Goal: Task Accomplishment & Management: Manage account settings

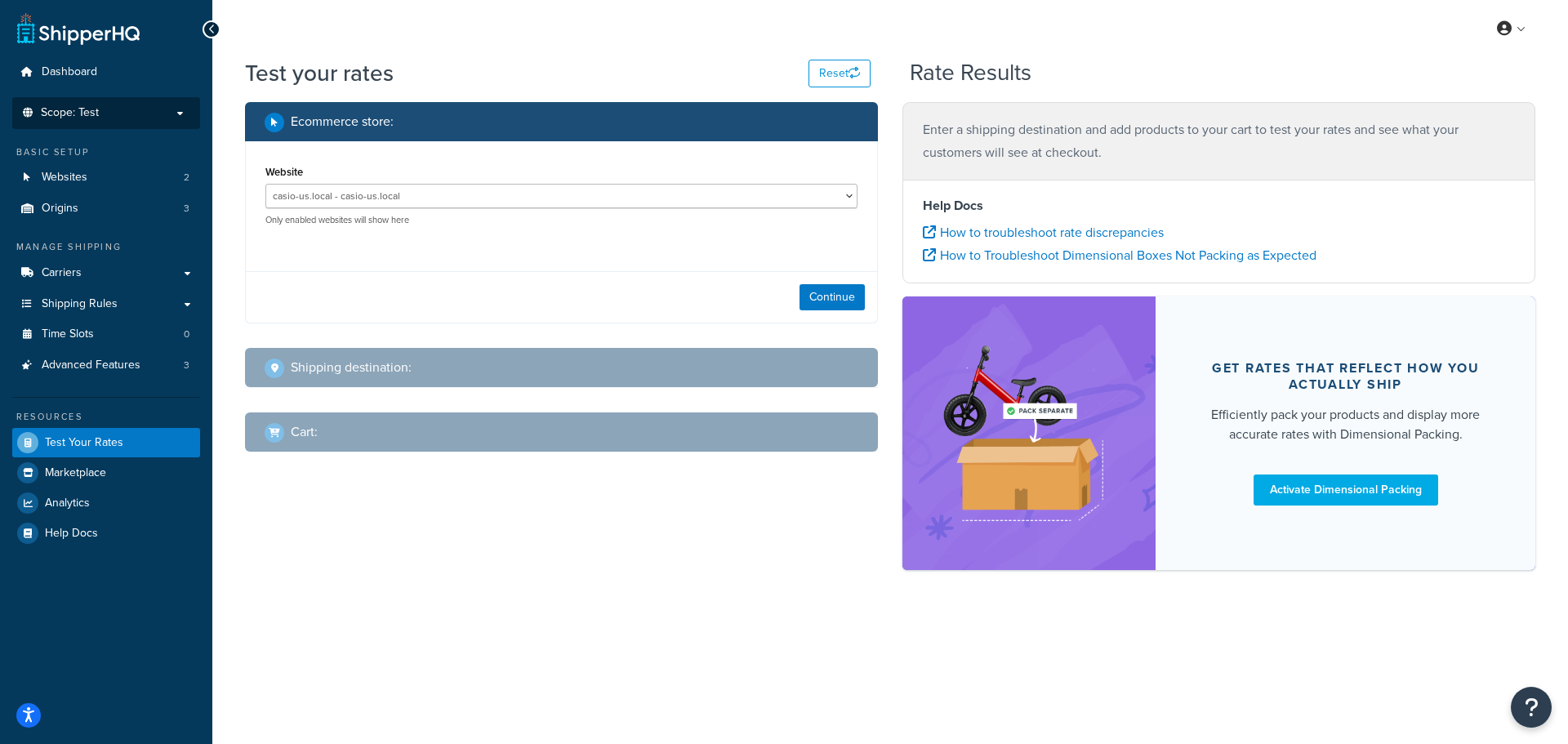
click at [171, 111] on p "Scope: Test" at bounding box center [106, 113] width 173 height 14
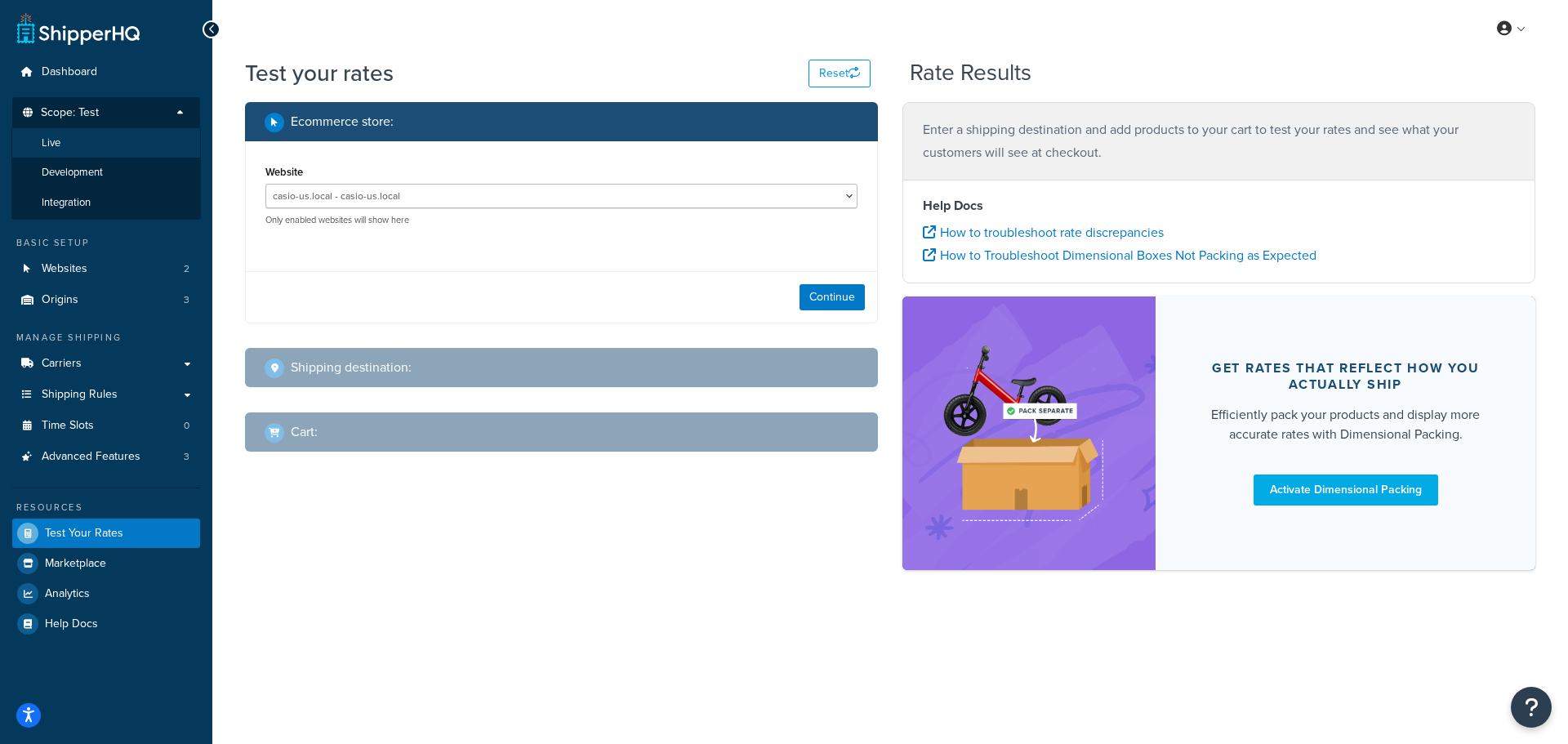
click at [138, 143] on li "Live" at bounding box center [106, 144] width 189 height 30
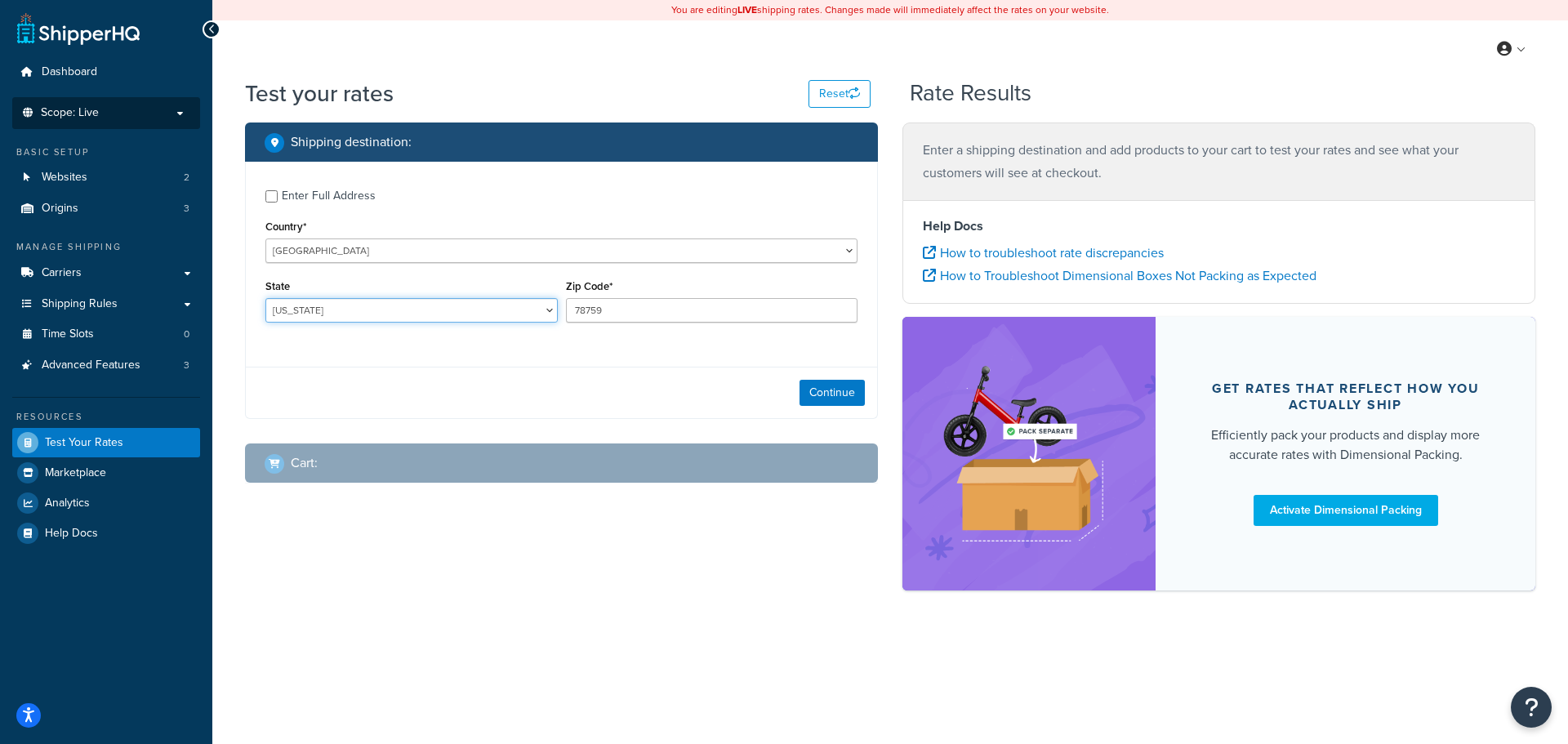
click at [288, 302] on select "[US_STATE] [US_STATE] [US_STATE] [US_STATE] [US_STATE] Armed Forces Americas Ar…" at bounding box center [412, 311] width 293 height 24
select select "MA"
click at [265, 298] on select "[US_STATE] [US_STATE] [US_STATE] [US_STATE] [US_STATE] Armed Forces Americas Ar…" at bounding box center [412, 311] width 293 height 24
click at [630, 304] on input "78759" at bounding box center [713, 311] width 293 height 24
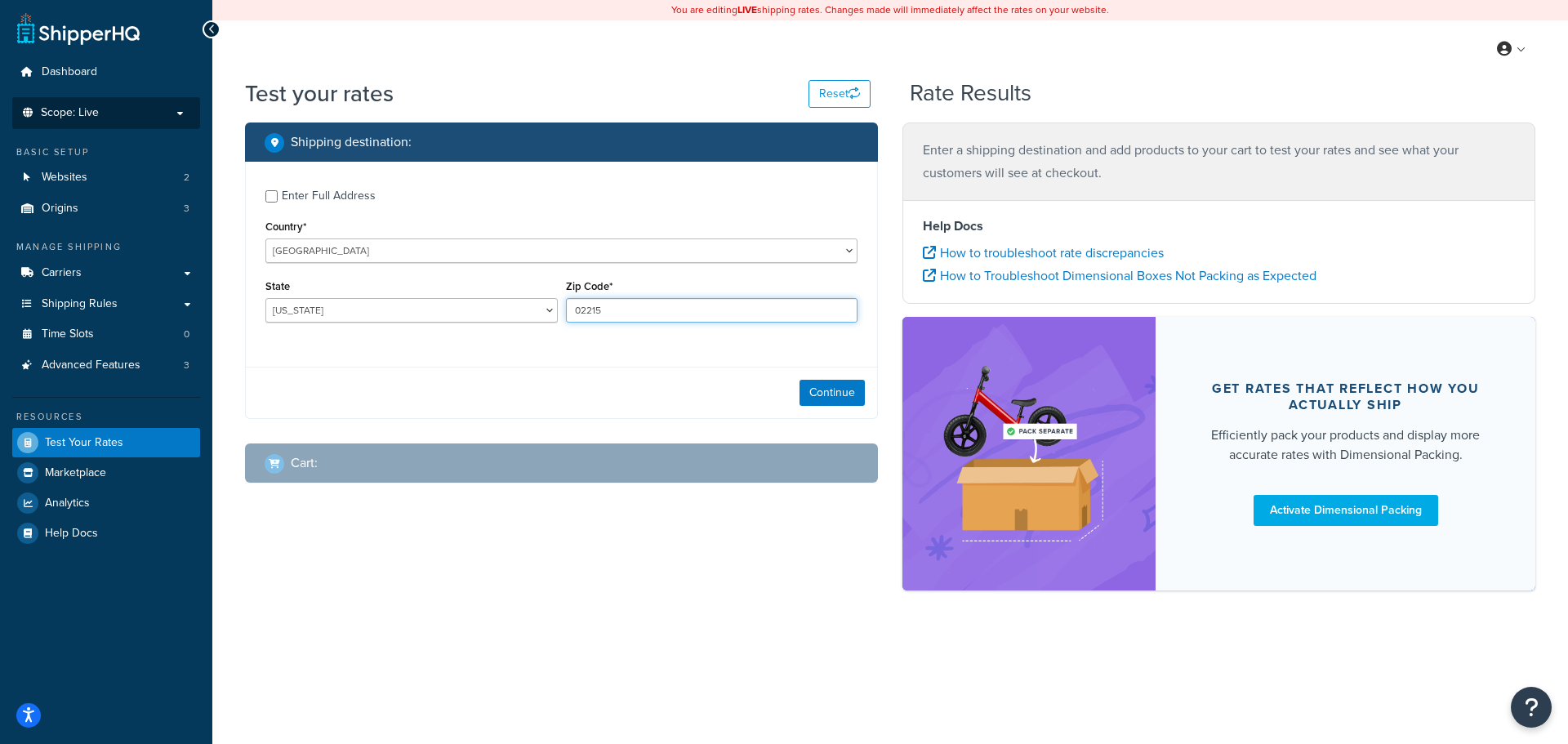
type input "02215"
click at [807, 379] on div "Continue" at bounding box center [561, 392] width 631 height 52
click at [826, 395] on button "Continue" at bounding box center [833, 393] width 66 height 26
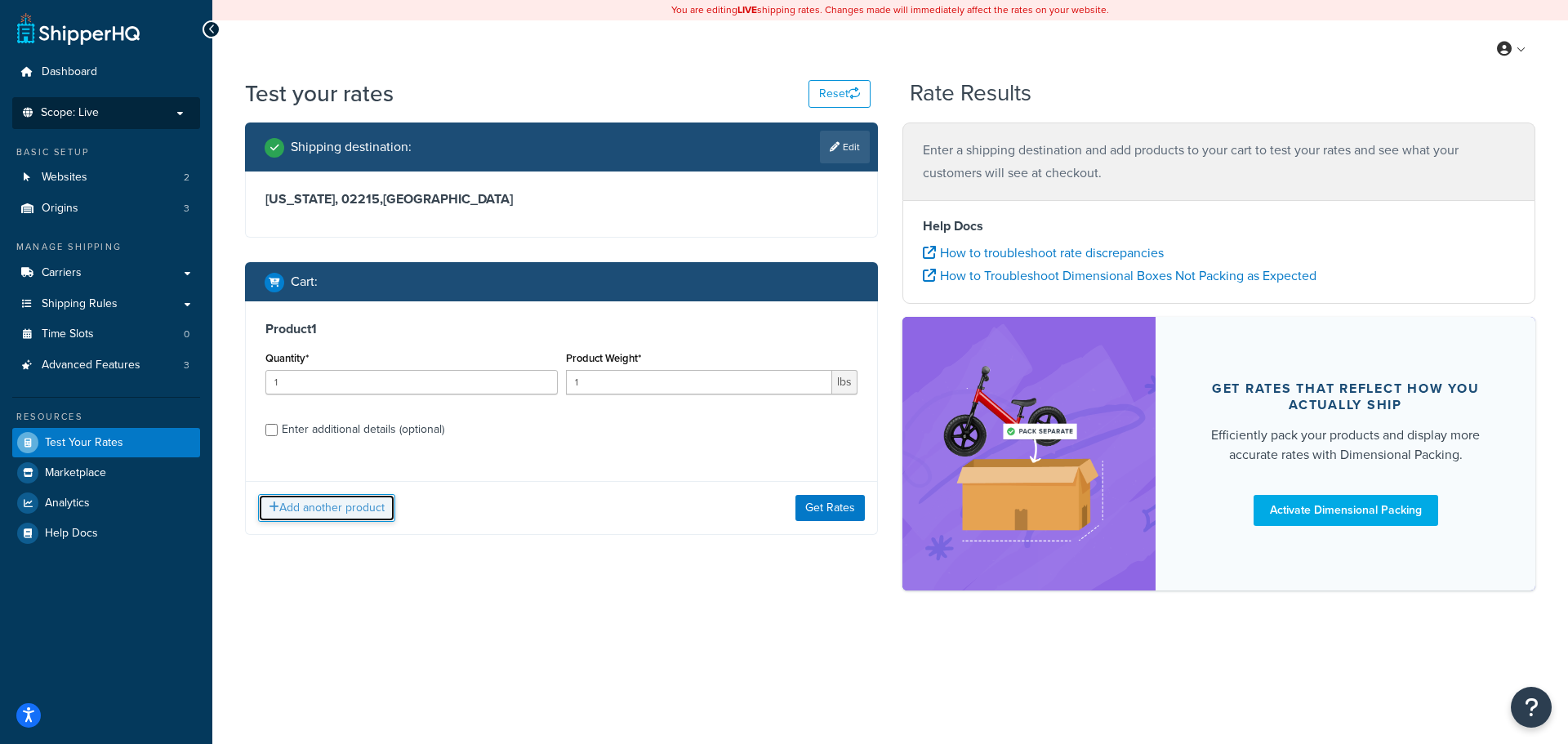
click at [322, 504] on button "Add another product" at bounding box center [326, 509] width 137 height 28
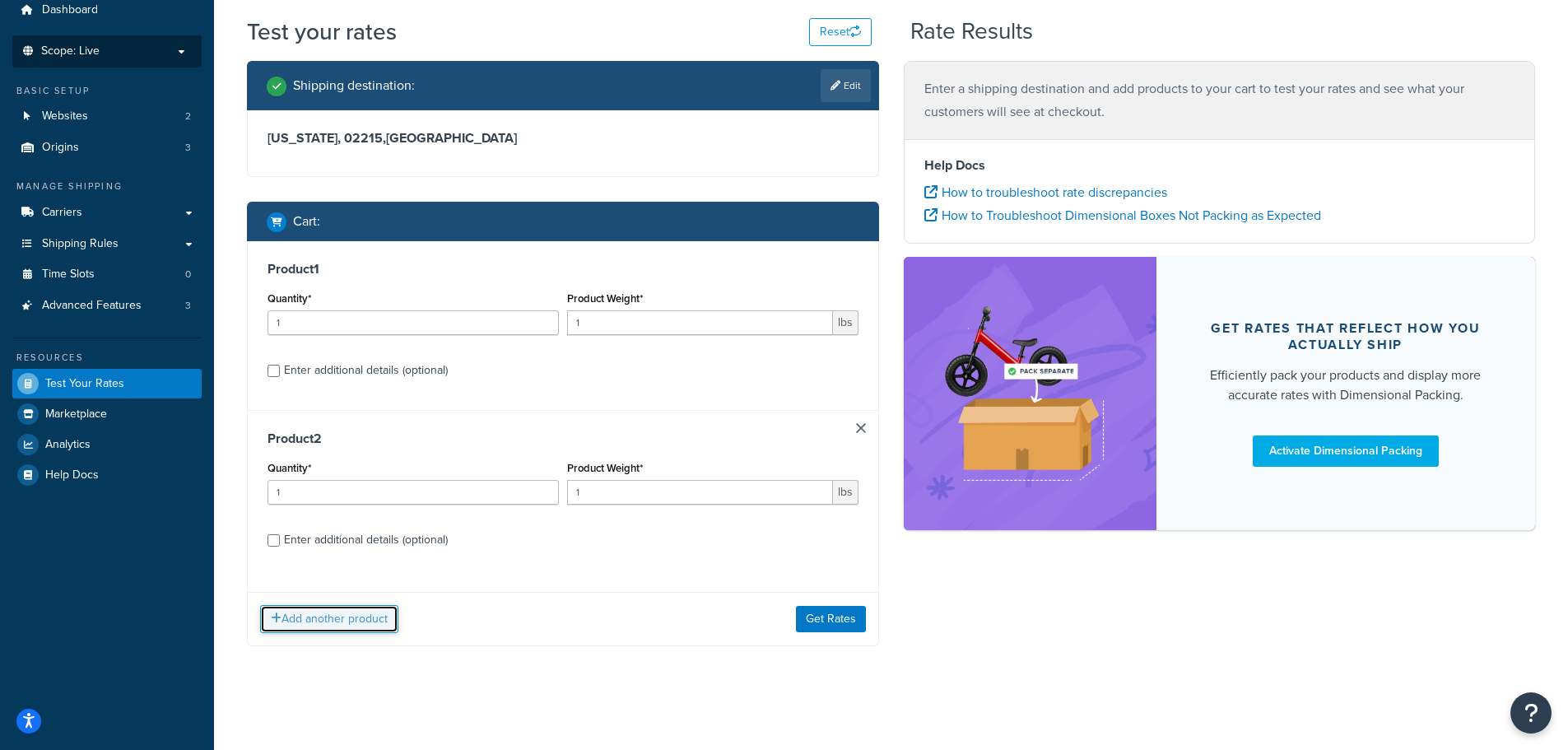
click at [332, 615] on button "Add another product" at bounding box center [329, 619] width 138 height 28
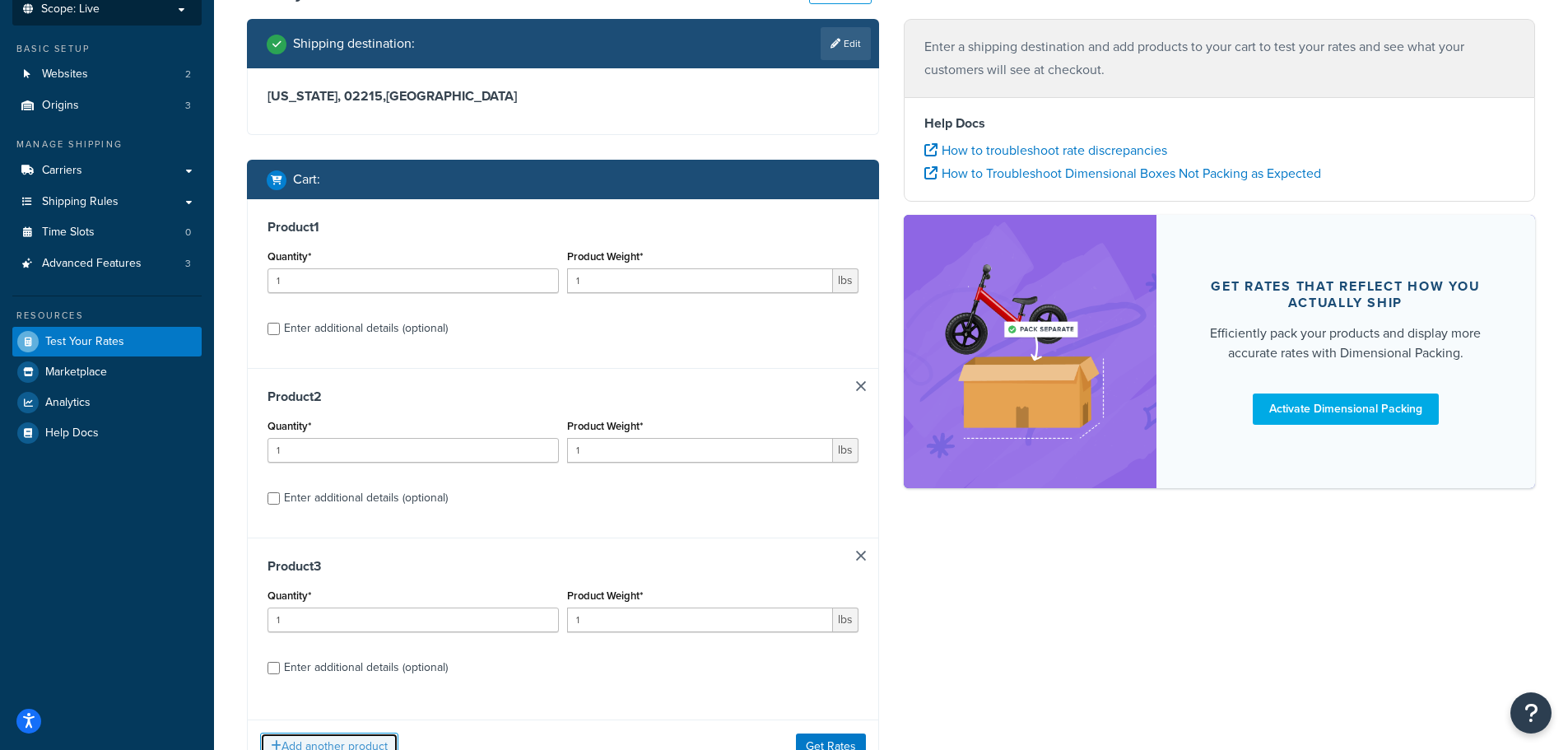
scroll to position [146, 0]
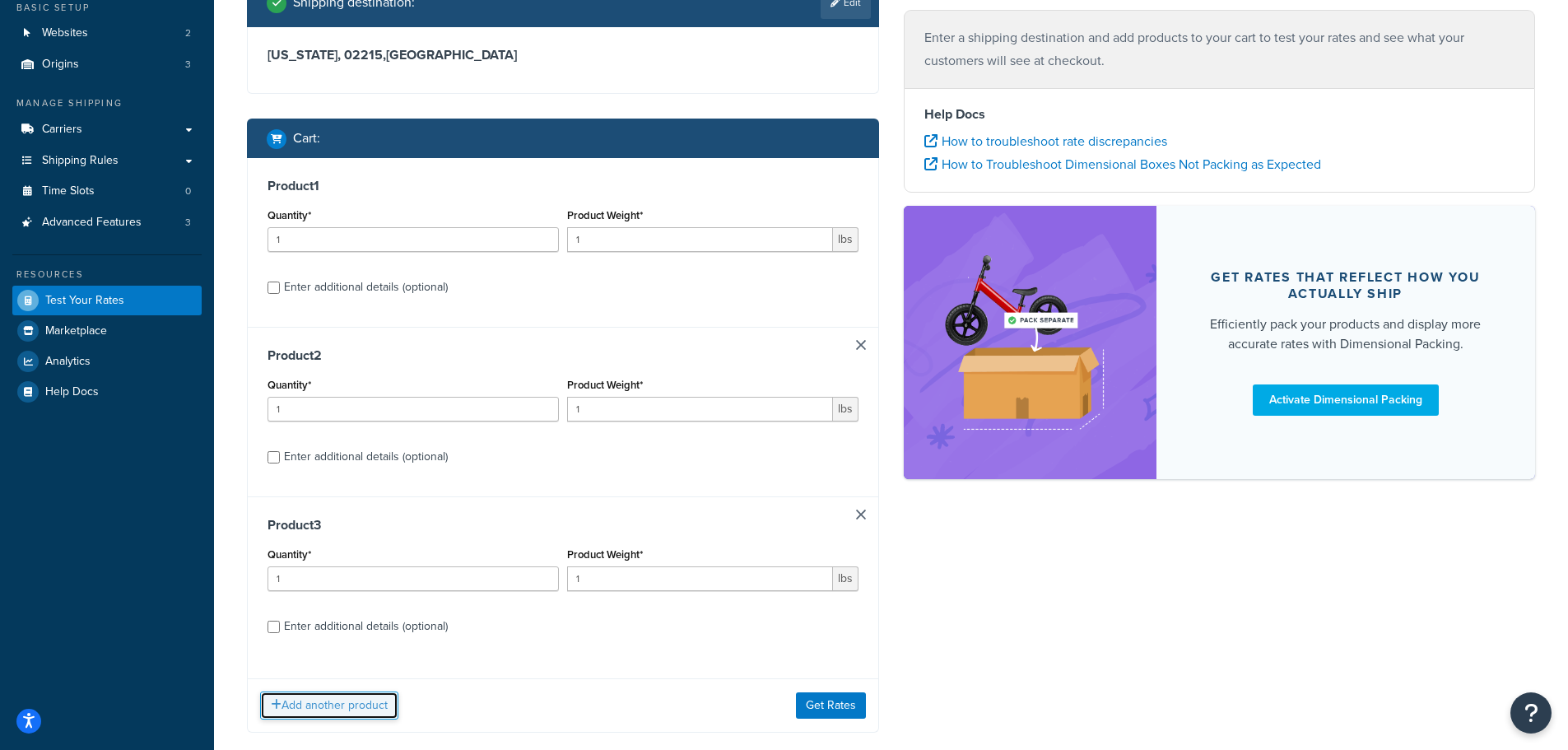
click at [352, 704] on button "Add another product" at bounding box center [329, 706] width 138 height 28
click at [334, 295] on div "Enter additional details (optional)" at bounding box center [365, 288] width 164 height 23
click at [280, 294] on input "Enter additional details (optional)" at bounding box center [273, 288] width 12 height 12
checkbox input "true"
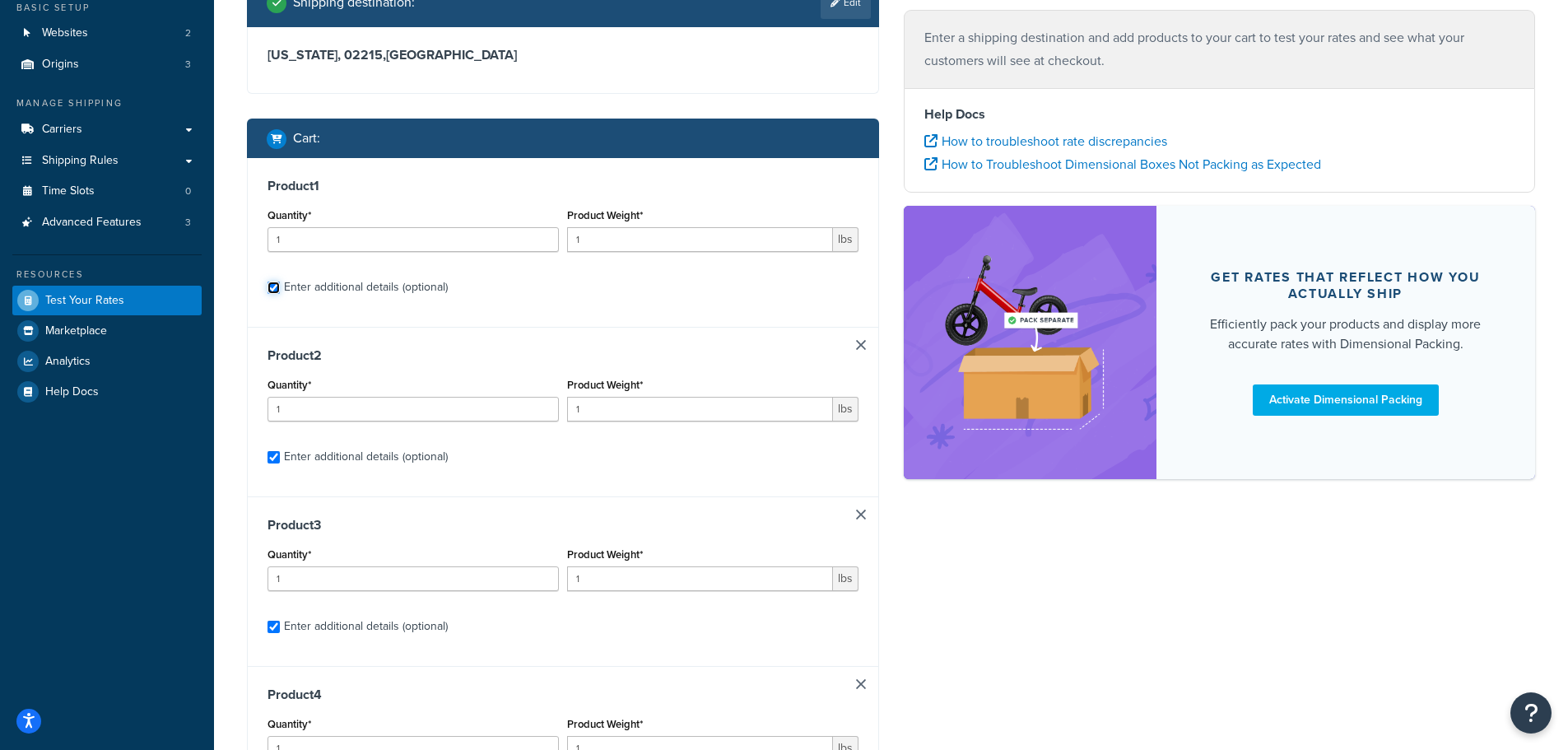
checkbox input "true"
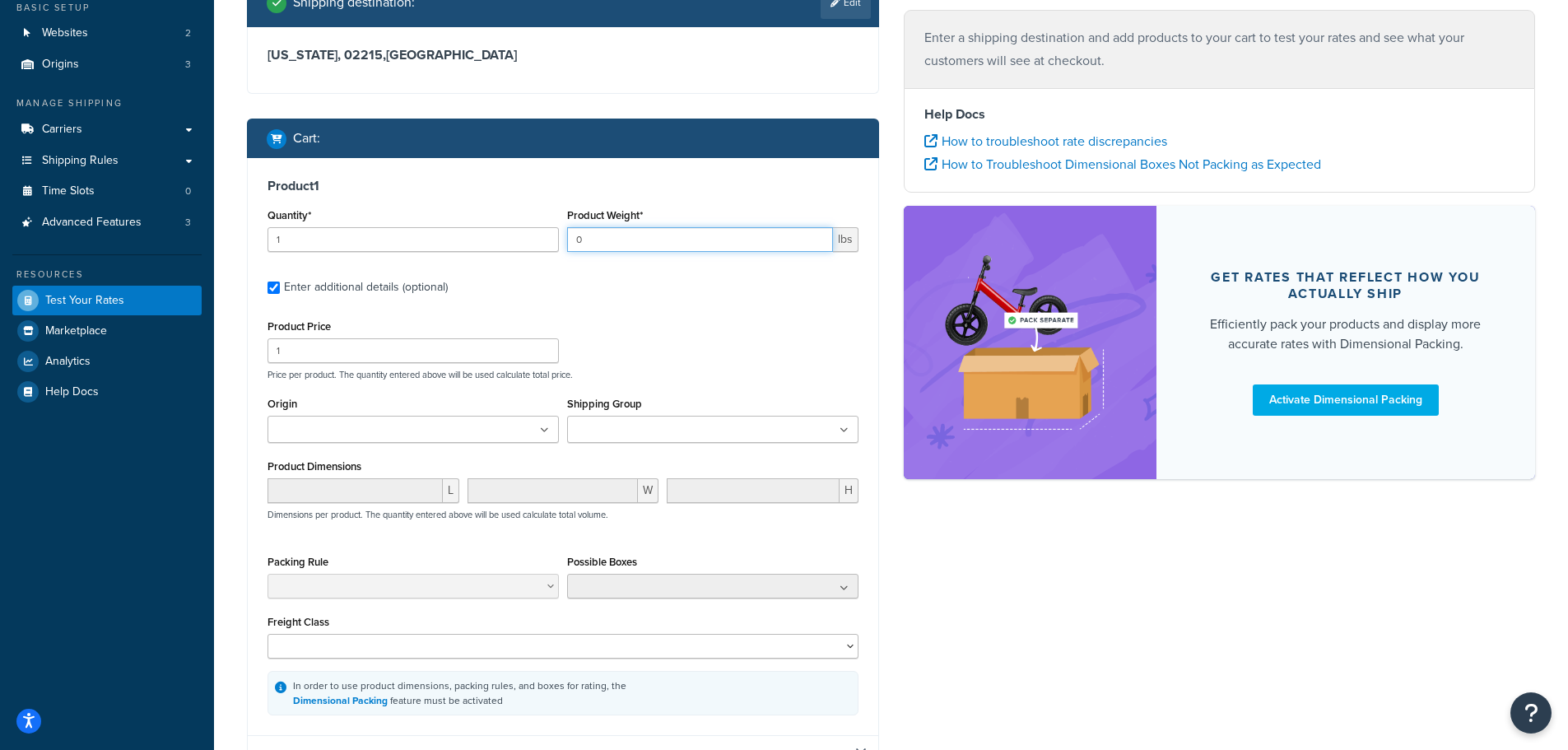
click at [817, 240] on input "0" at bounding box center [699, 239] width 266 height 25
click at [819, 238] on input "1" at bounding box center [699, 239] width 266 height 25
type input "2"
click at [819, 238] on input "2" at bounding box center [699, 239] width 266 height 25
click at [390, 351] on input "1" at bounding box center [413, 351] width 291 height 25
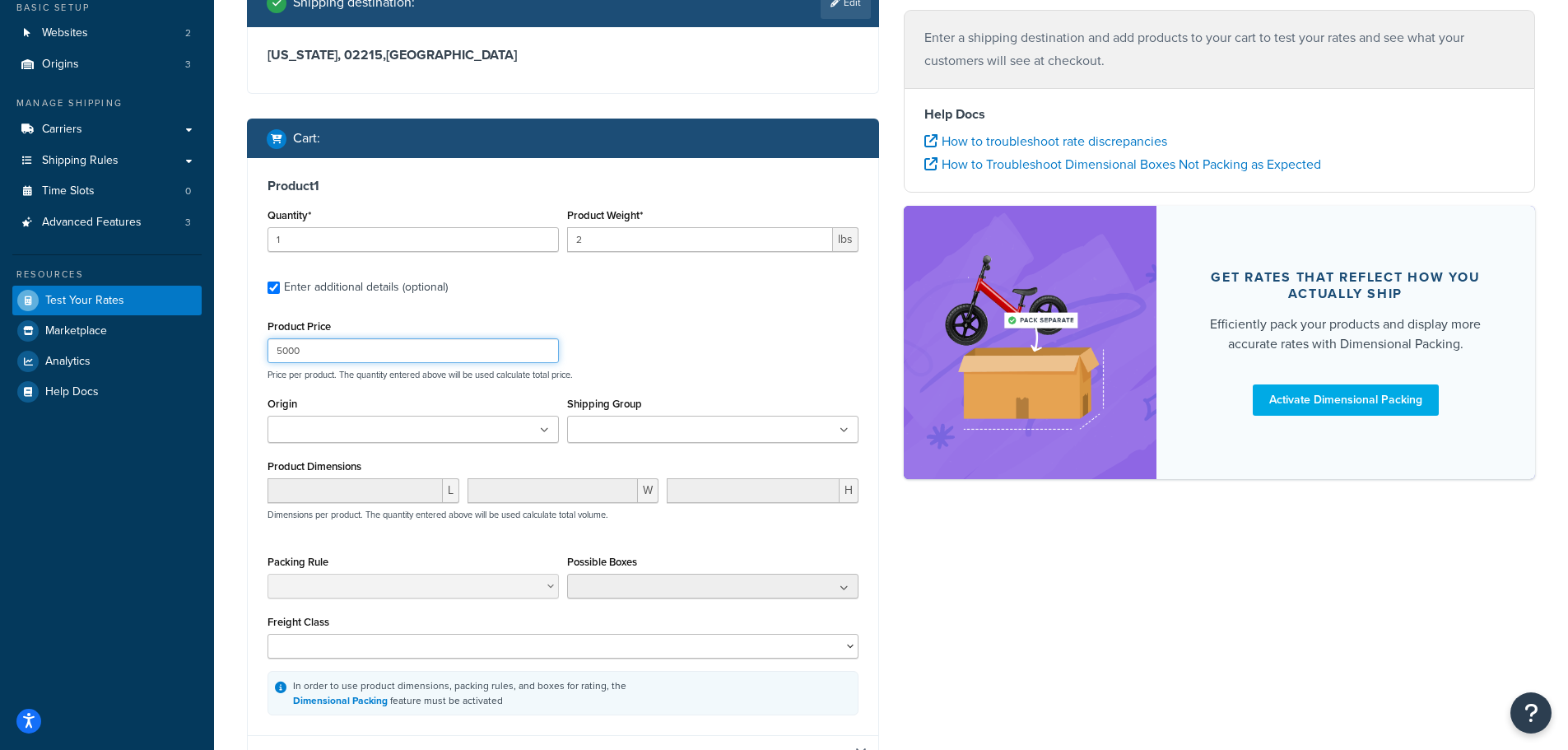
type input "5000"
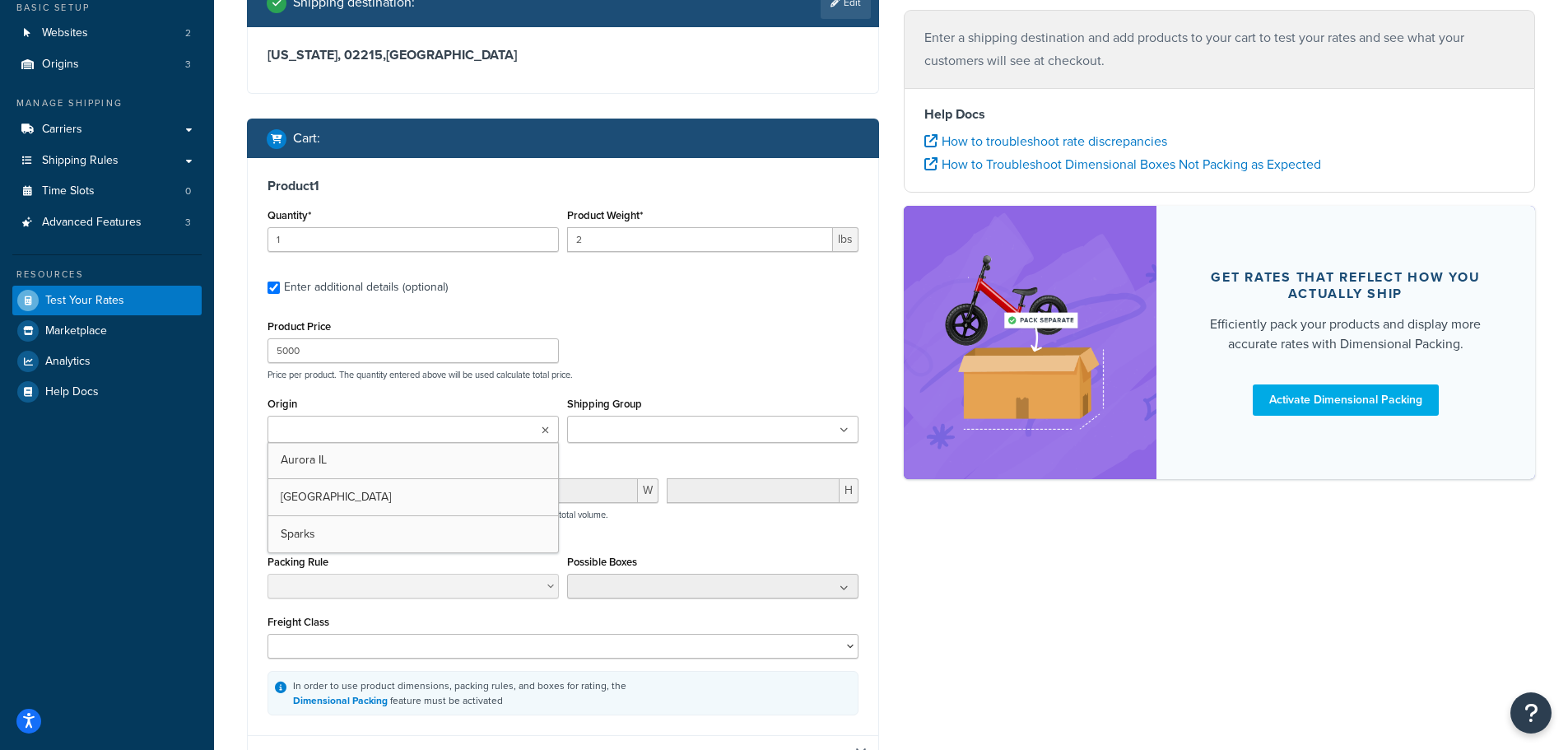
click at [444, 428] on ul at bounding box center [413, 429] width 291 height 27
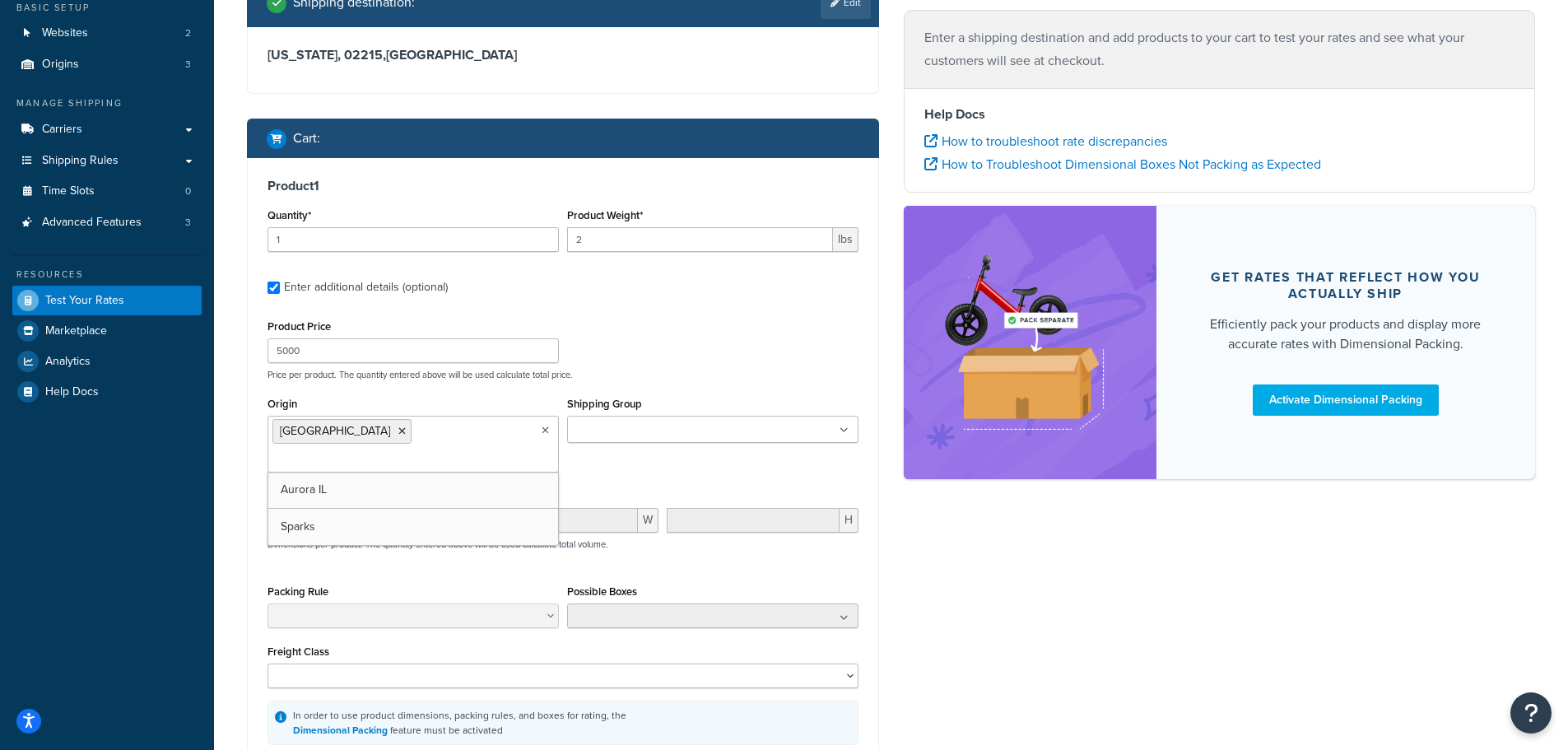
click at [843, 429] on icon at bounding box center [844, 430] width 9 height 9
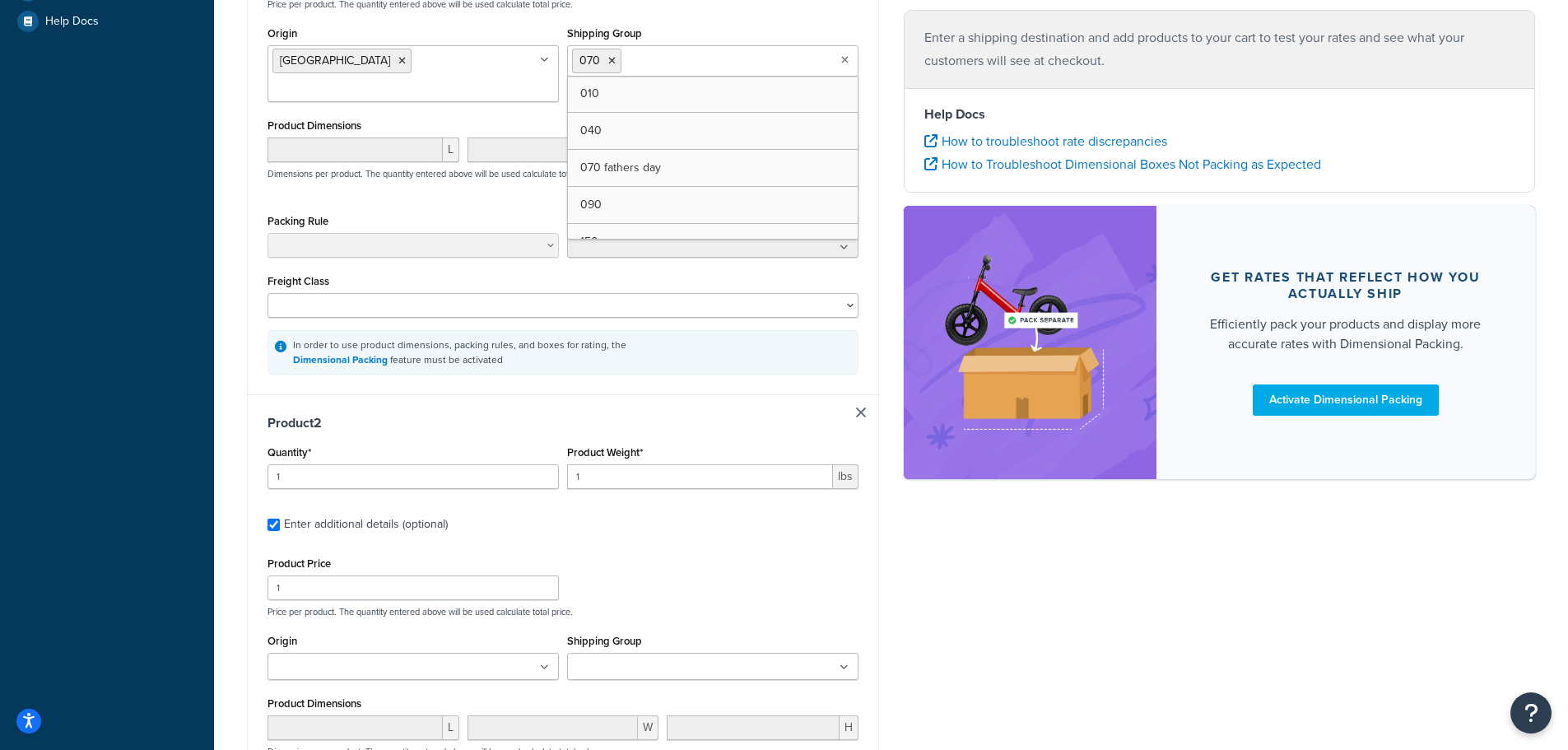
scroll to position [558, 0]
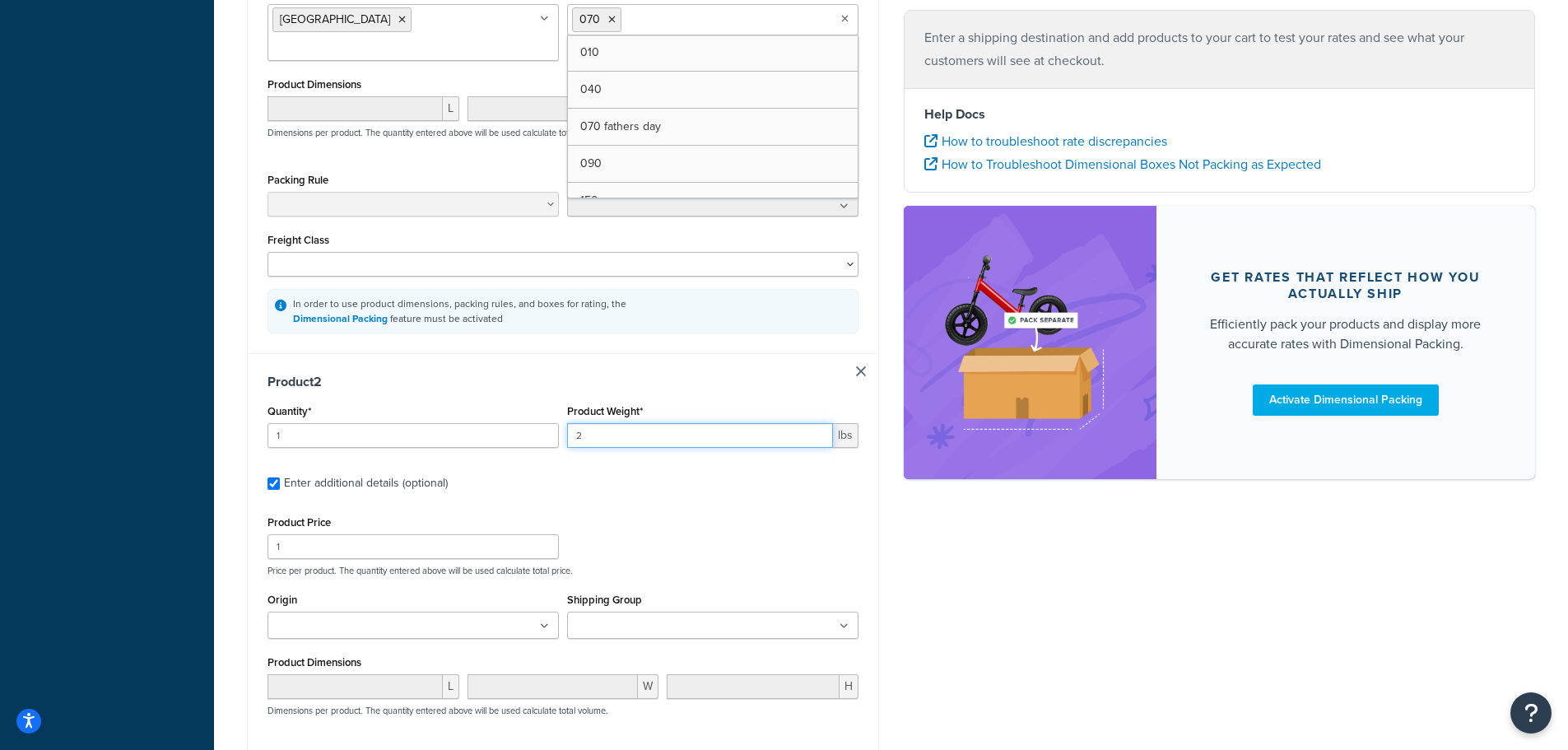
click at [819, 424] on input "2" at bounding box center [699, 436] width 266 height 25
type input "3"
click at [819, 424] on input "3" at bounding box center [699, 436] width 266 height 25
drag, startPoint x: 276, startPoint y: 506, endPoint x: 292, endPoint y: 515, distance: 18.4
click at [277, 512] on div "Product Price 1" at bounding box center [413, 535] width 291 height 48
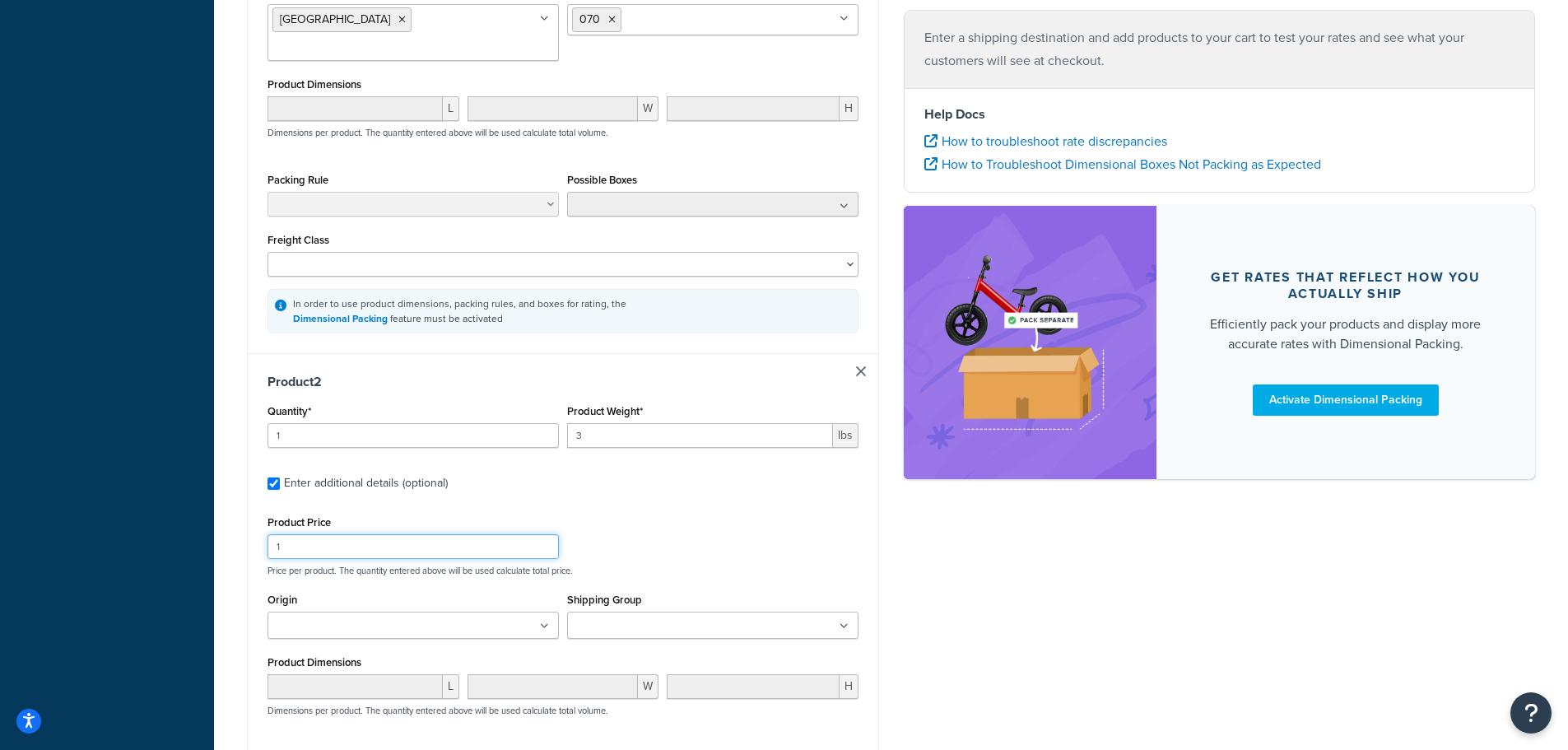
click at [295, 534] on input "1" at bounding box center [413, 547] width 291 height 25
drag, startPoint x: 295, startPoint y: 520, endPoint x: 273, endPoint y: 520, distance: 22.0
click at [273, 534] on input "1" at bounding box center [413, 547] width 291 height 25
type input "420"
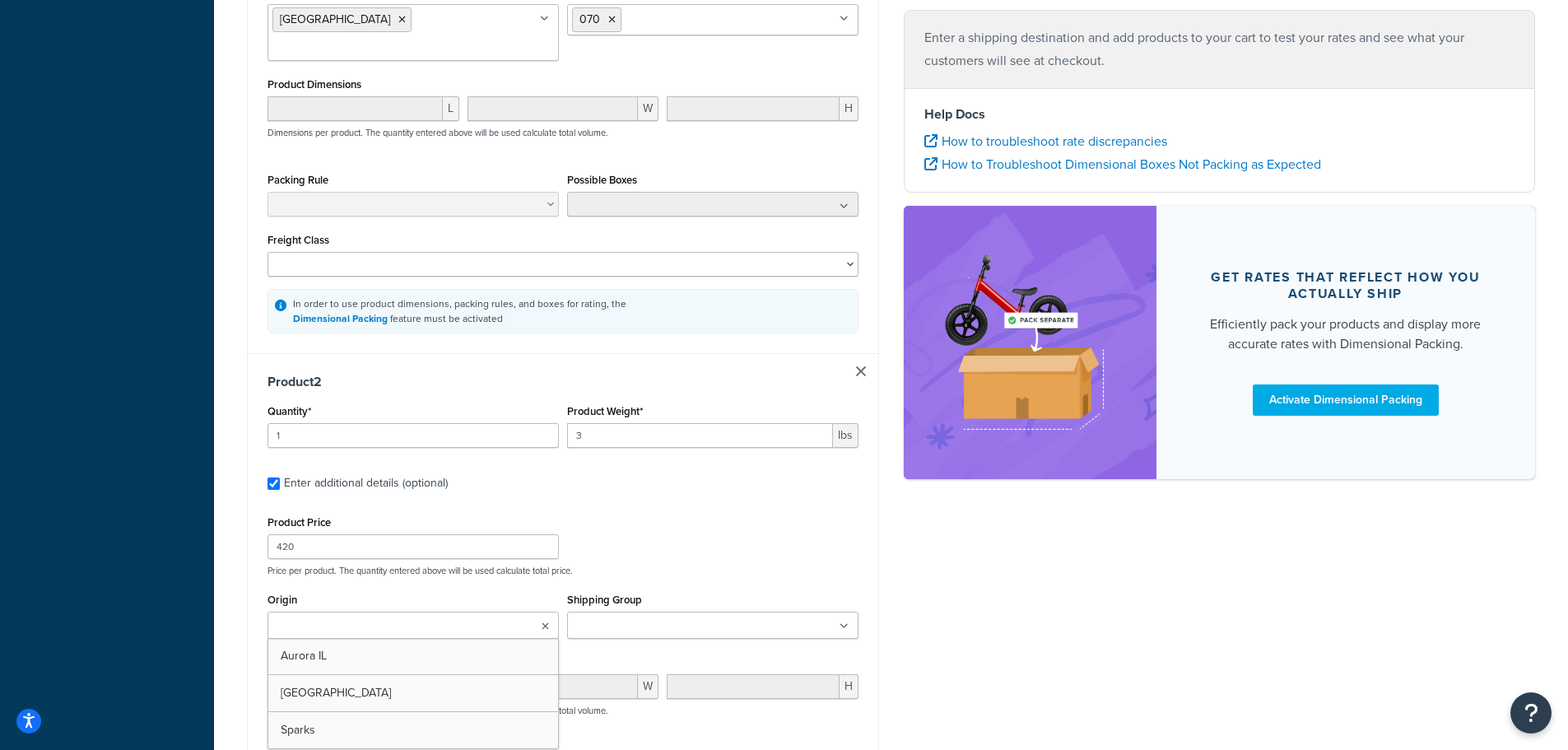
click at [476, 612] on ul at bounding box center [413, 625] width 291 height 27
click at [679, 589] on div "Shipping Group 010 040 070 070 fathers day 090 150 40 Fathers Day Express Shipp…" at bounding box center [713, 614] width 291 height 50
click at [708, 612] on ul at bounding box center [713, 625] width 291 height 27
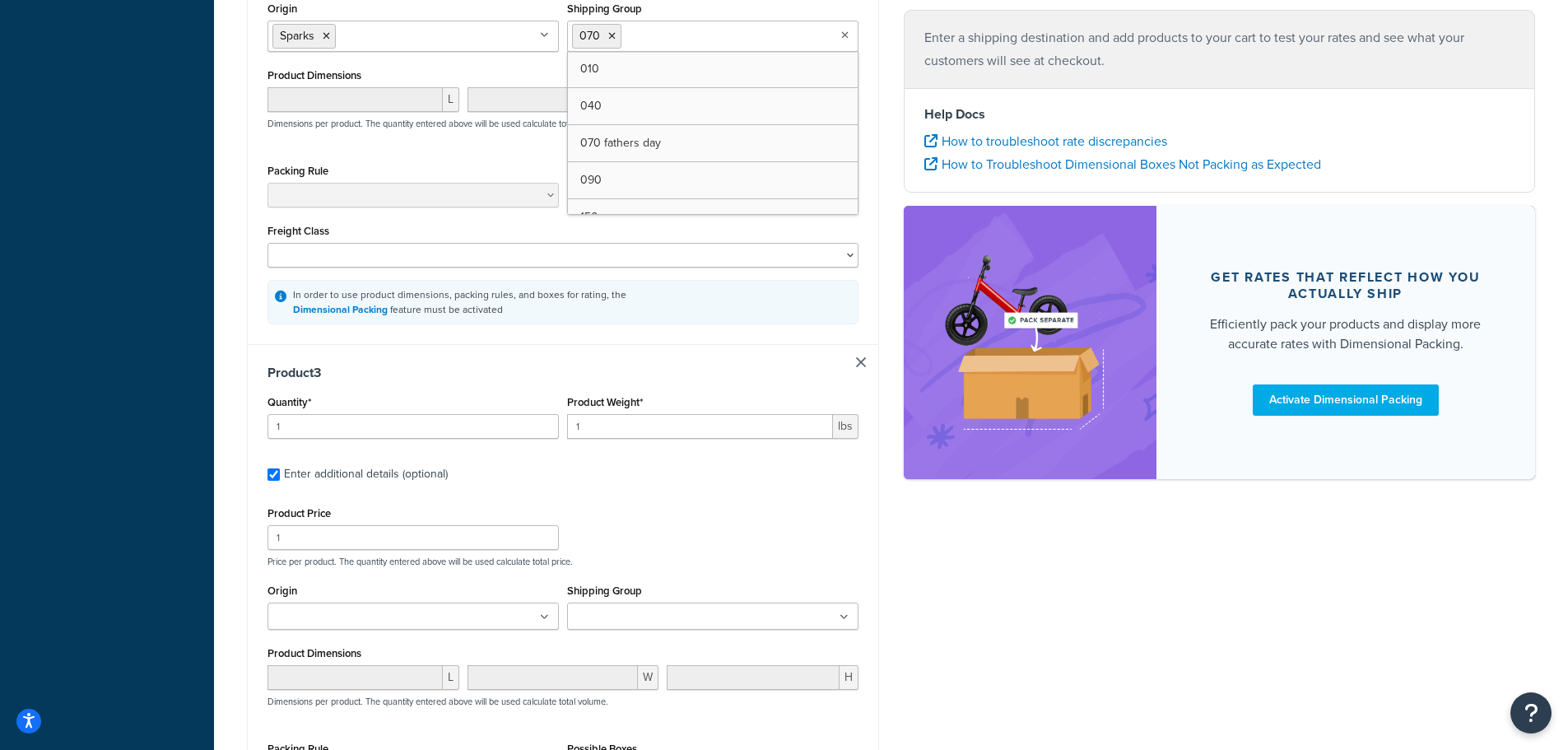
scroll to position [1216, 0]
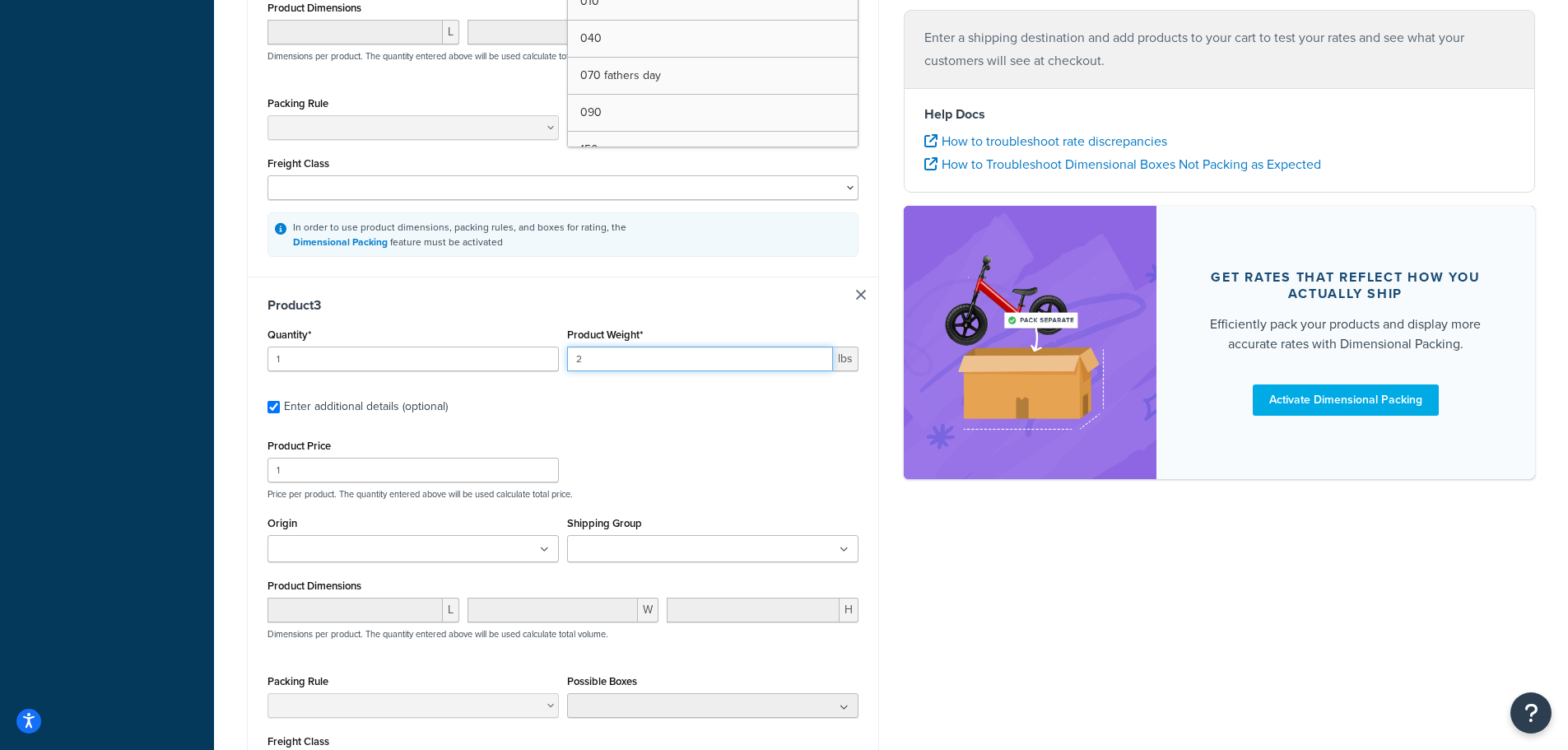
type input "2"
click at [817, 347] on input "2" at bounding box center [699, 359] width 266 height 25
click at [367, 458] on input "1" at bounding box center [413, 470] width 291 height 25
type input "550"
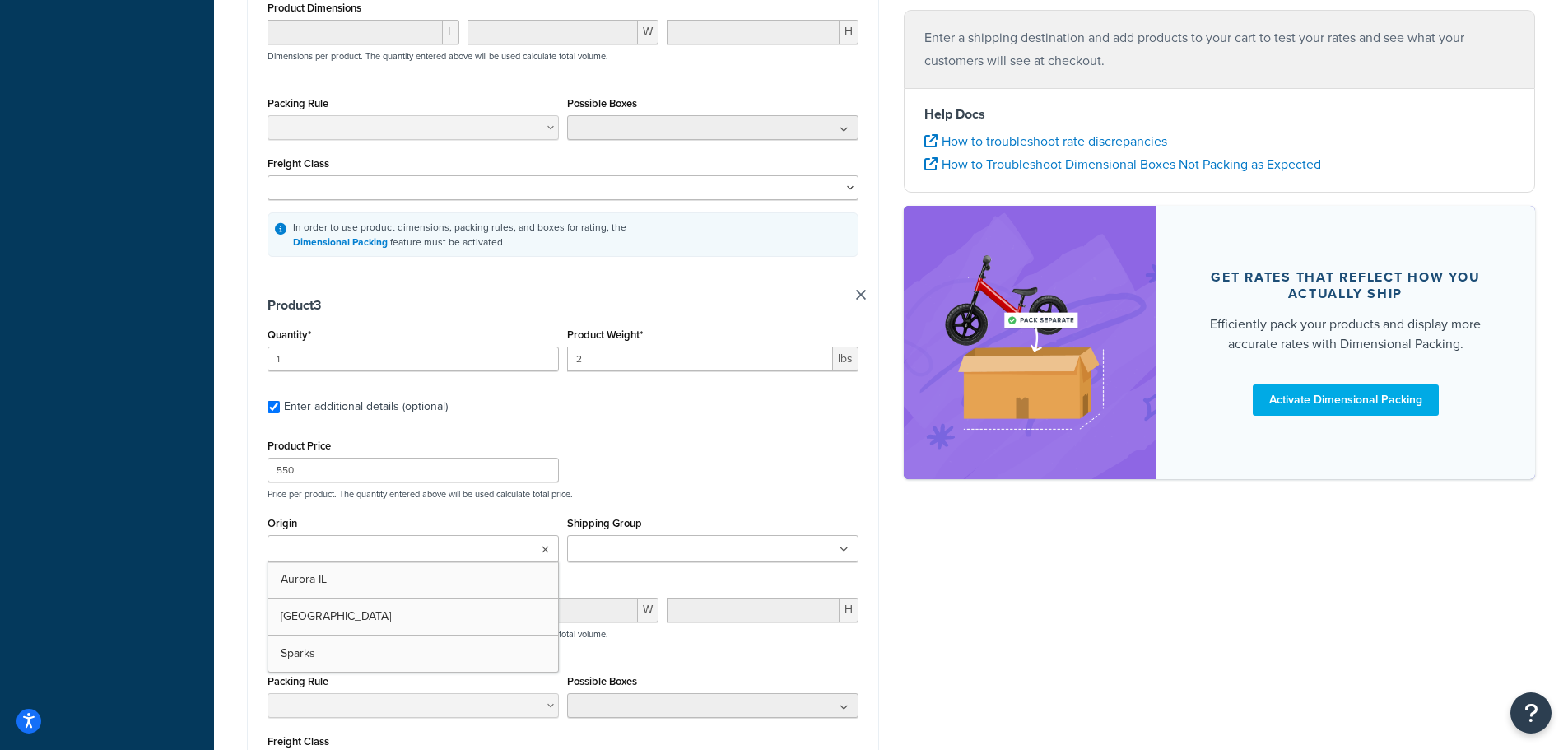
click at [461, 535] on ul at bounding box center [413, 549] width 291 height 27
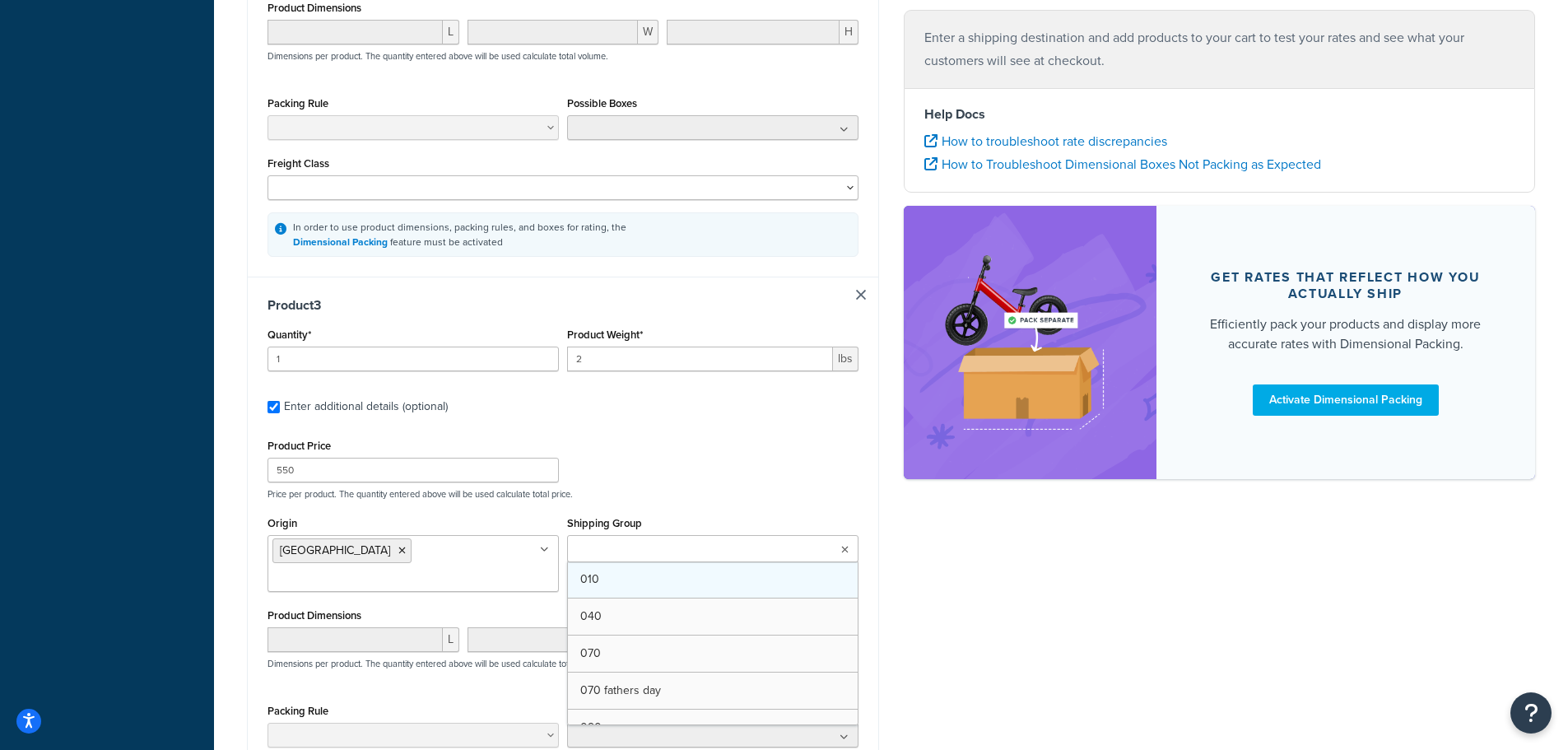
drag, startPoint x: 684, startPoint y: 527, endPoint x: 687, endPoint y: 543, distance: 16.3
click at [685, 541] on input "Shipping Group" at bounding box center [645, 549] width 146 height 18
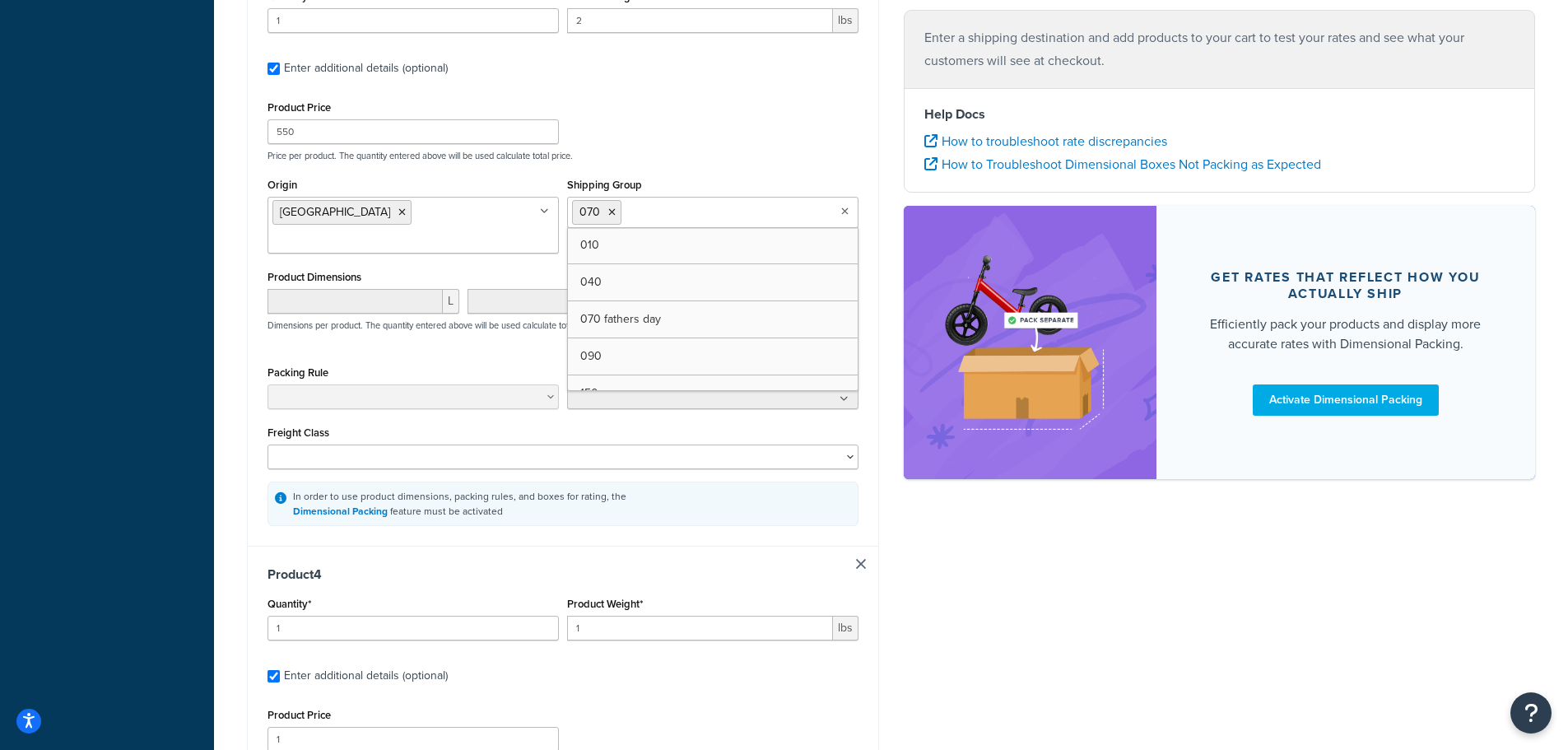
scroll to position [1711, 0]
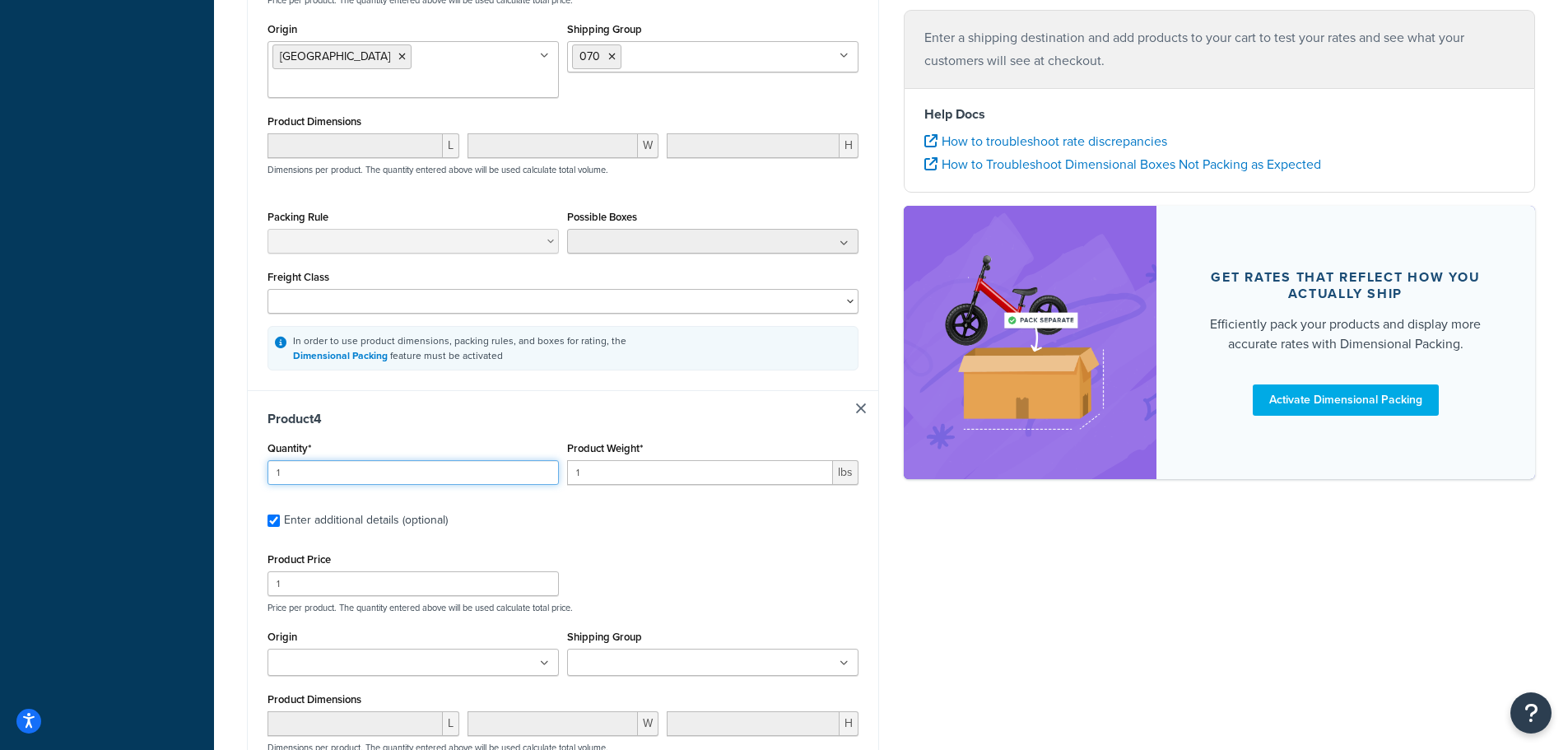
click at [356, 461] on input "1" at bounding box center [413, 473] width 291 height 25
type input "1"
type input "2"
click at [819, 461] on input "2" at bounding box center [699, 473] width 266 height 25
click at [391, 571] on input "1" at bounding box center [413, 584] width 291 height 25
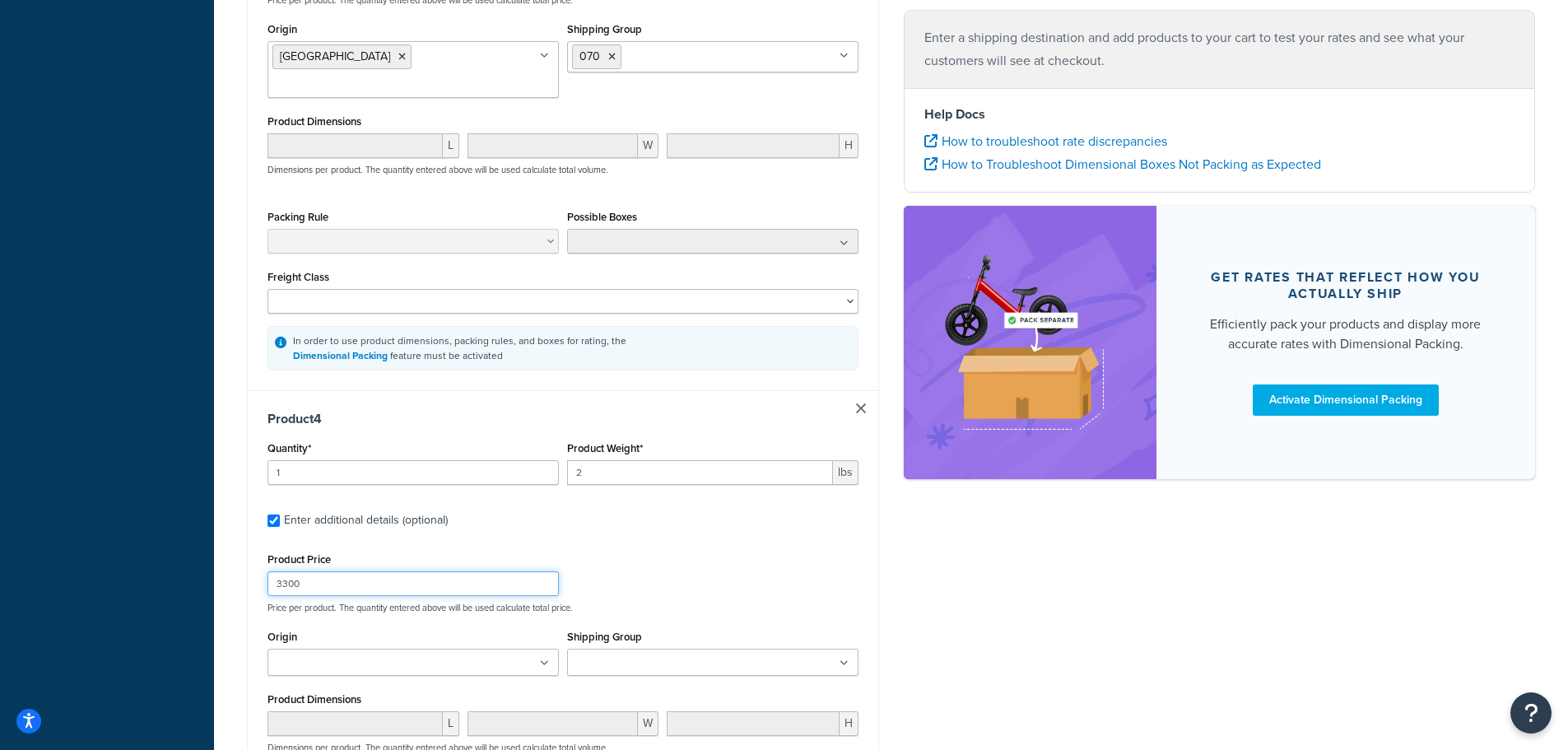
type input "3300"
click at [505, 649] on ul at bounding box center [413, 662] width 291 height 27
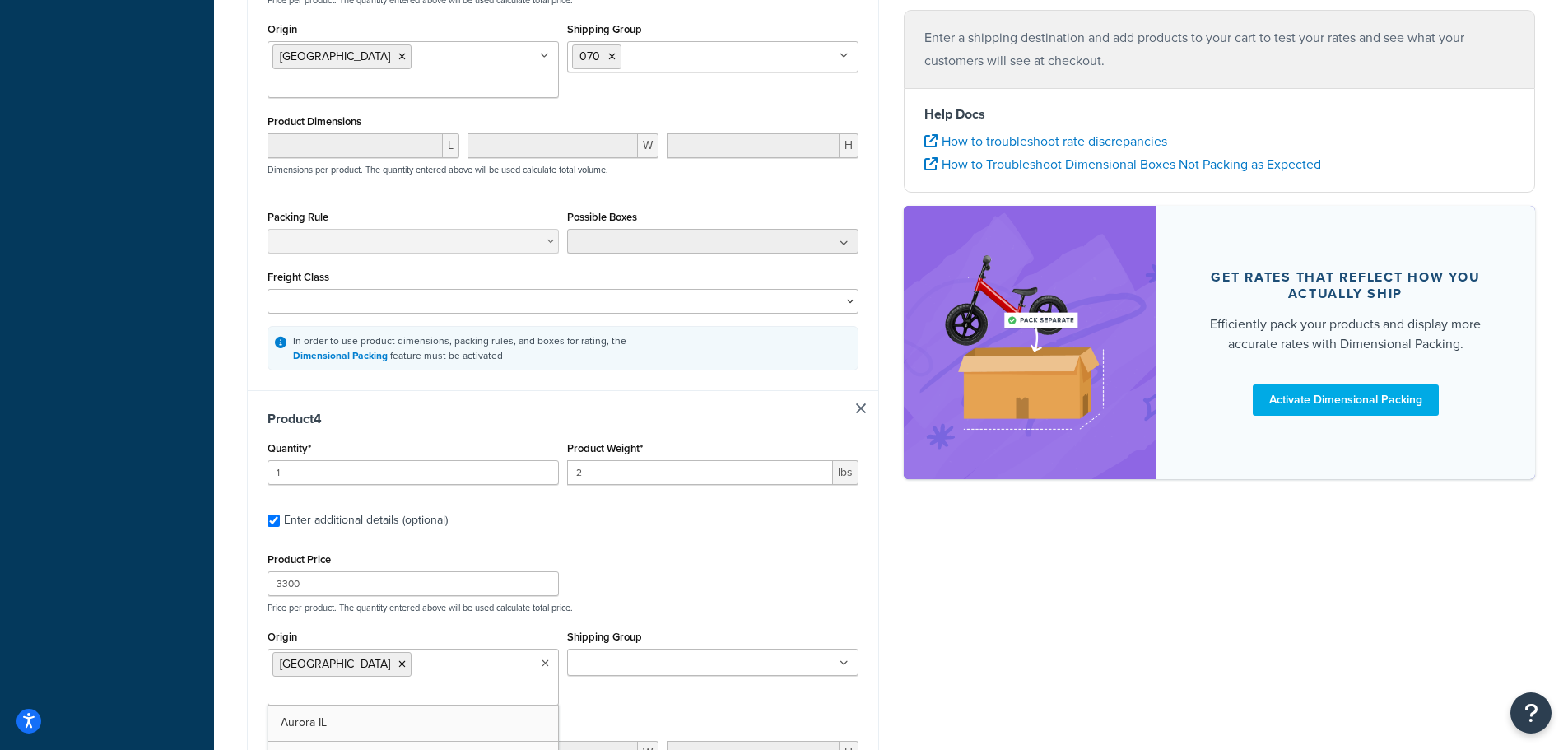
click at [772, 649] on ul at bounding box center [713, 662] width 291 height 27
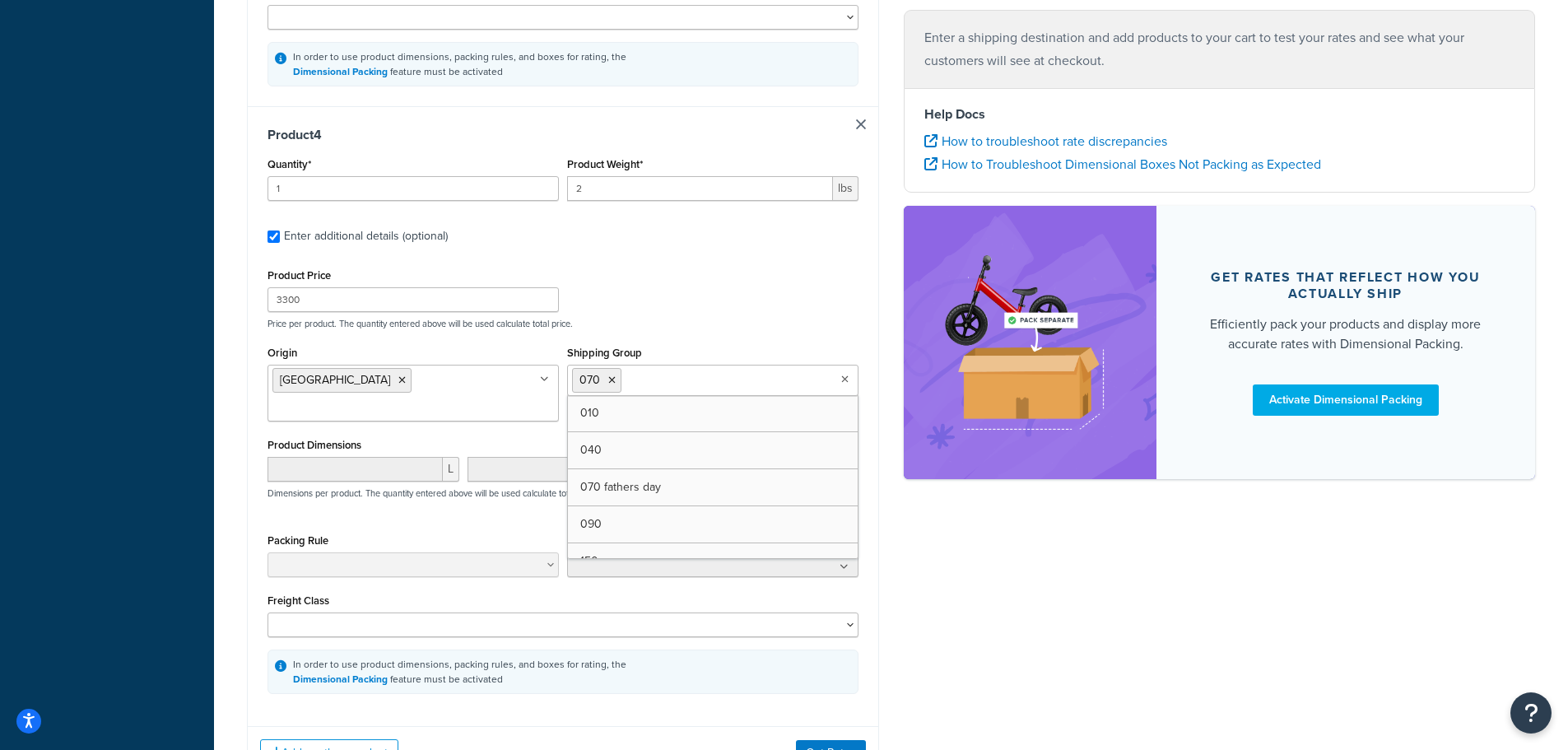
scroll to position [2040, 0]
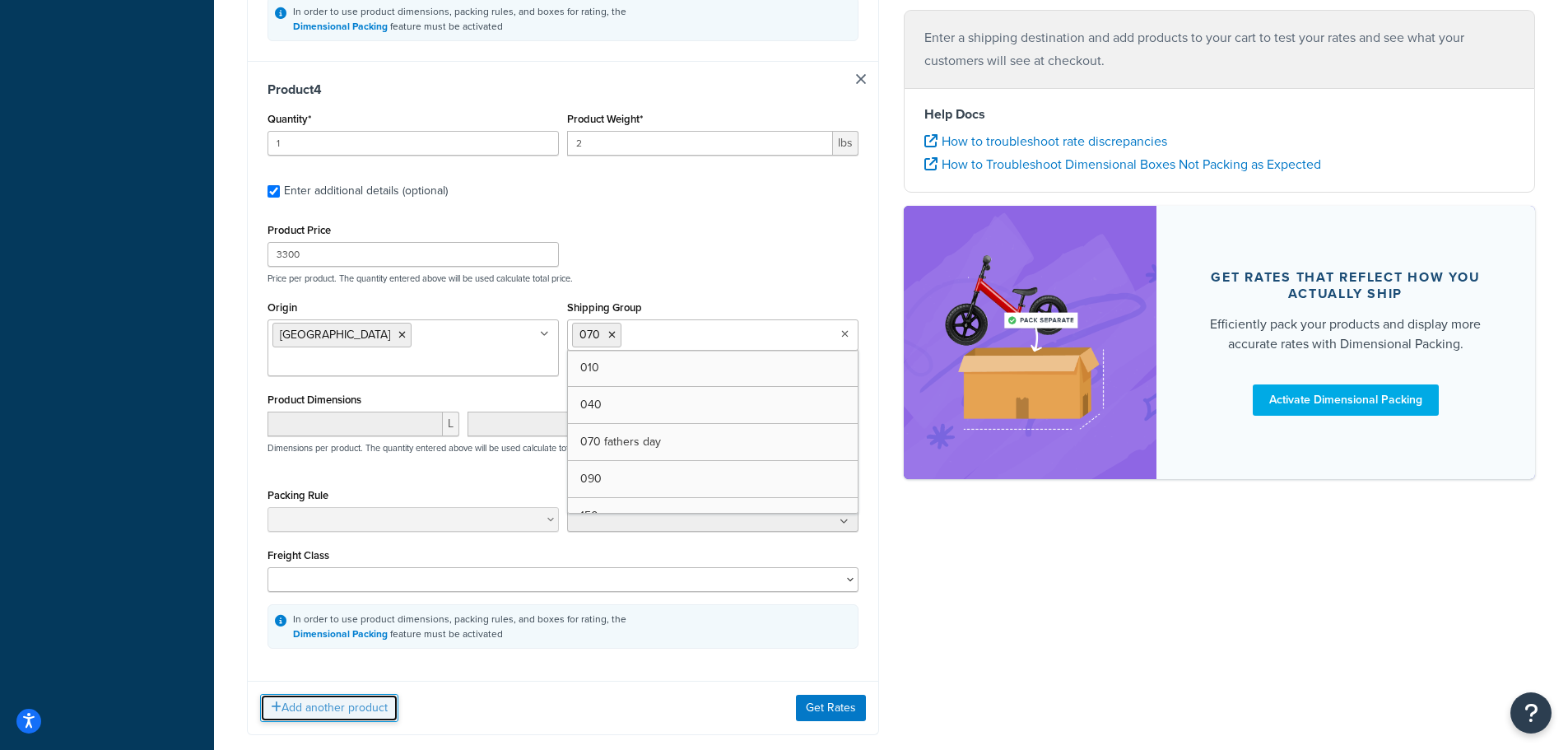
click at [312, 694] on button "Add another product" at bounding box center [329, 708] width 138 height 28
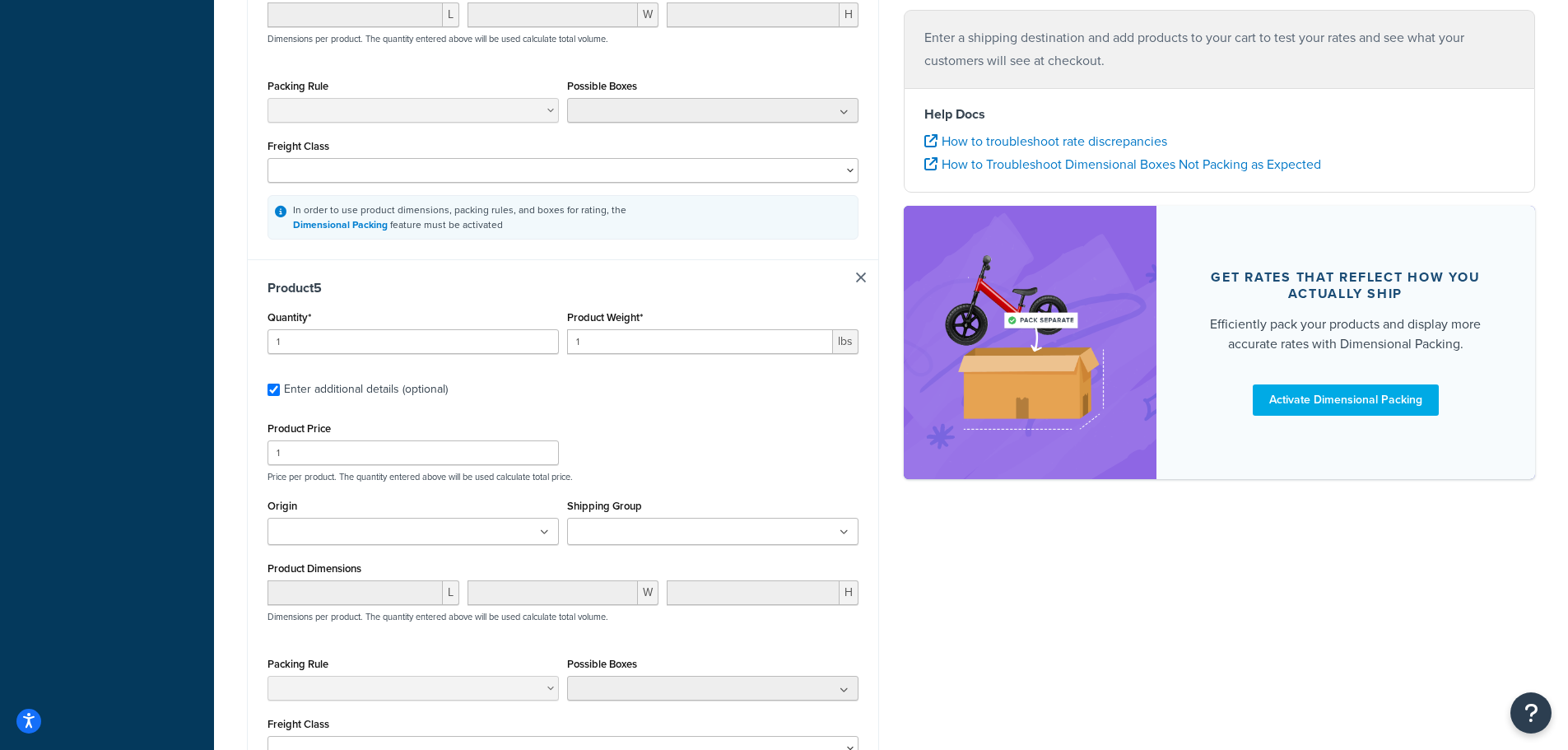
scroll to position [2452, 0]
click at [376, 415] on div "Product Price 1 Price per product. The quantity entered above will be used calc…" at bounding box center [563, 447] width 599 height 65
click at [367, 438] on input "1" at bounding box center [413, 450] width 291 height 25
type input "110"
click at [429, 515] on ul at bounding box center [413, 529] width 291 height 27
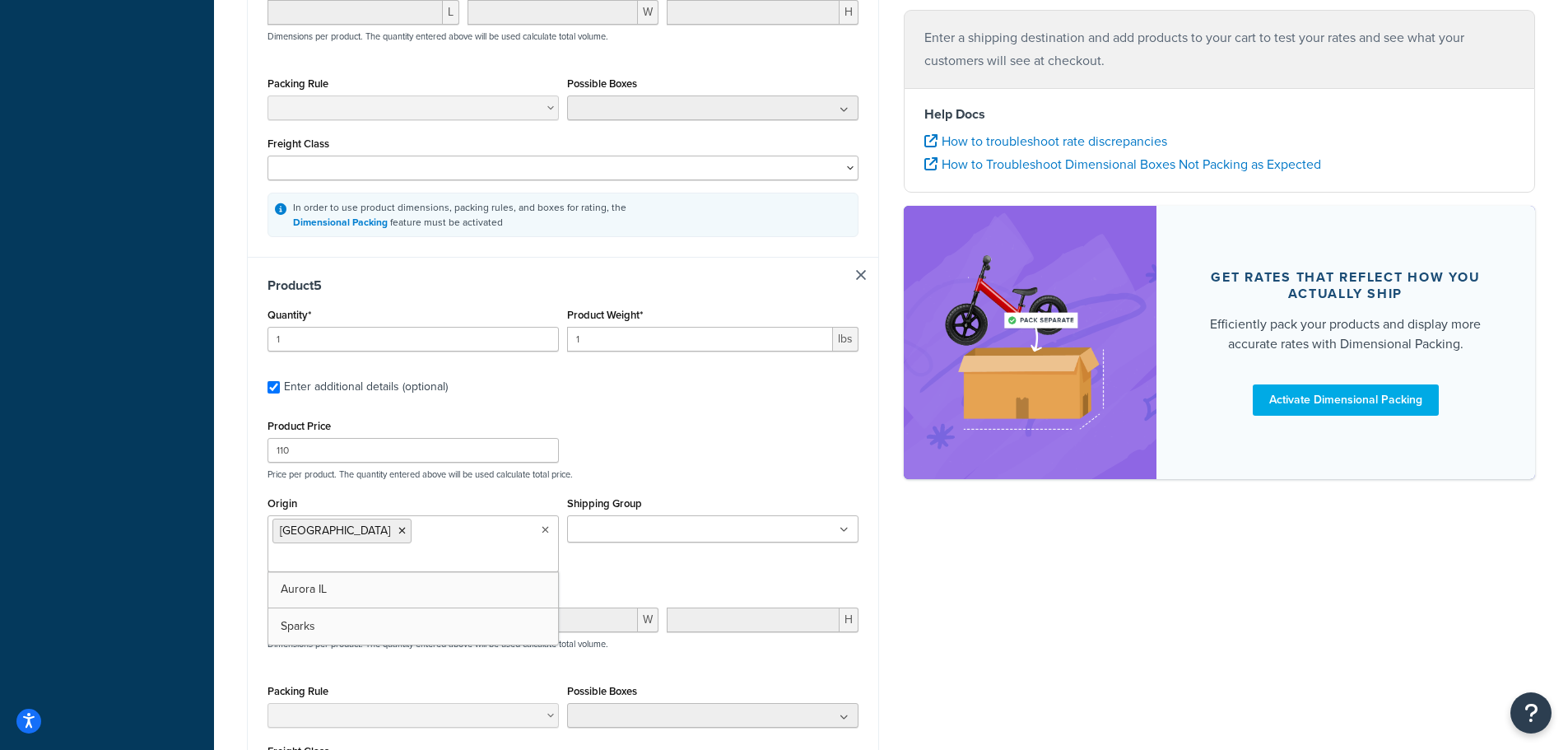
drag, startPoint x: 403, startPoint y: 518, endPoint x: 589, endPoint y: 493, distance: 187.7
click at [642, 493] on div "Shipping Group 010 040 070 070 fathers day 090 150 40 Fathers Day Express Shipp…" at bounding box center [713, 524] width 300 height 62
click at [654, 521] on input "Shipping Group" at bounding box center [645, 530] width 146 height 18
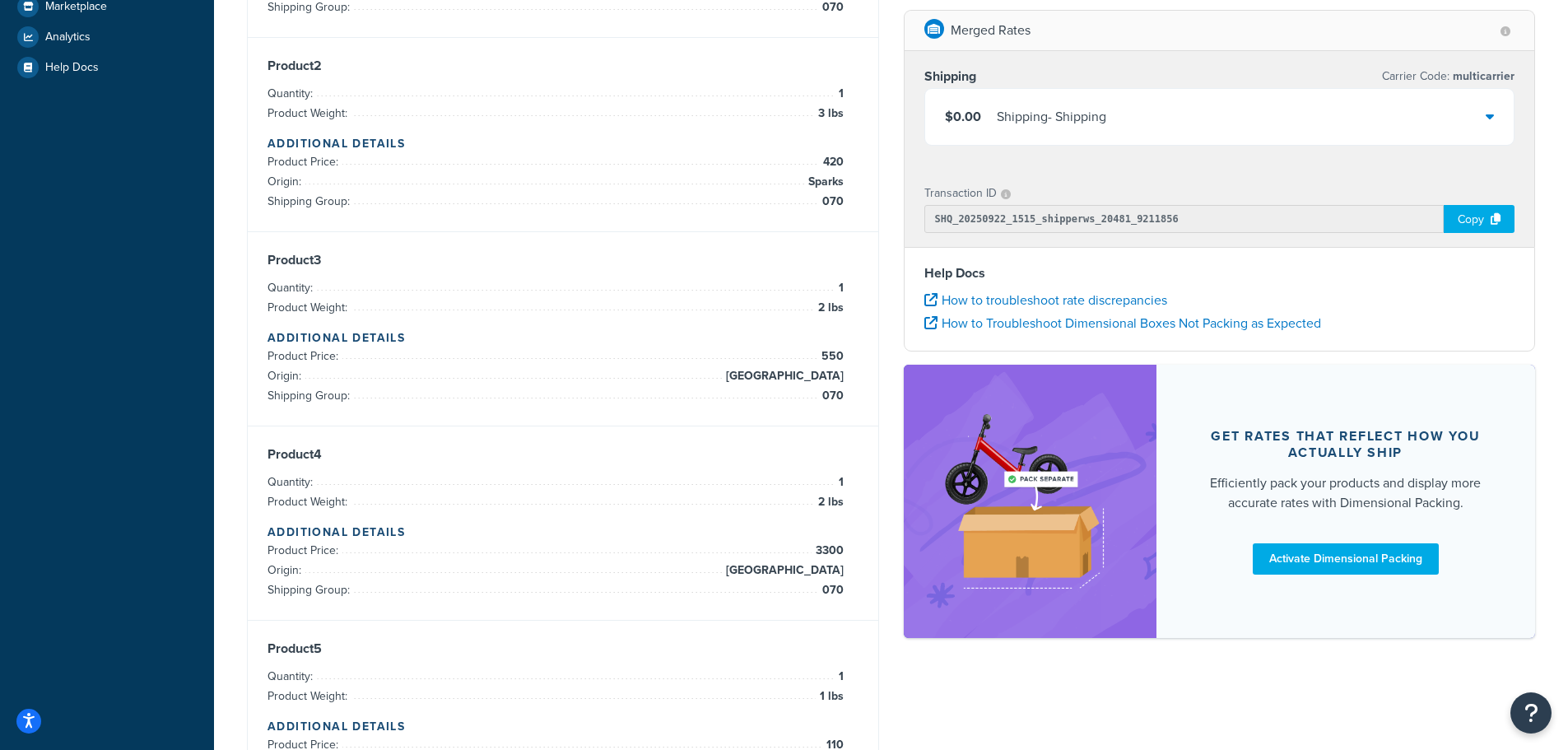
scroll to position [66, 0]
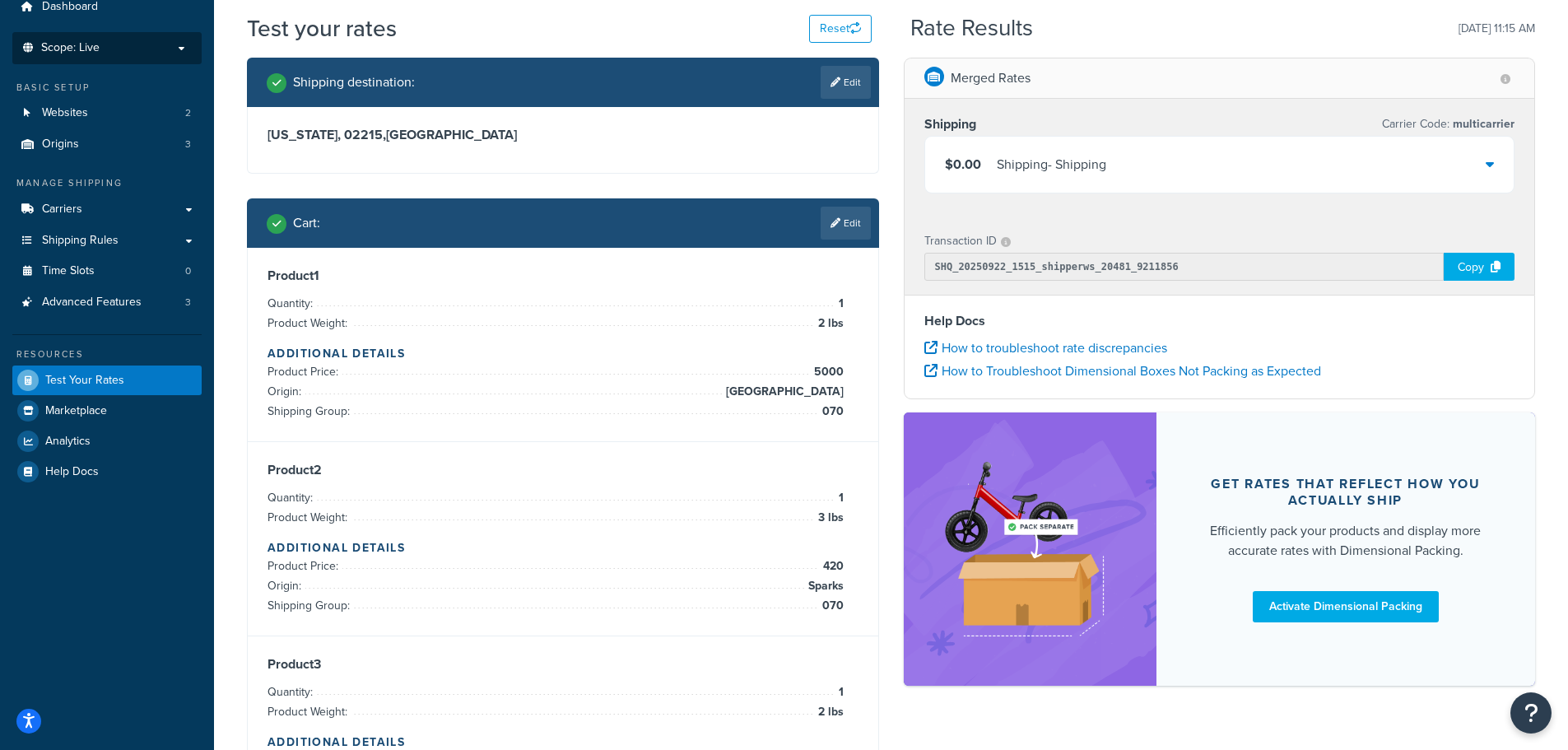
click at [1395, 172] on div "$0.00 Shipping - Shipping" at bounding box center [1220, 165] width 590 height 56
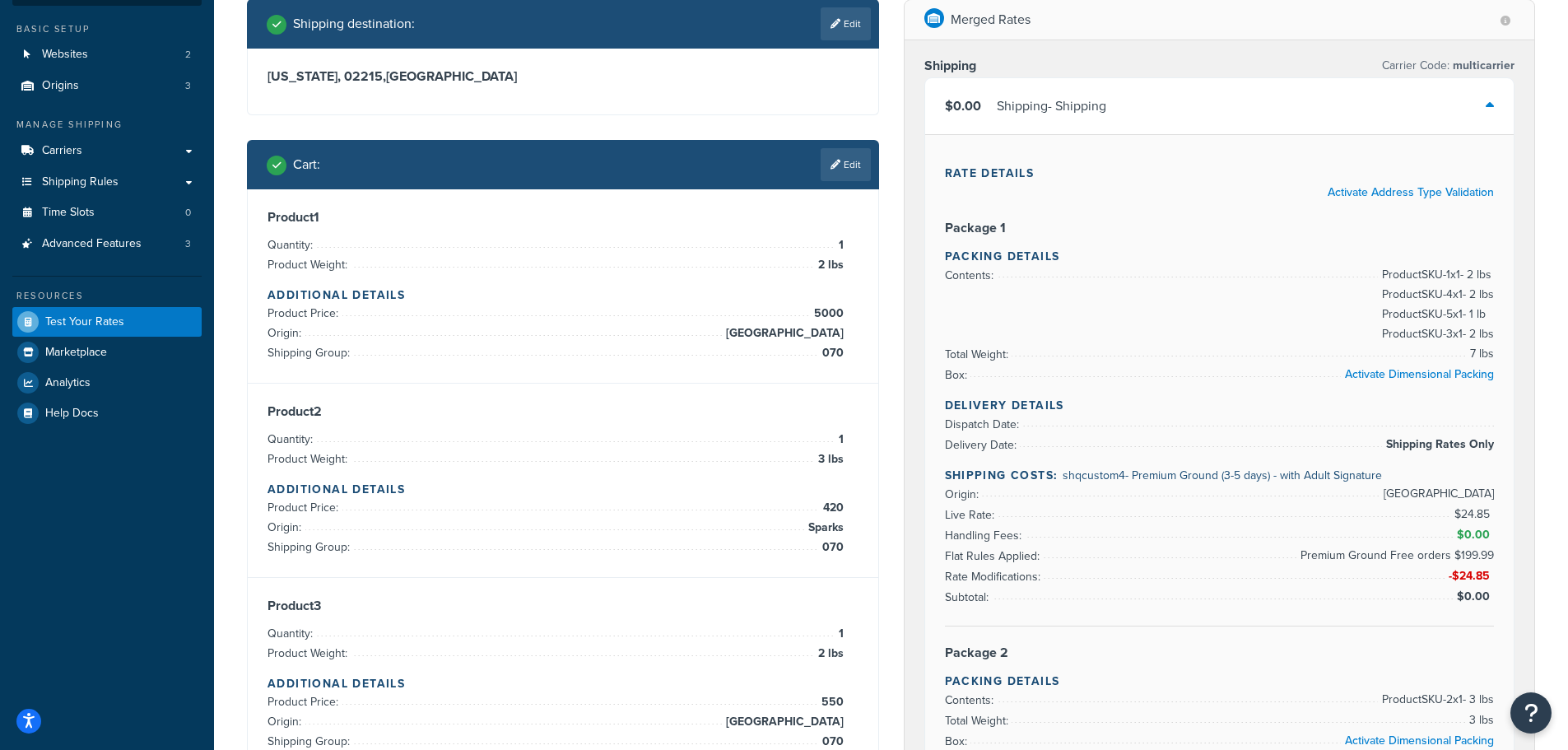
scroll to position [247, 0]
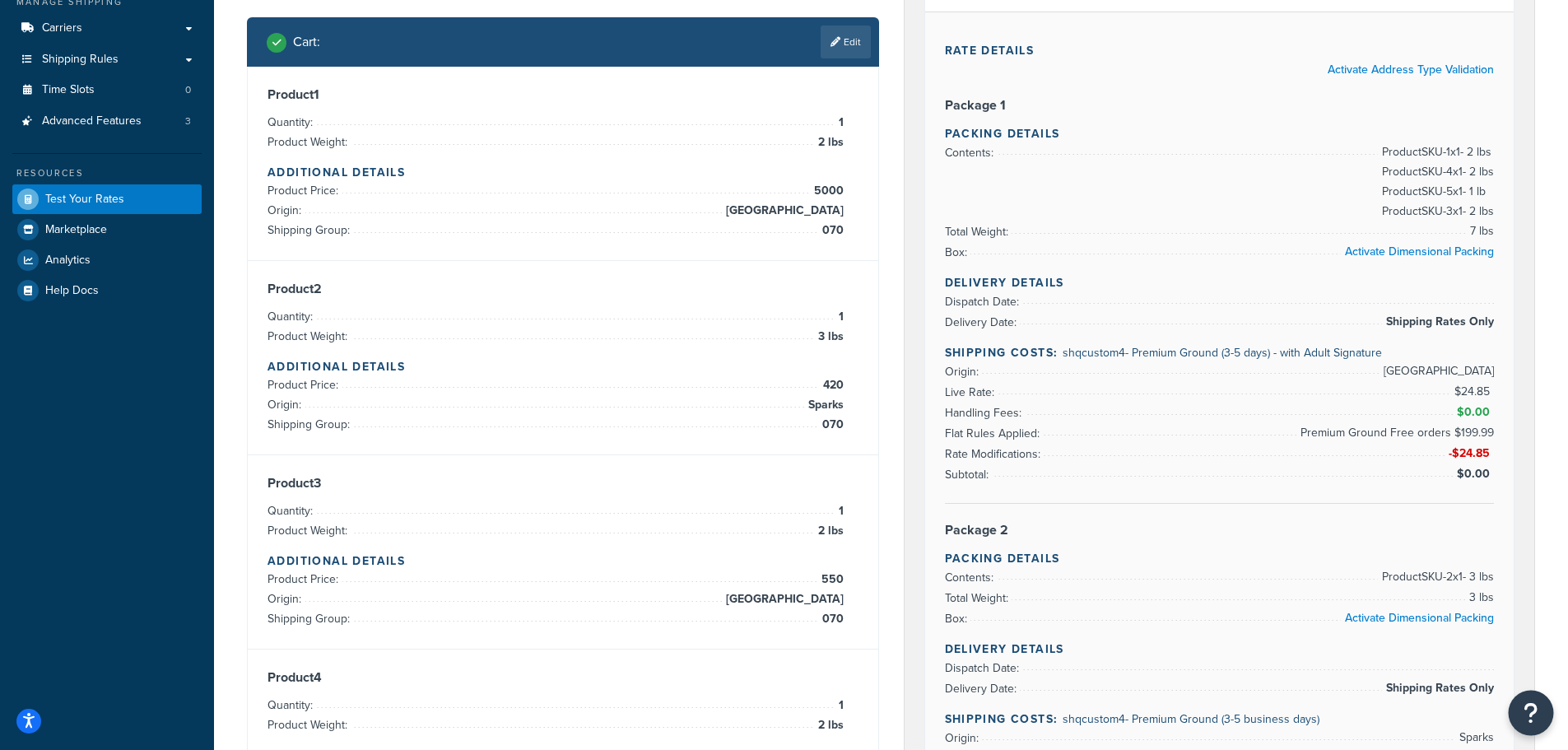
click at [1531, 715] on icon "Open Resource Center" at bounding box center [1531, 713] width 16 height 23
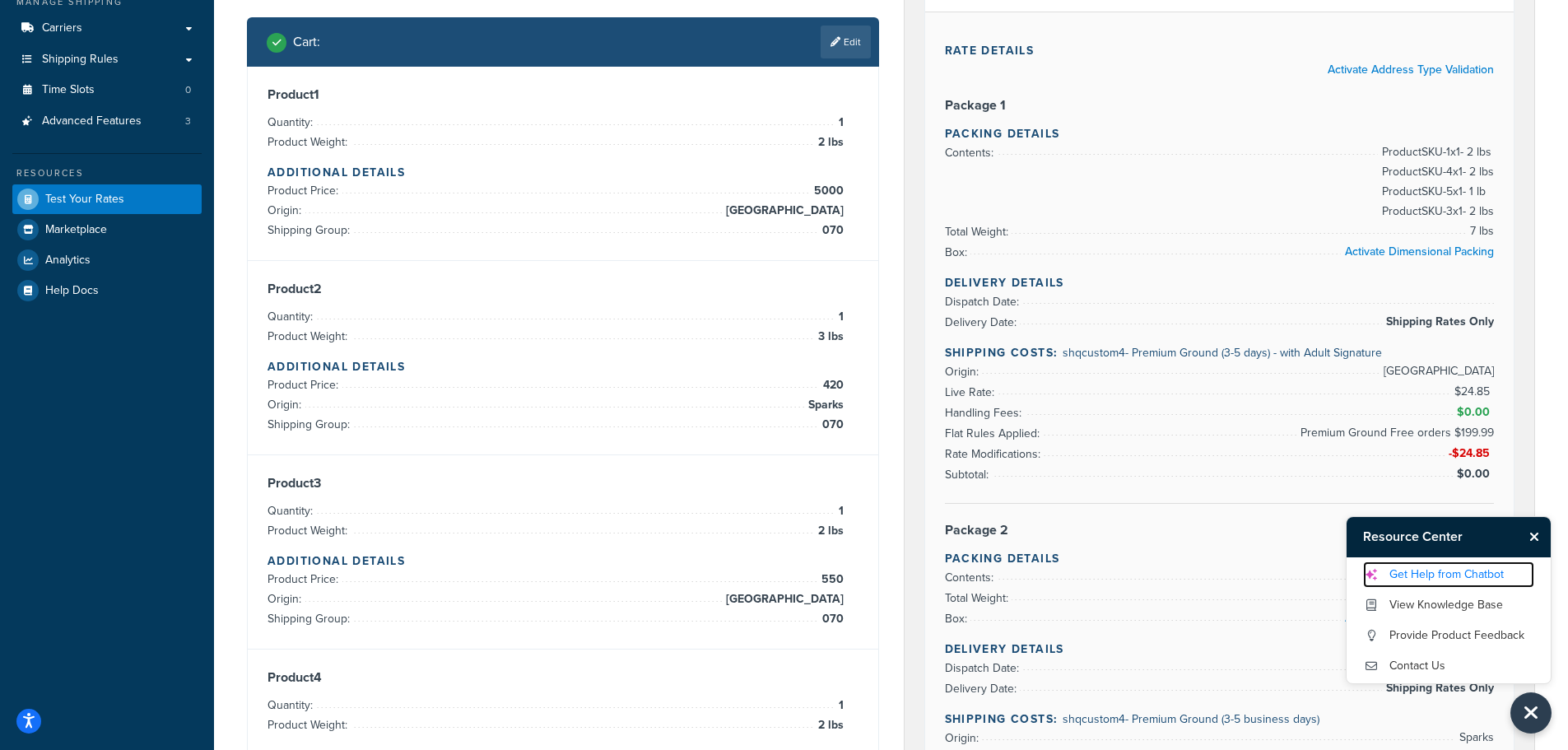
click at [1411, 572] on link "Get Help from Chatbot" at bounding box center [1448, 575] width 171 height 26
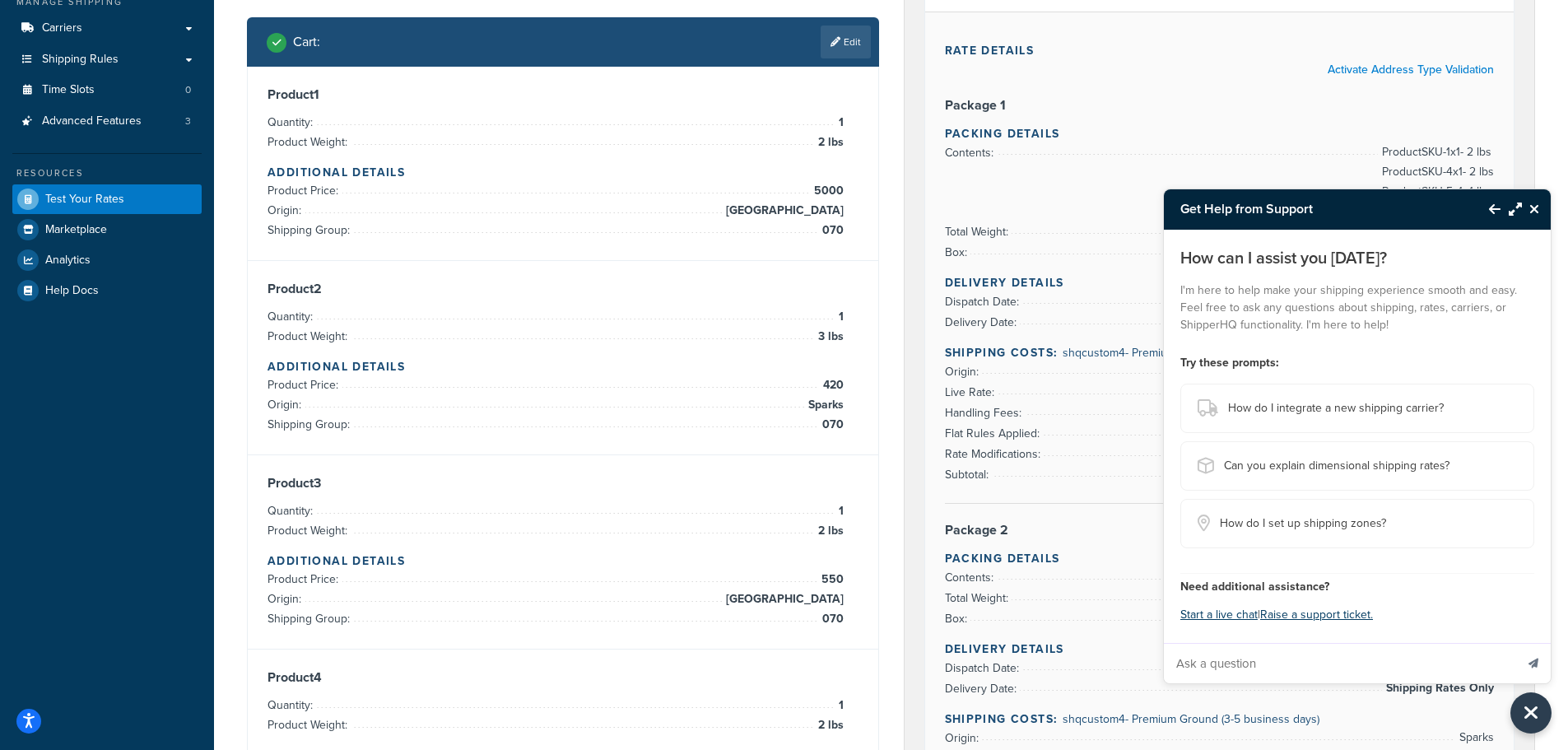
drag, startPoint x: 1216, startPoint y: 606, endPoint x: 1217, endPoint y: 591, distance: 15.0
click at [1217, 591] on div "Need additional assistance? Start a live chat | Raise a support ticket." at bounding box center [1357, 600] width 354 height 54
click at [1207, 619] on button "Start a live chat" at bounding box center [1219, 615] width 78 height 23
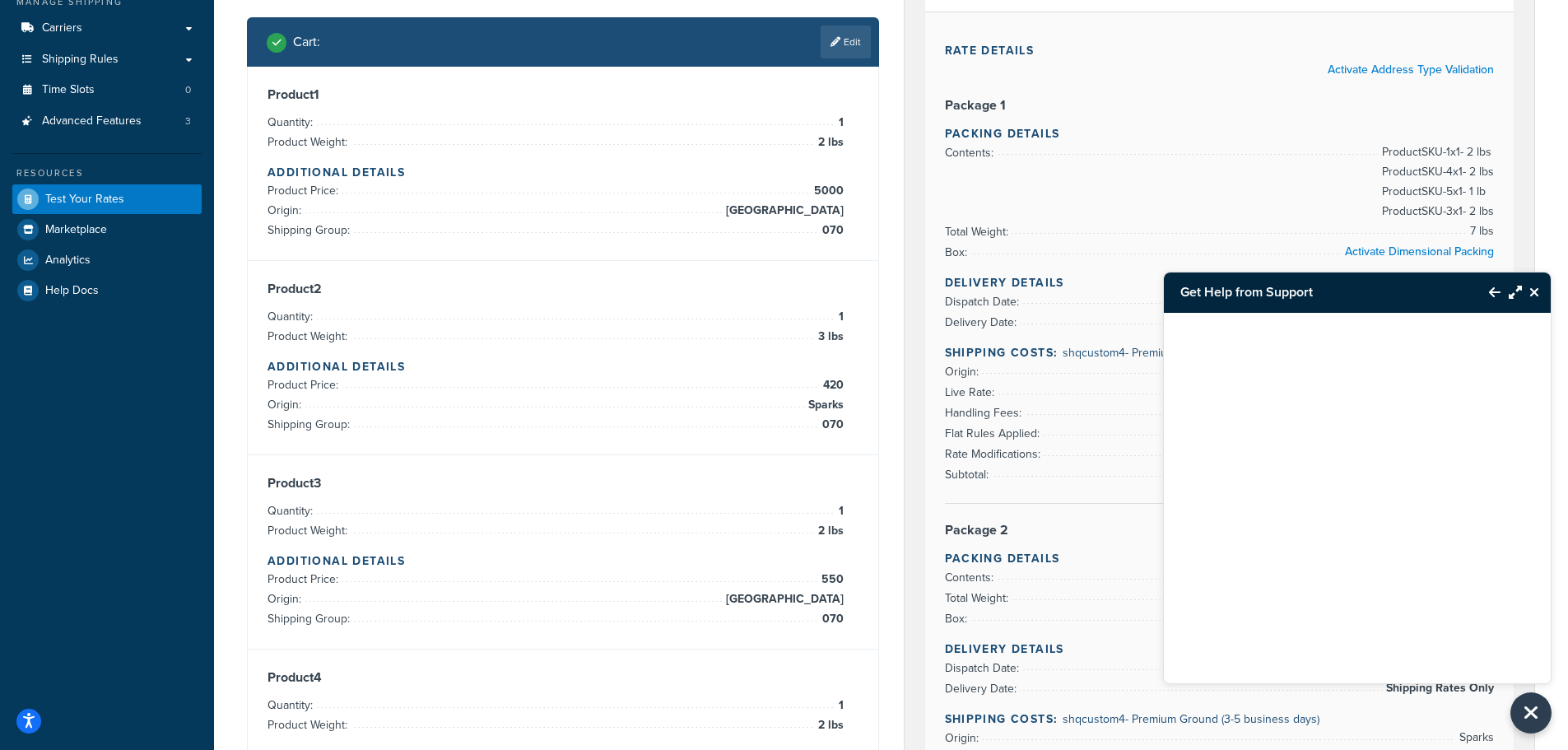
click at [1496, 286] on icon "Back to Resource Center" at bounding box center [1495, 292] width 11 height 13
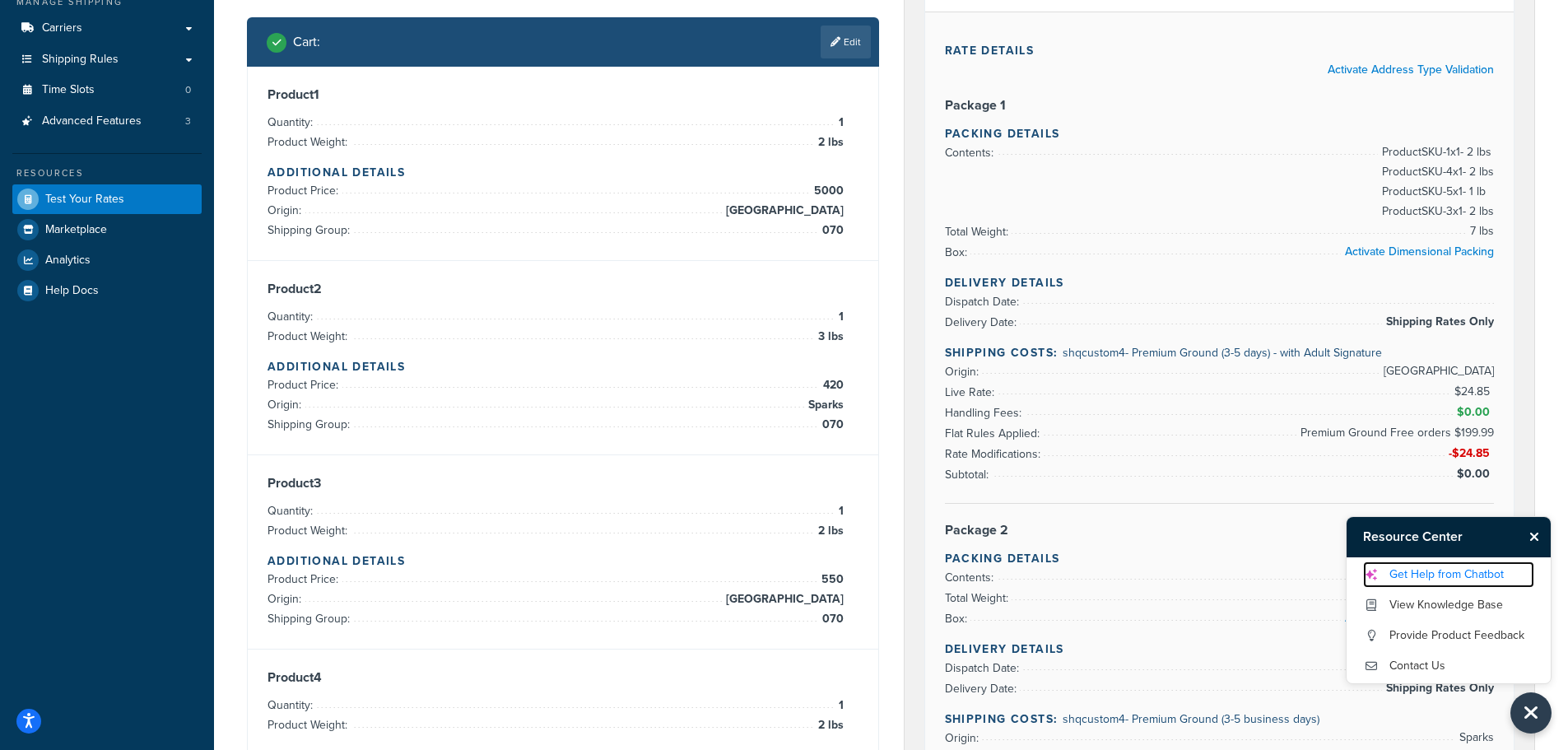
click at [1435, 571] on link "Get Help from Chatbot" at bounding box center [1448, 575] width 171 height 26
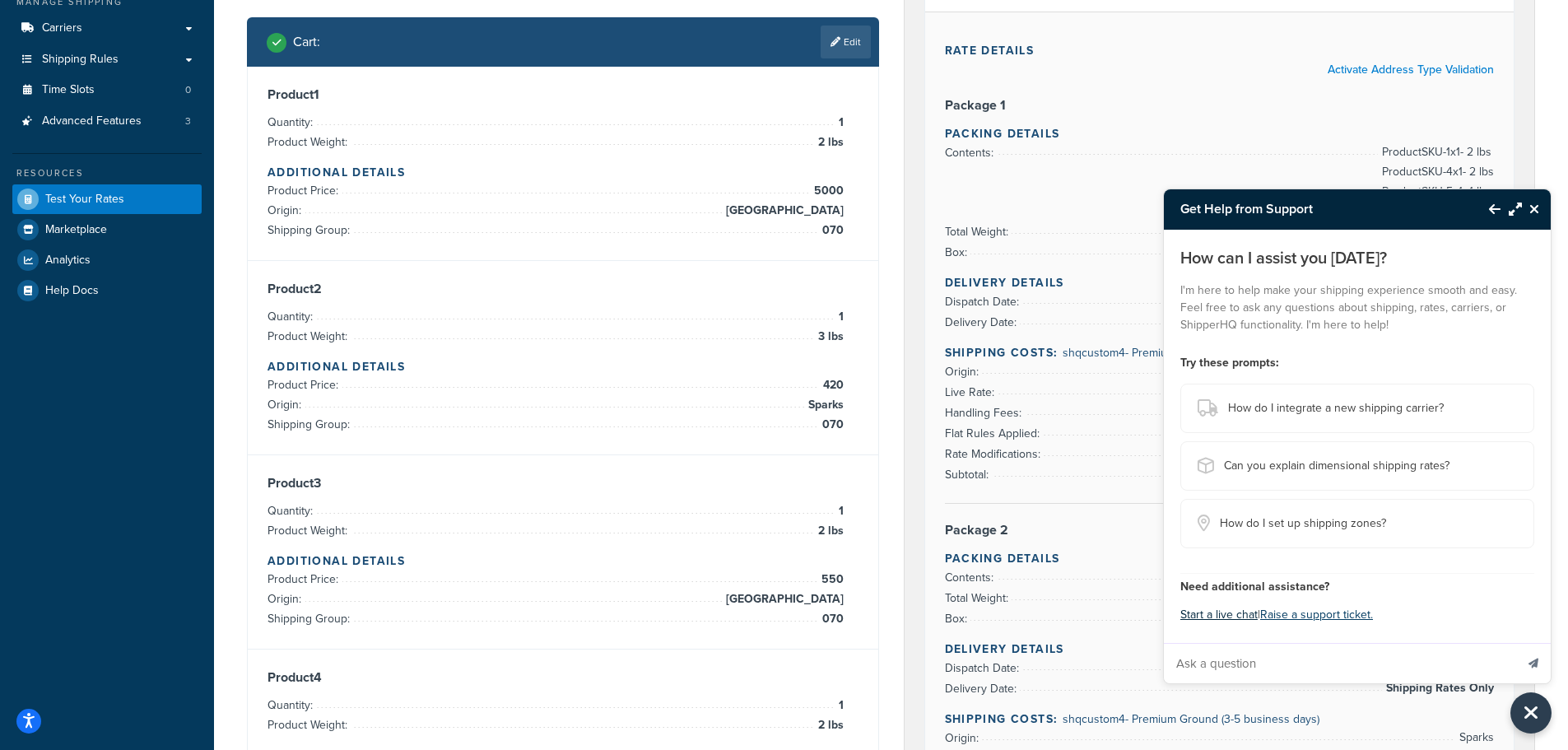
click at [1222, 610] on button "Start a live chat" at bounding box center [1219, 615] width 78 height 23
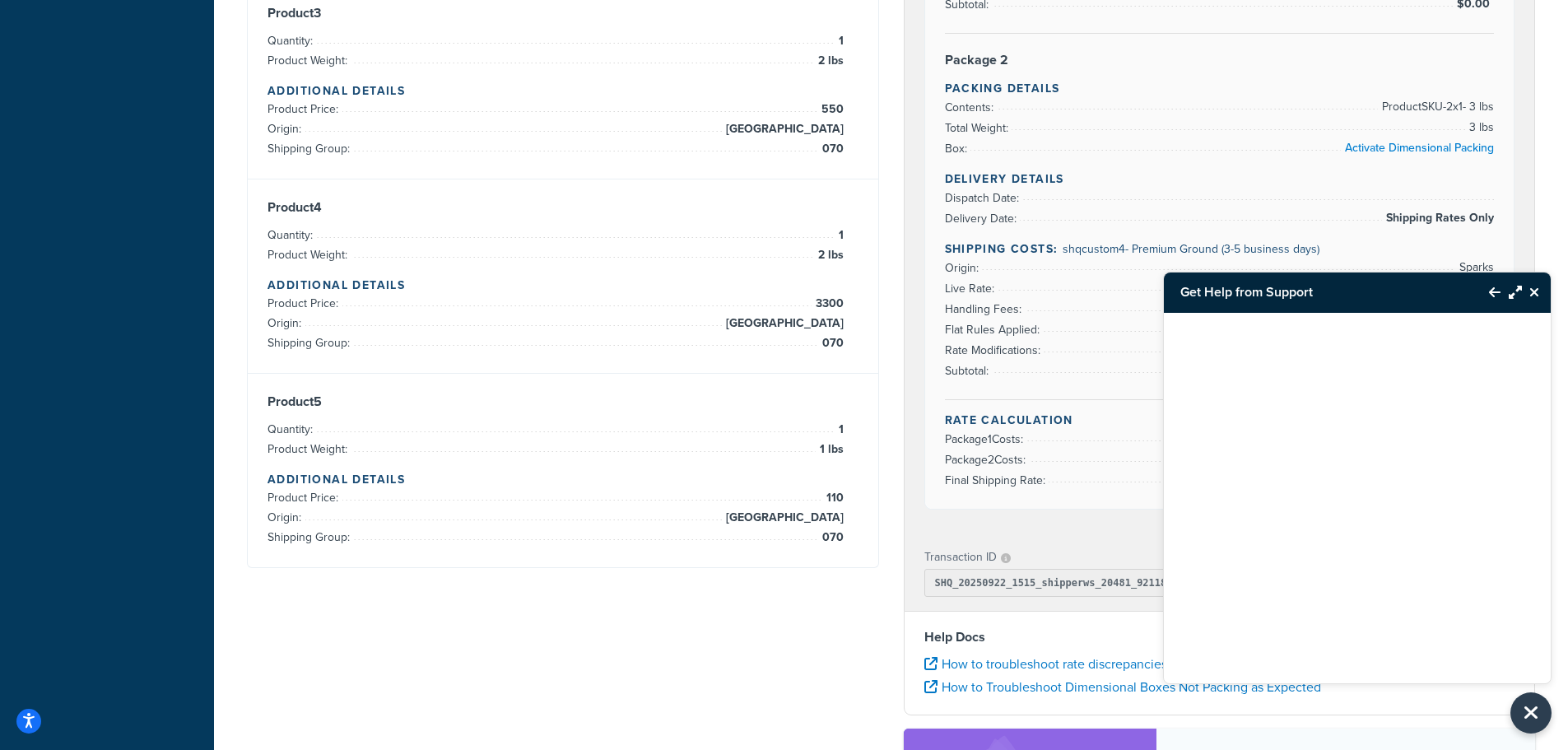
scroll to position [327, 0]
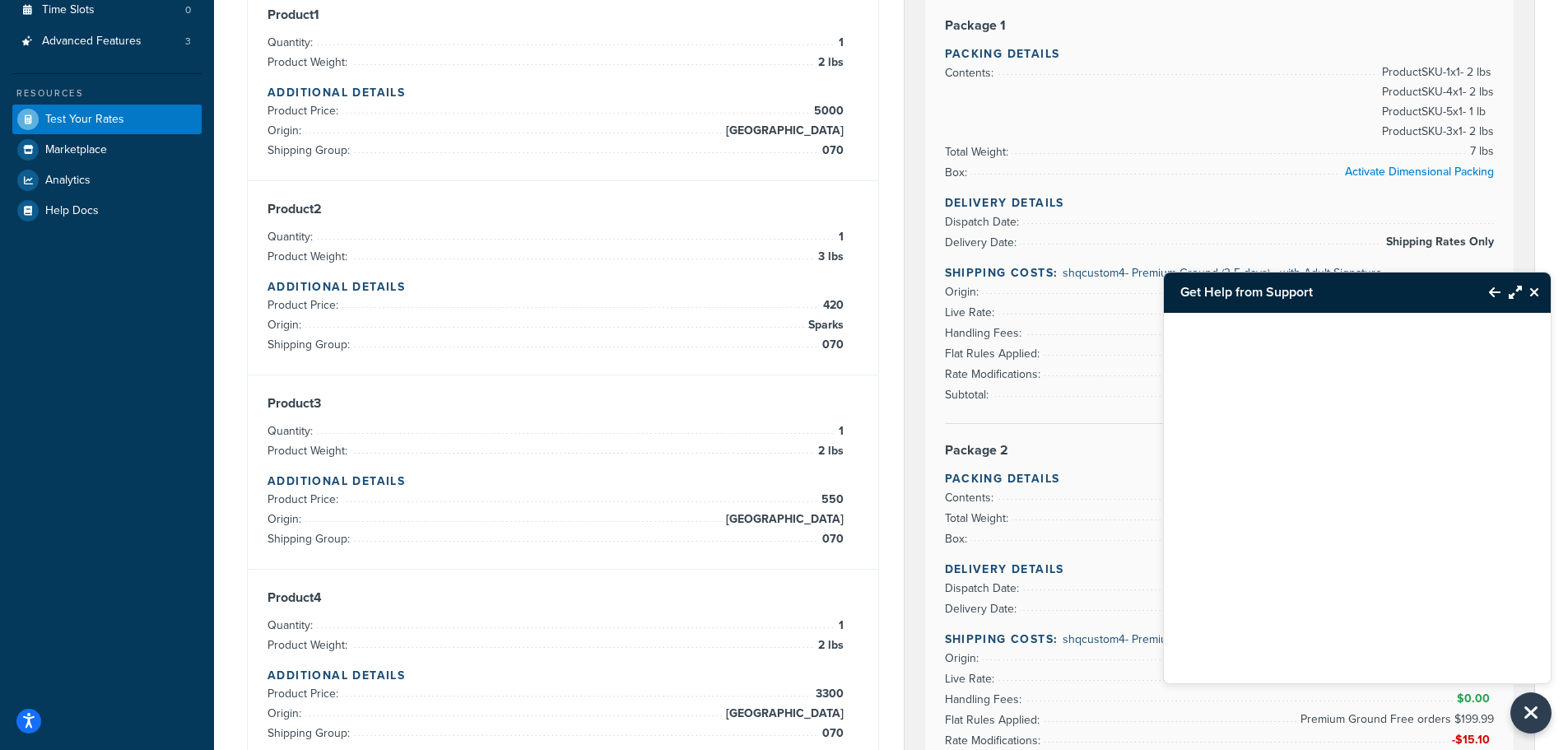
click at [1364, 429] on div at bounding box center [1357, 478] width 387 height 329
click at [1511, 294] on icon "Maximize Resource Center" at bounding box center [1515, 292] width 13 height 13
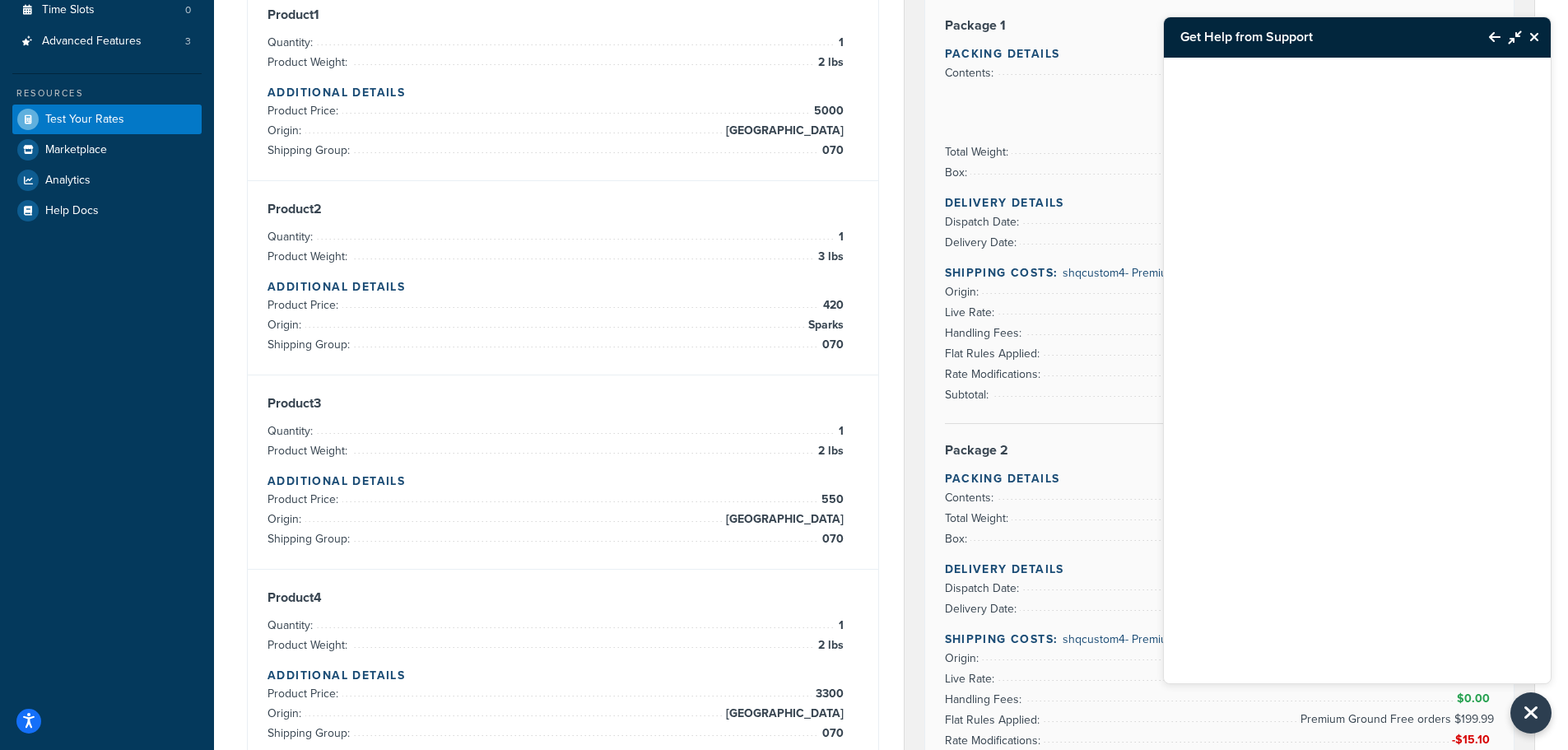
click at [1512, 35] on icon "Minimize Resource Center" at bounding box center [1515, 37] width 13 height 13
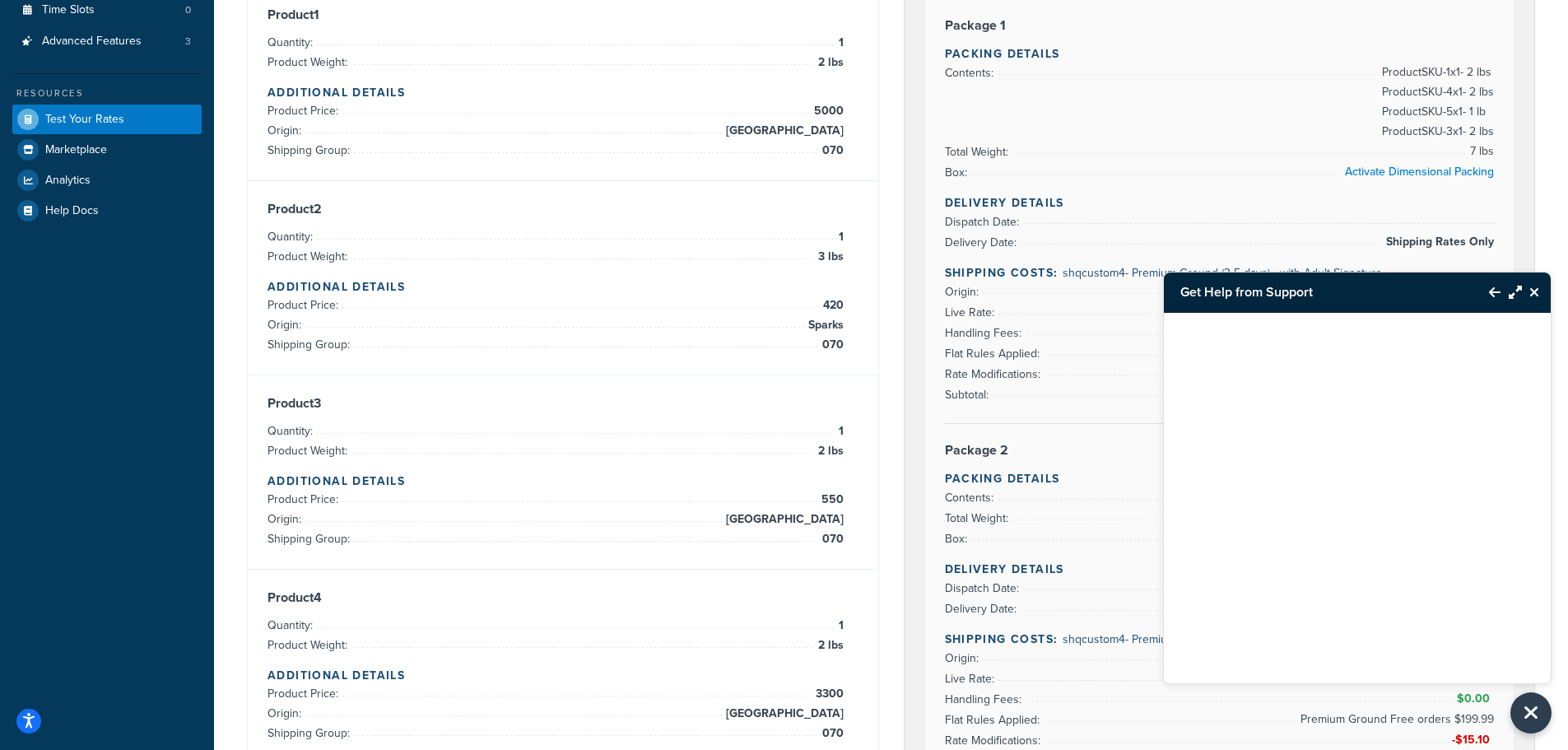
click at [1545, 287] on button "Close Resource Center" at bounding box center [1536, 292] width 28 height 20
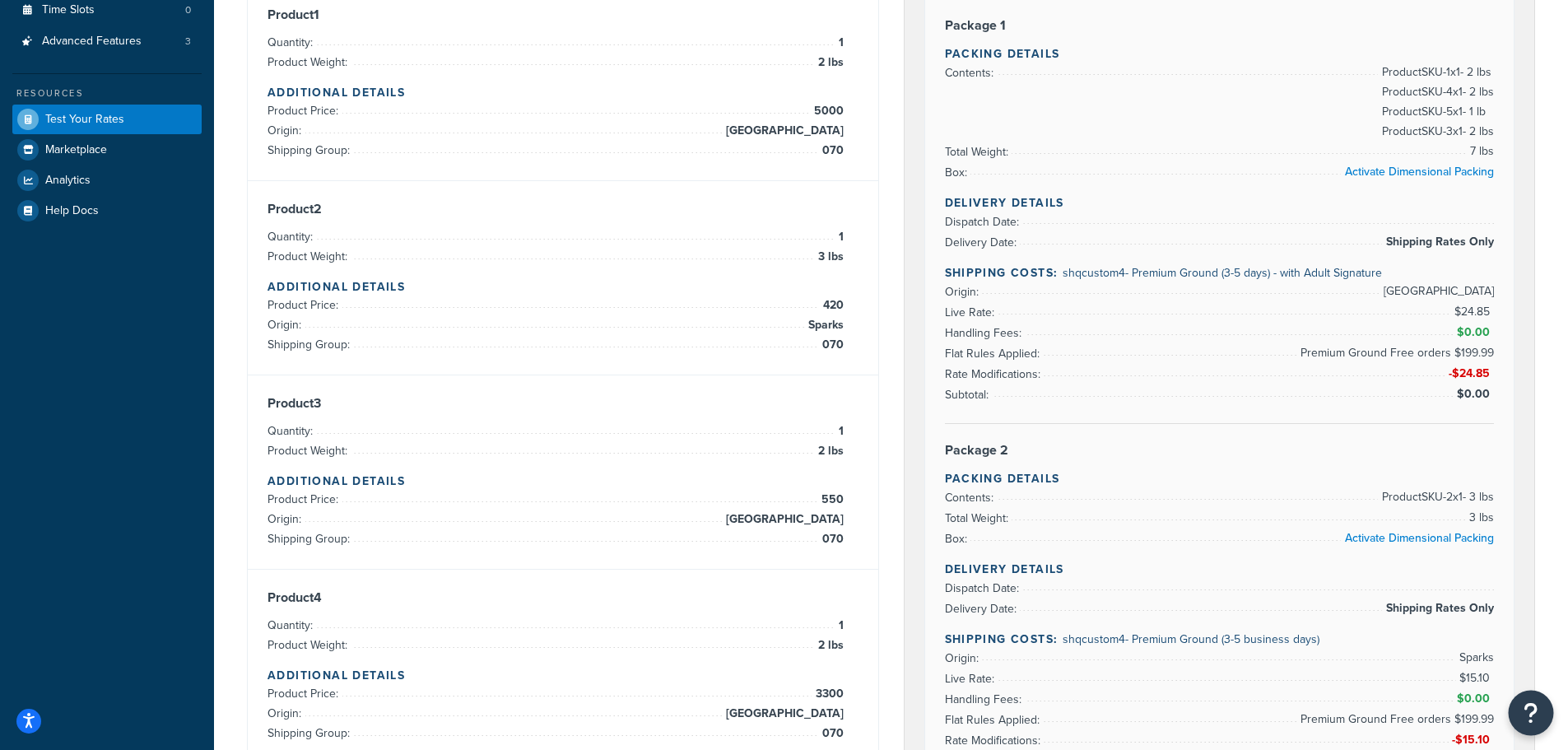
click at [1523, 705] on button "Open Resource Center" at bounding box center [1531, 714] width 45 height 45
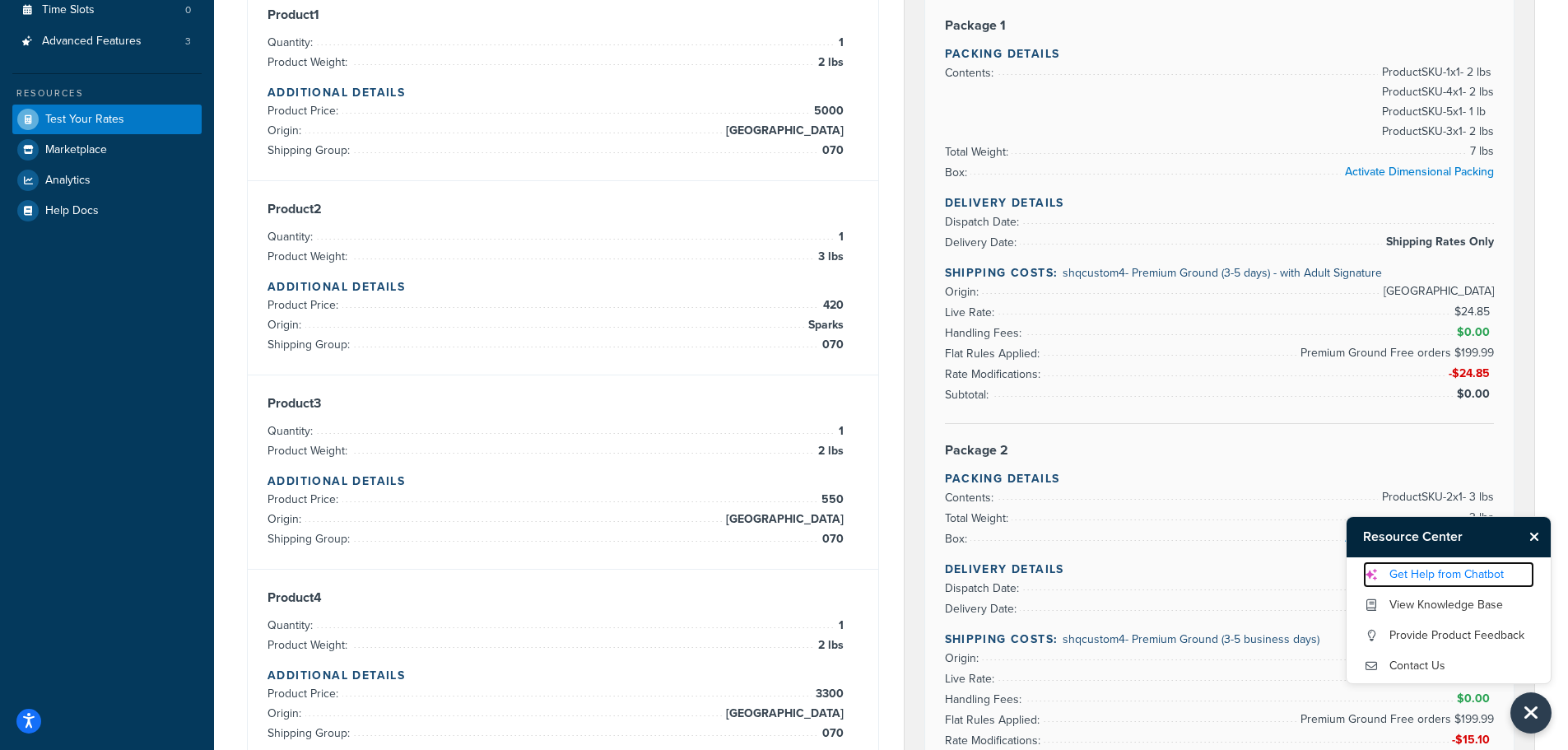
click at [1419, 571] on link "Get Help from Chatbot" at bounding box center [1448, 575] width 171 height 26
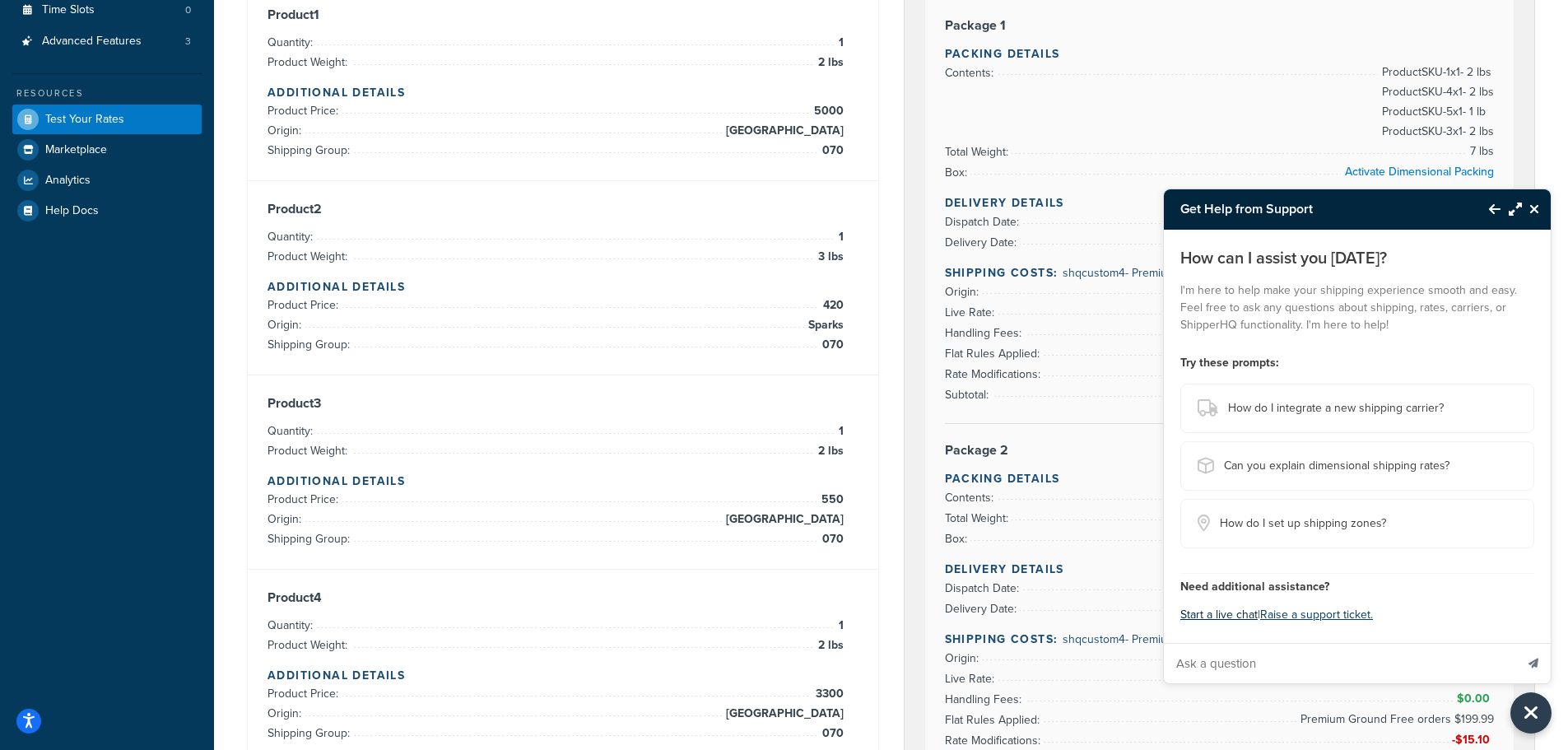
click at [1209, 618] on button "Start a live chat" at bounding box center [1219, 615] width 78 height 23
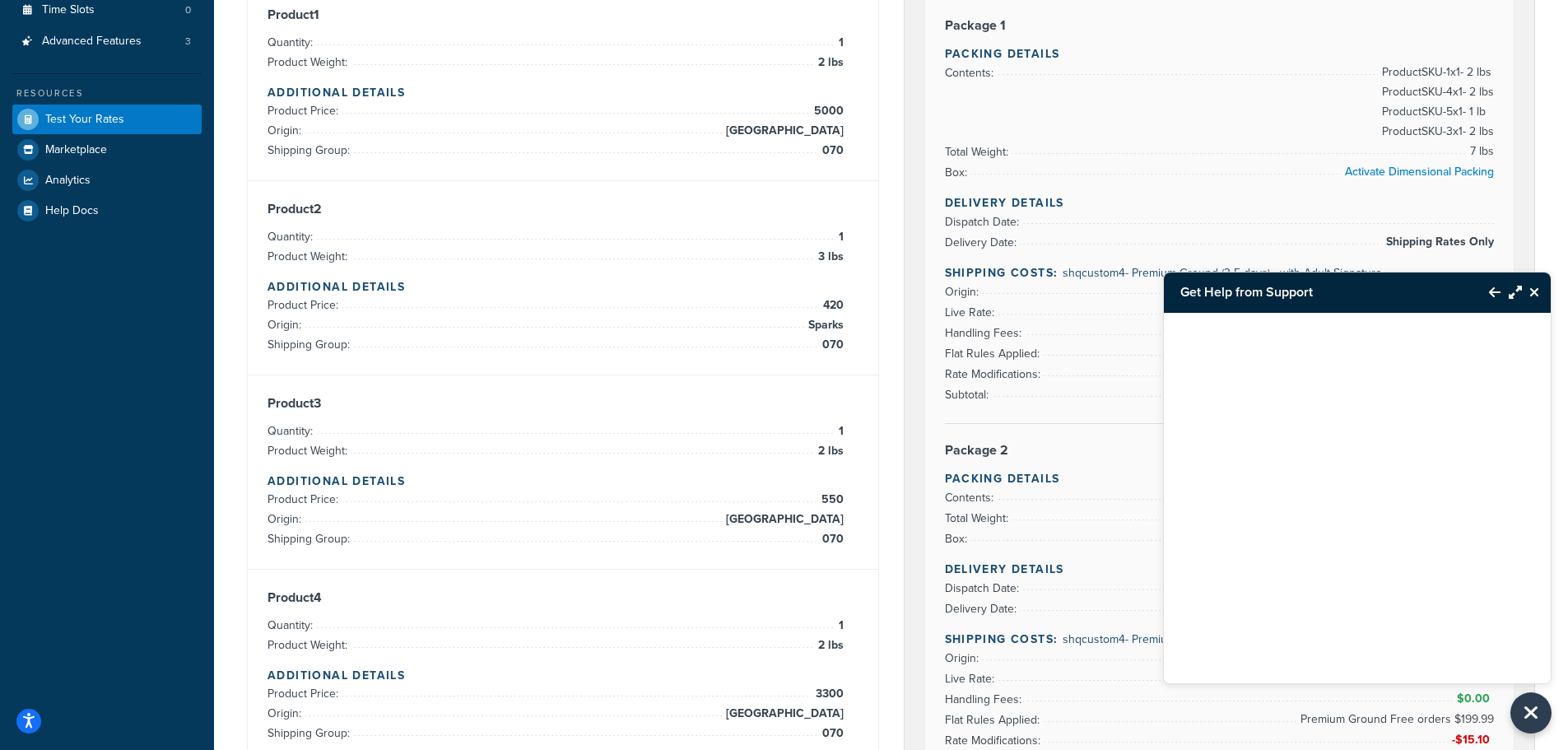
click at [1495, 292] on icon "Back to Resource Center" at bounding box center [1495, 292] width 11 height 13
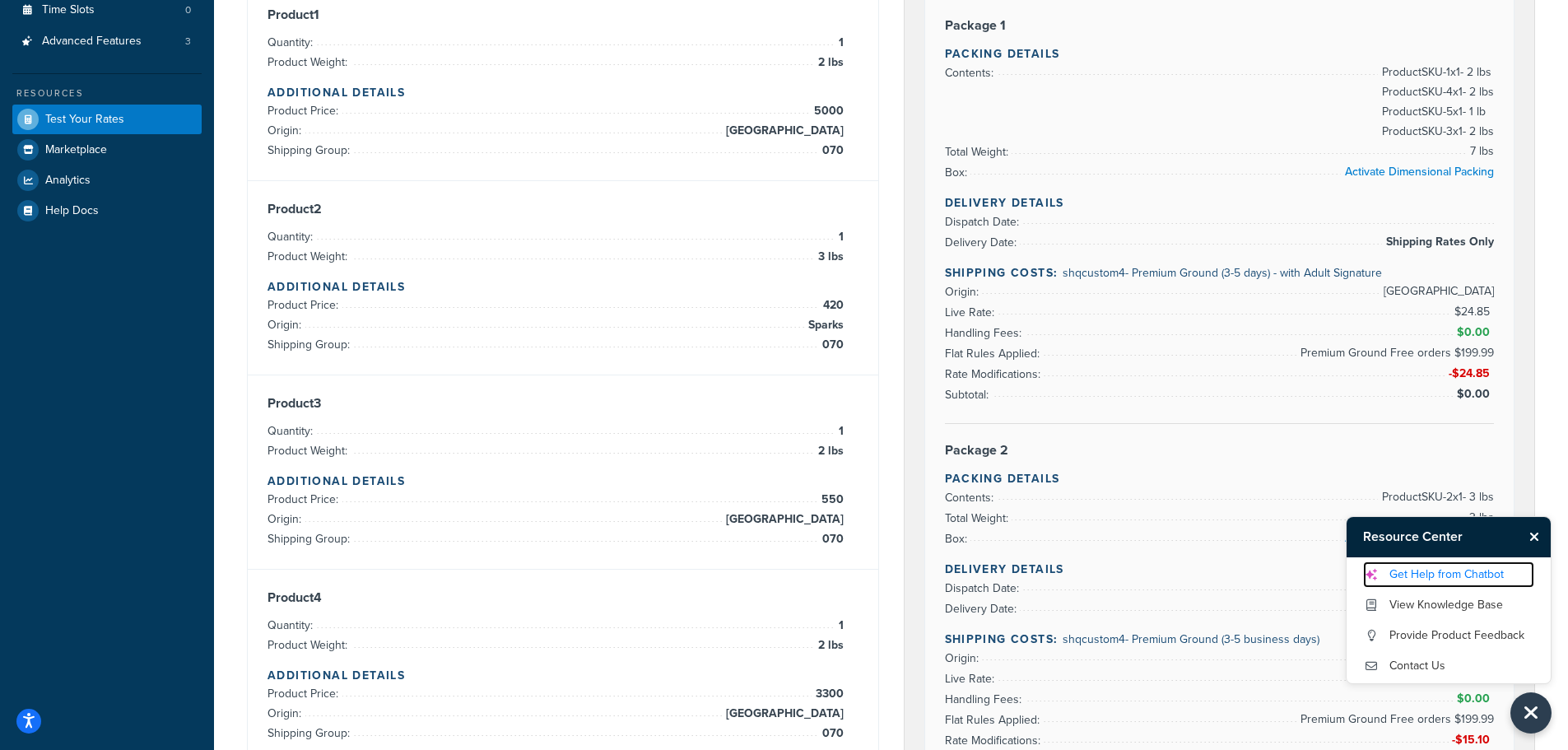
click at [1467, 571] on link "Get Help from Chatbot" at bounding box center [1448, 575] width 171 height 26
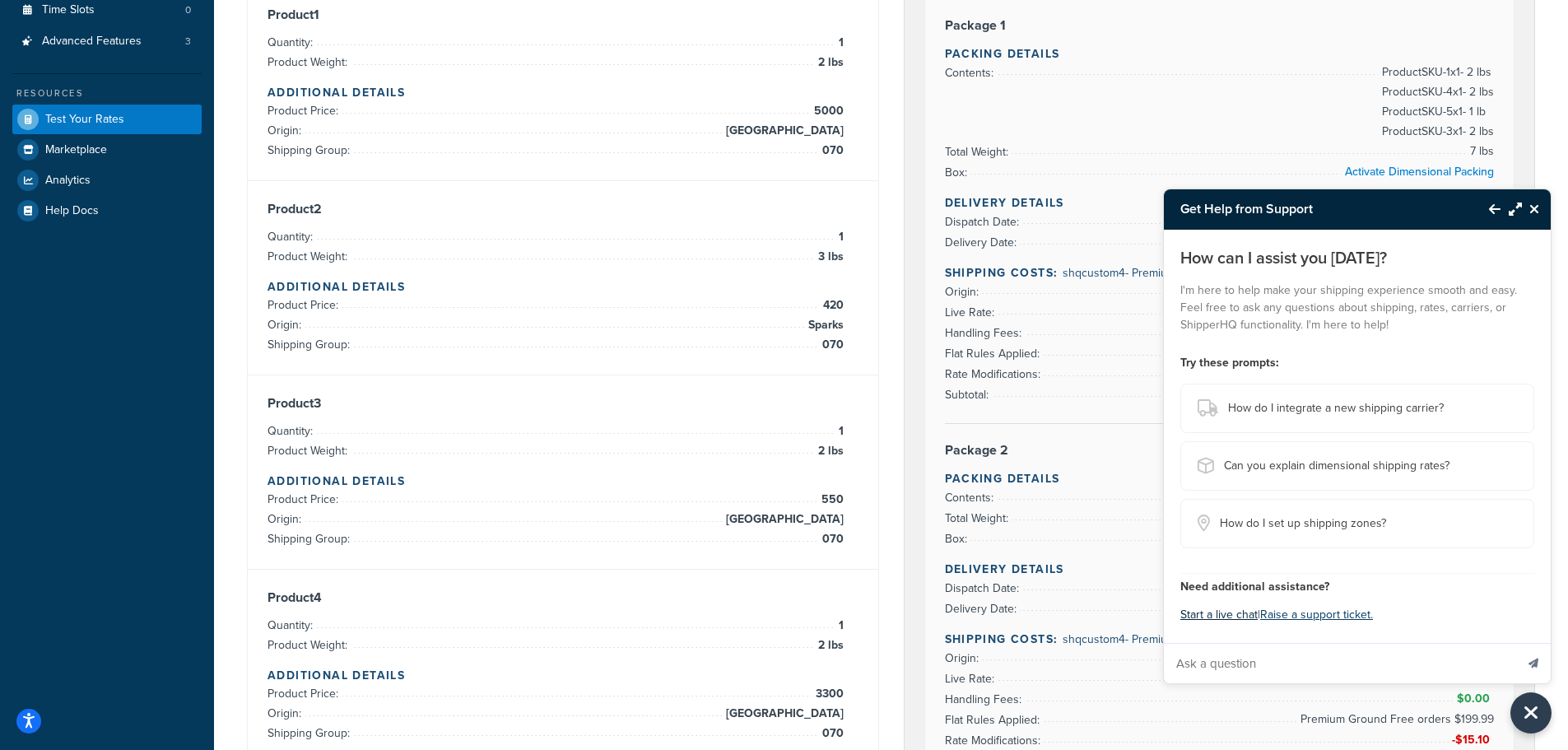
drag, startPoint x: 1218, startPoint y: 629, endPoint x: 1222, endPoint y: 618, distance: 11.7
click at [1219, 625] on div "How can I assist you [DATE]? I'm here to help make your shipping experience smo…" at bounding box center [1357, 436] width 387 height 413
click at [1223, 617] on button "Start a live chat" at bounding box center [1219, 615] width 78 height 23
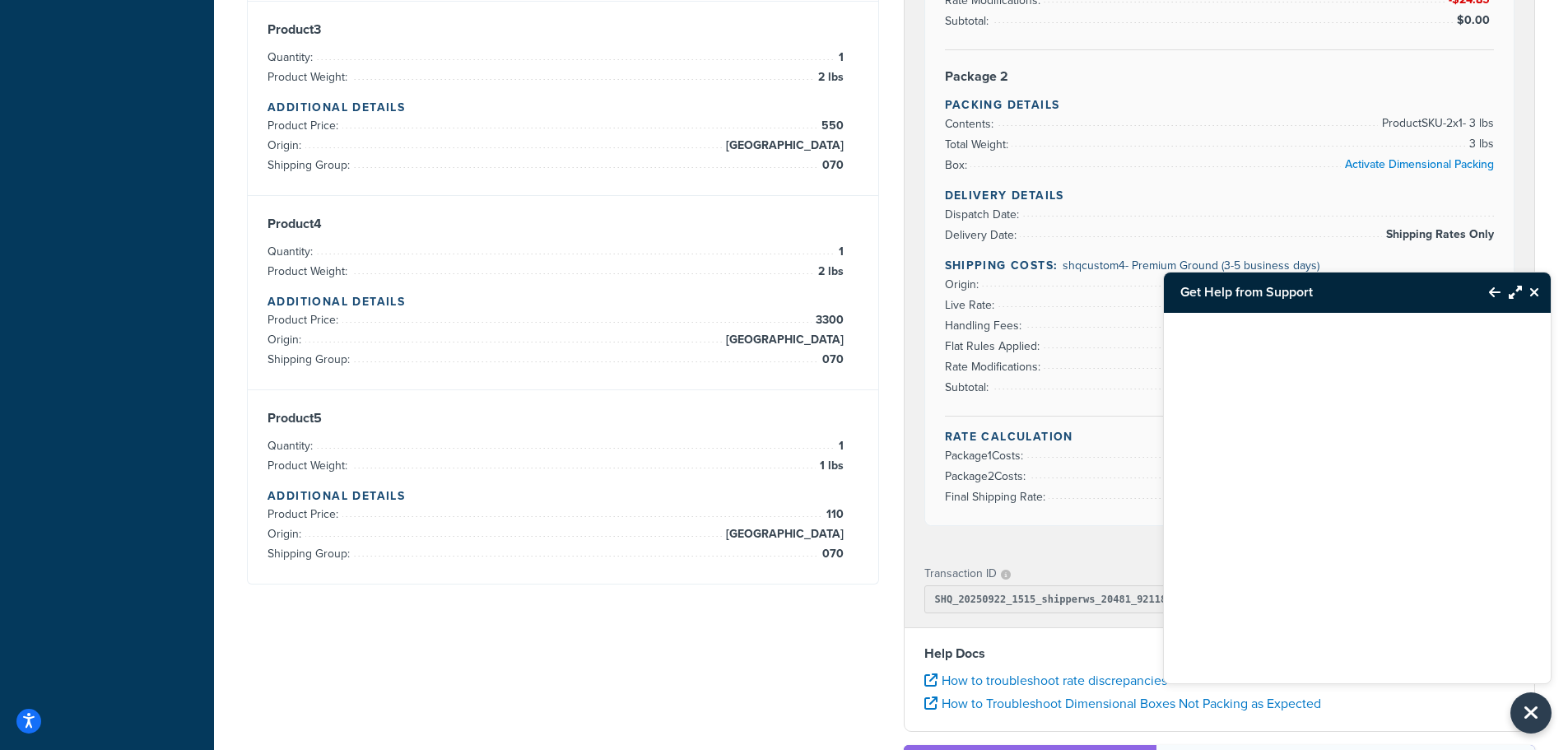
scroll to position [0, 0]
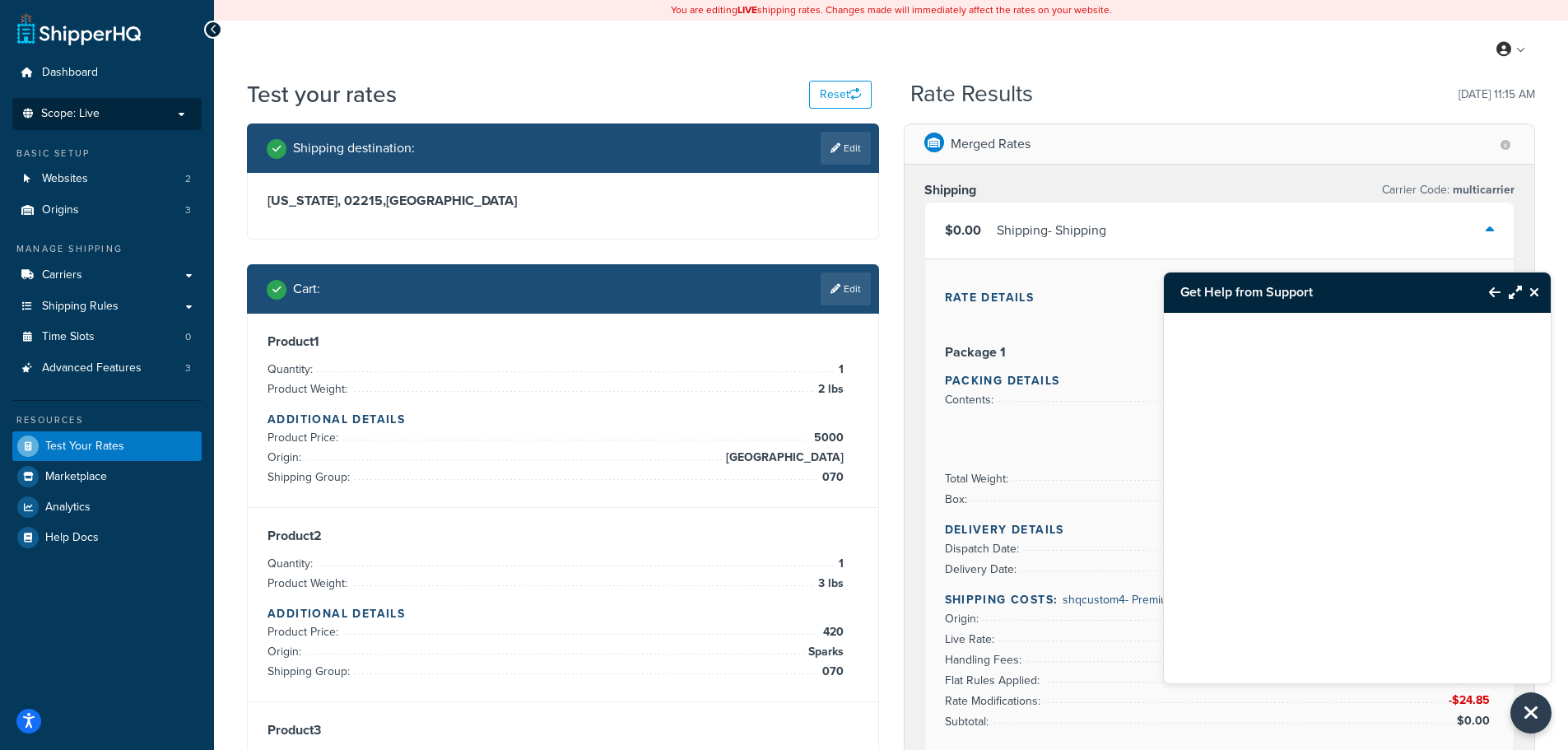
drag, startPoint x: 1496, startPoint y: 288, endPoint x: 1484, endPoint y: 304, distance: 20.0
click at [1498, 288] on icon "Back to Resource Center" at bounding box center [1495, 292] width 11 height 13
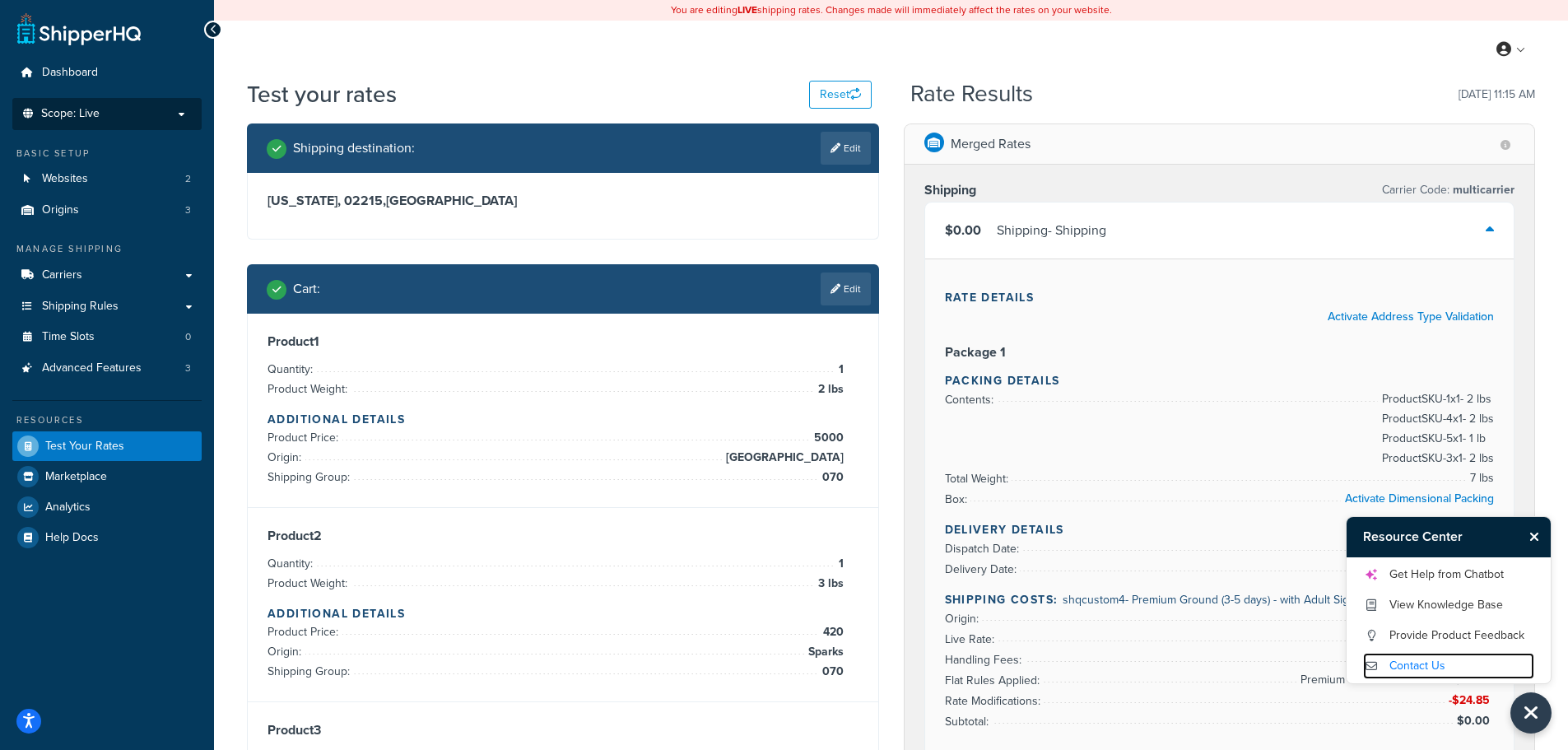
click at [1425, 672] on link "Contact Us" at bounding box center [1448, 667] width 171 height 26
click at [1429, 574] on link "Get Help from Chatbot" at bounding box center [1448, 575] width 171 height 26
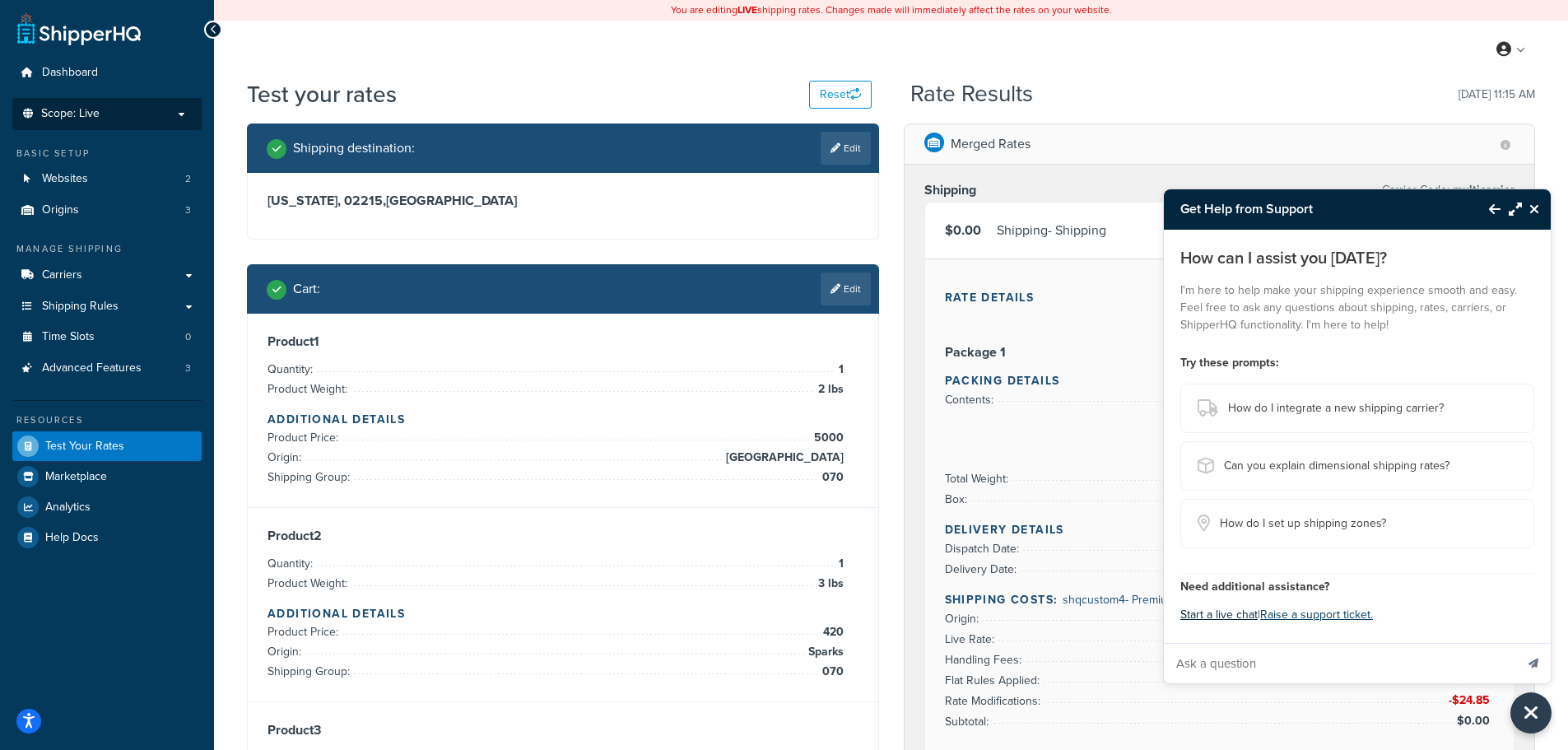
click at [1233, 614] on button "Start a live chat" at bounding box center [1219, 615] width 78 height 23
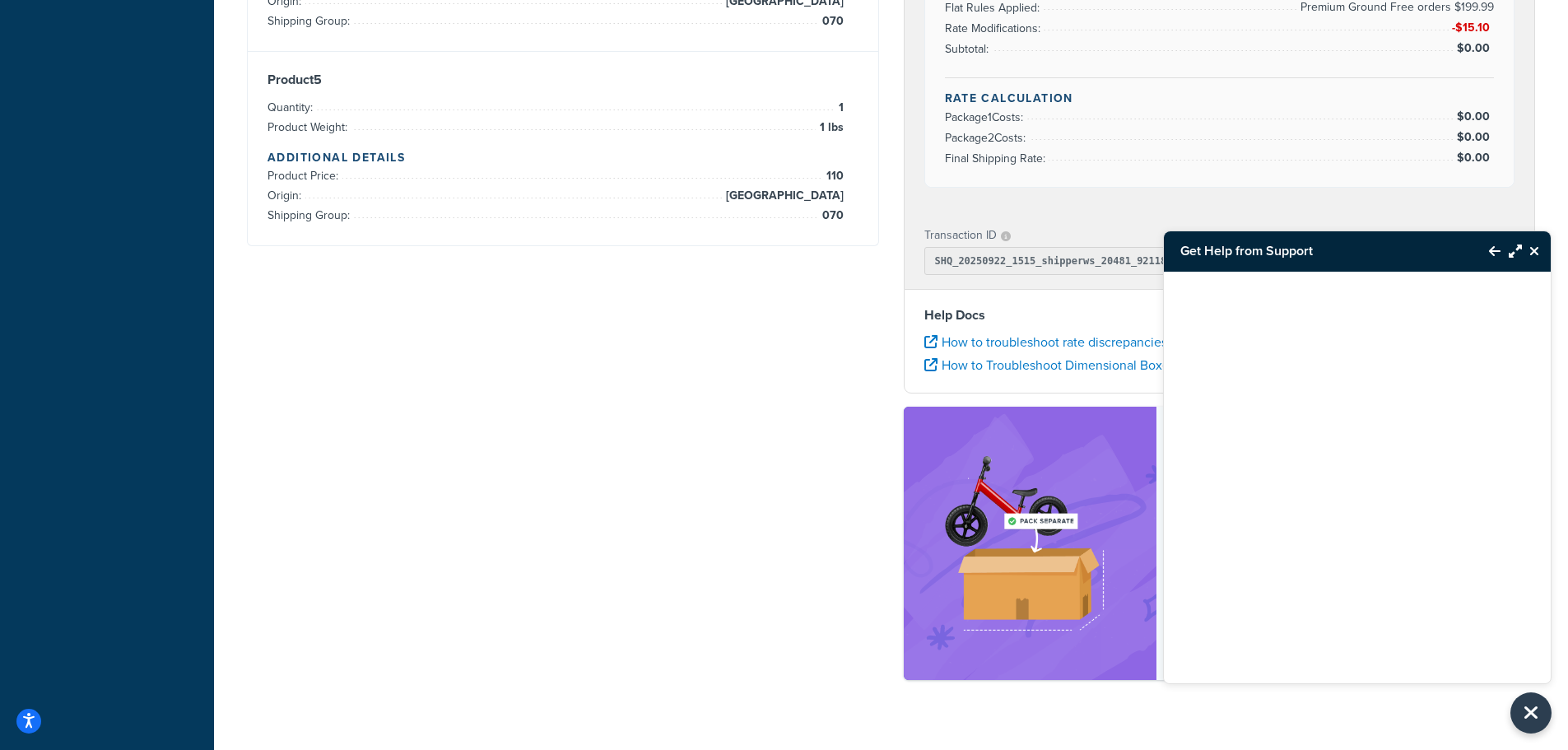
scroll to position [1069, 0]
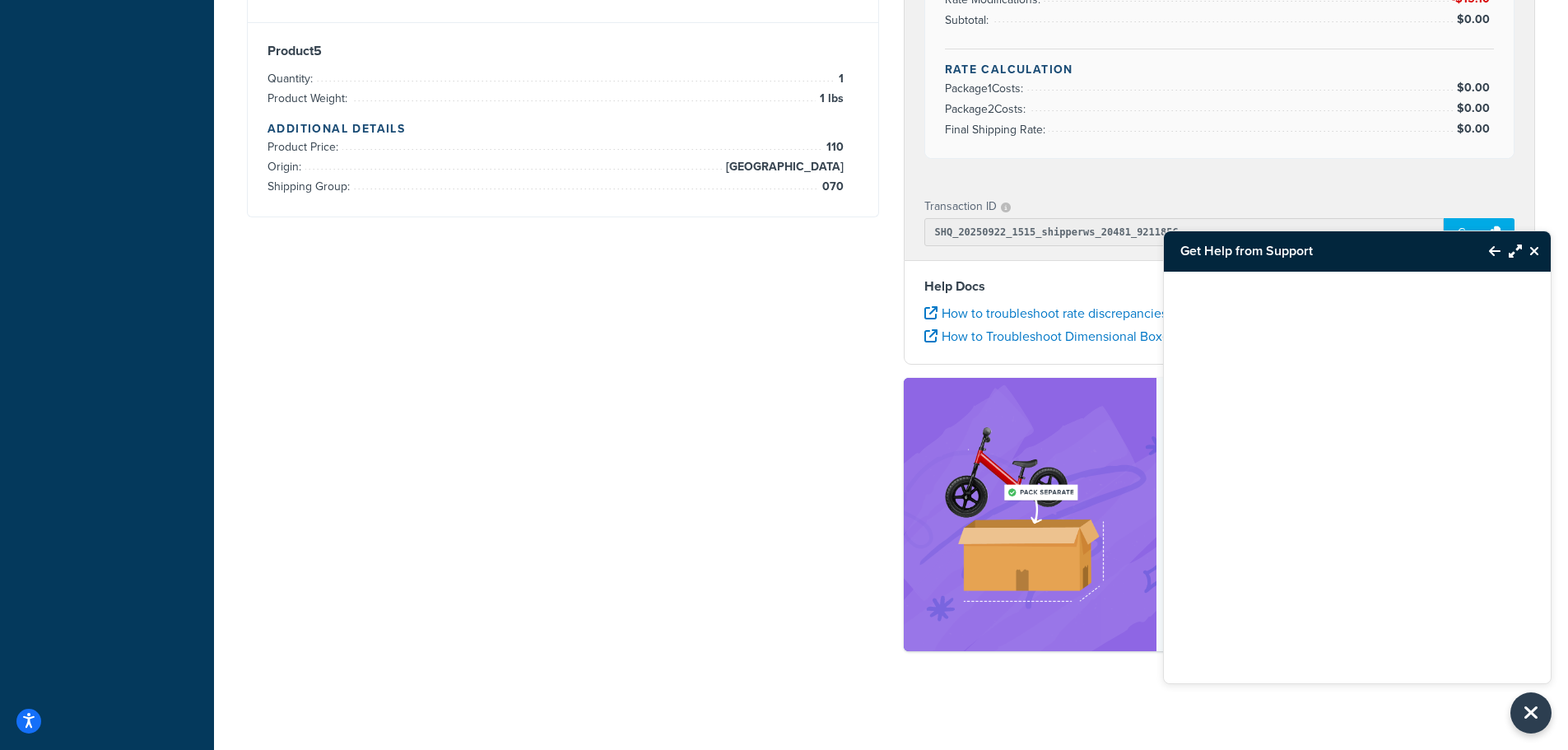
click at [1483, 222] on div "Copy" at bounding box center [1479, 233] width 71 height 28
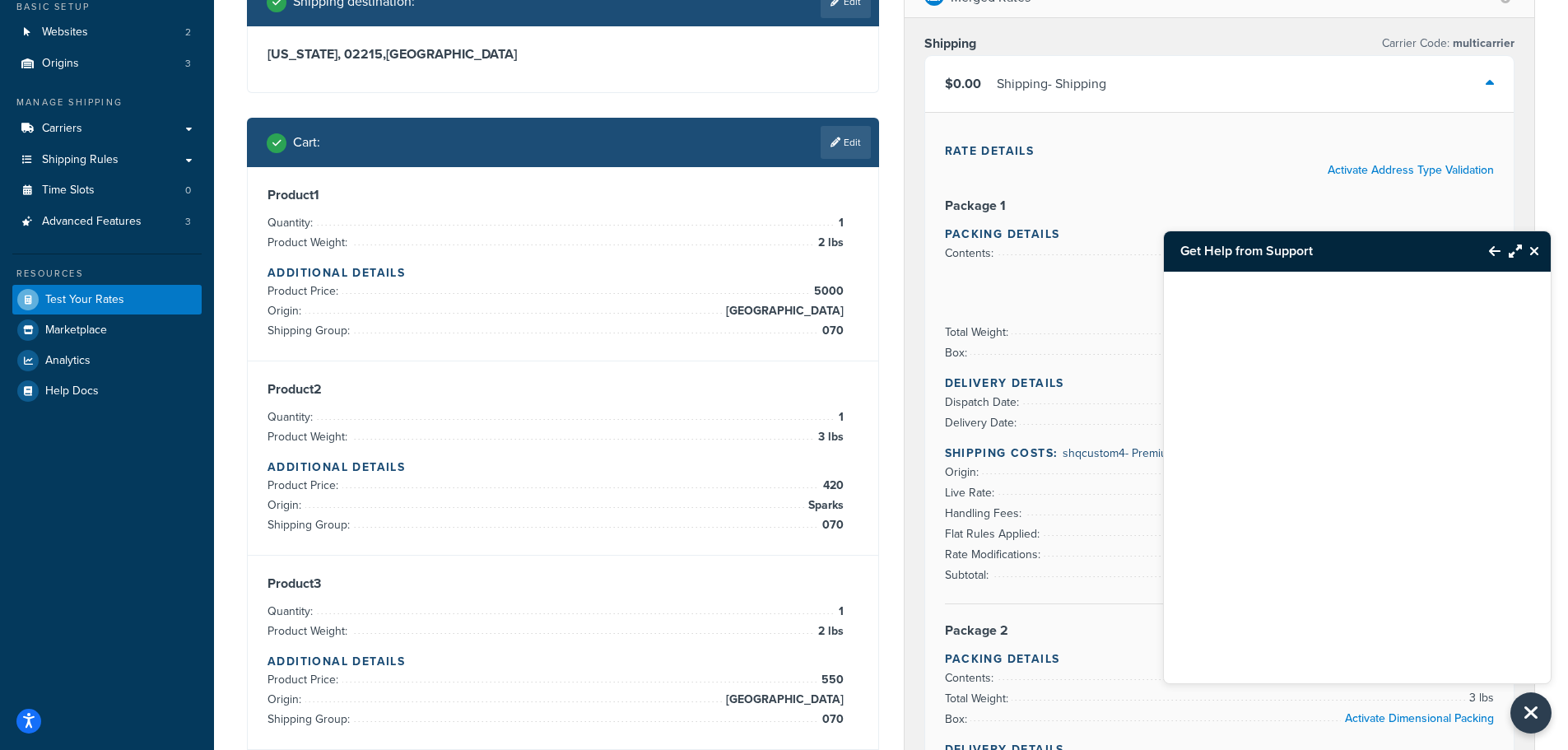
scroll to position [165, 0]
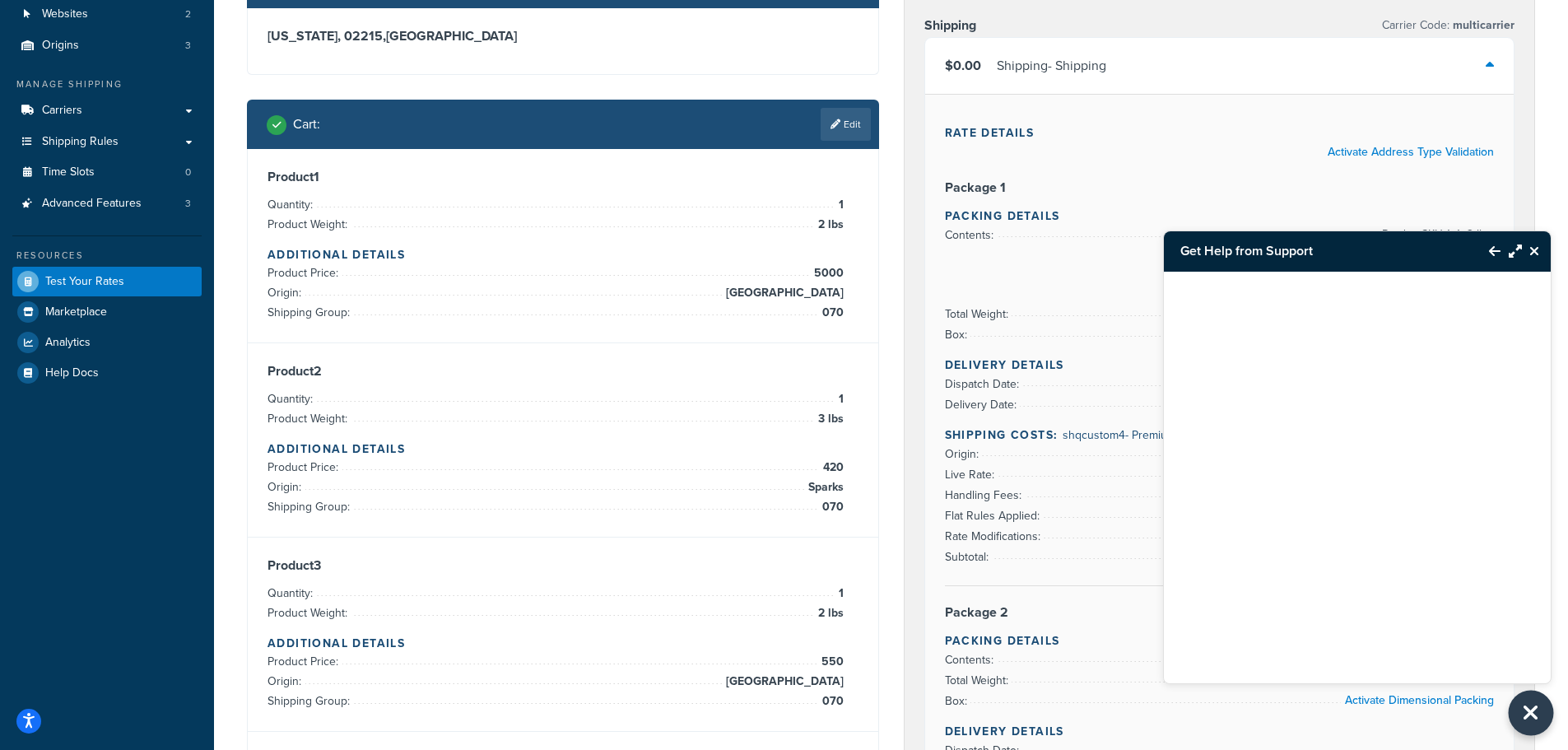
click at [1534, 720] on icon "Close Resource Center" at bounding box center [1530, 713] width 18 height 23
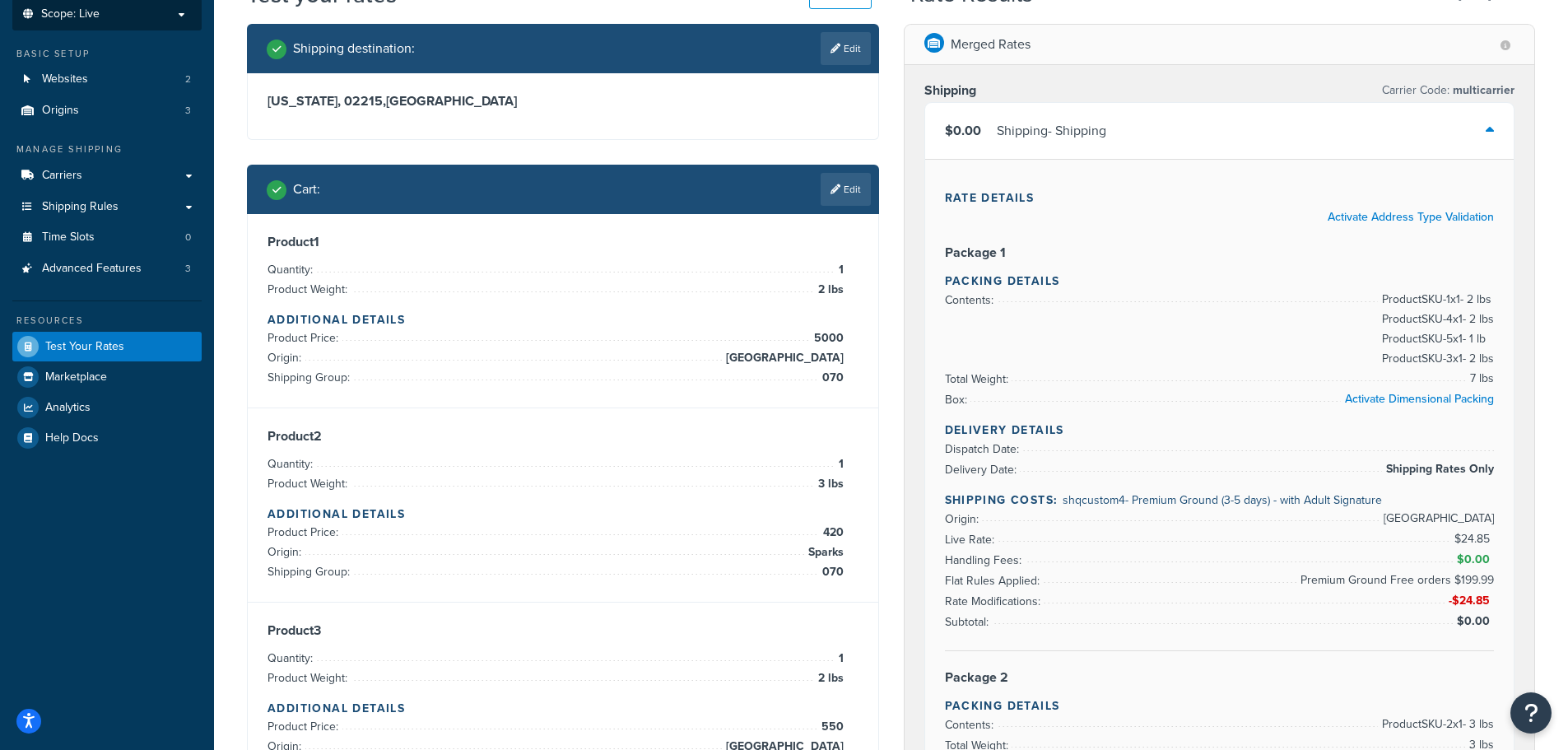
scroll to position [0, 0]
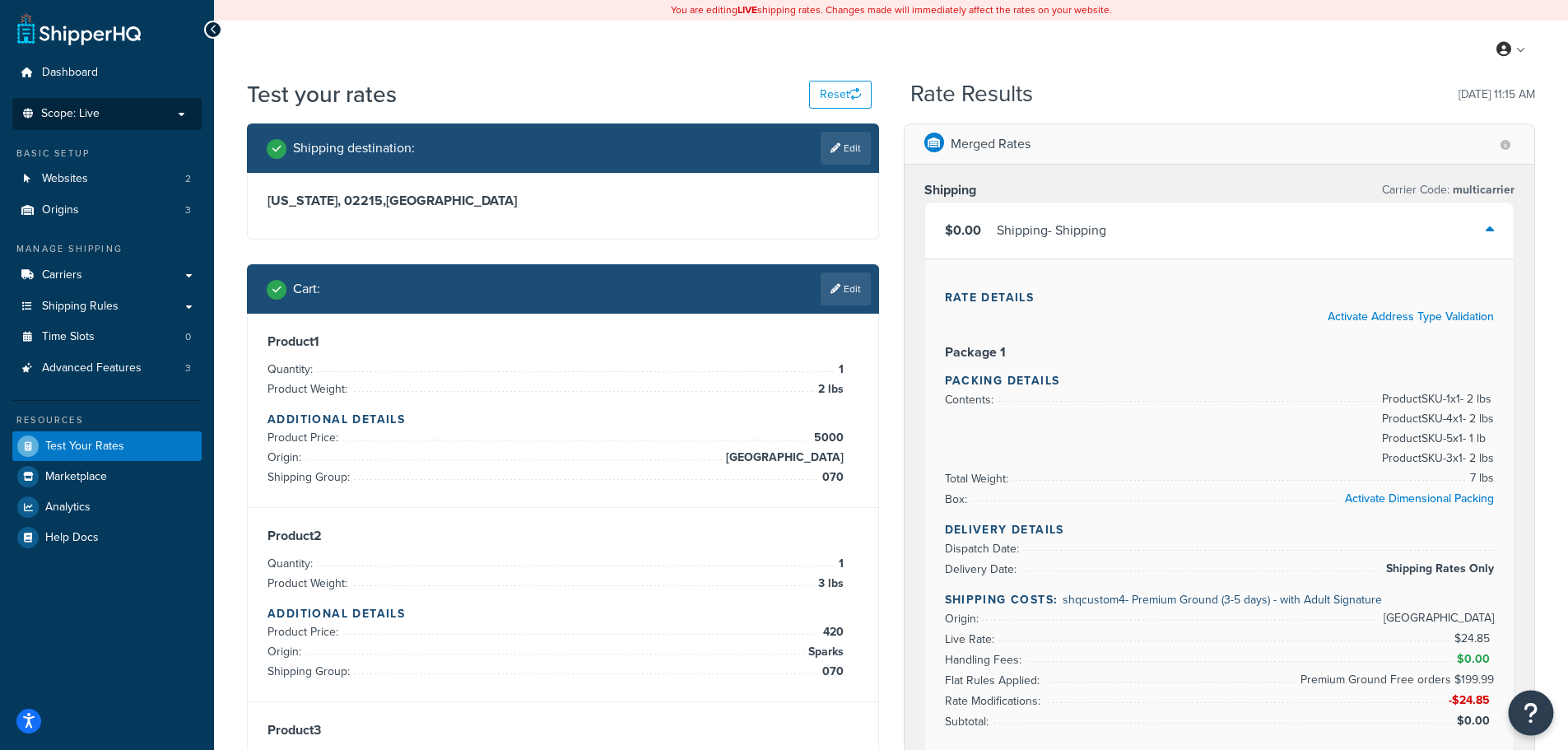
click at [1522, 710] on button "Open Resource Center" at bounding box center [1531, 714] width 45 height 45
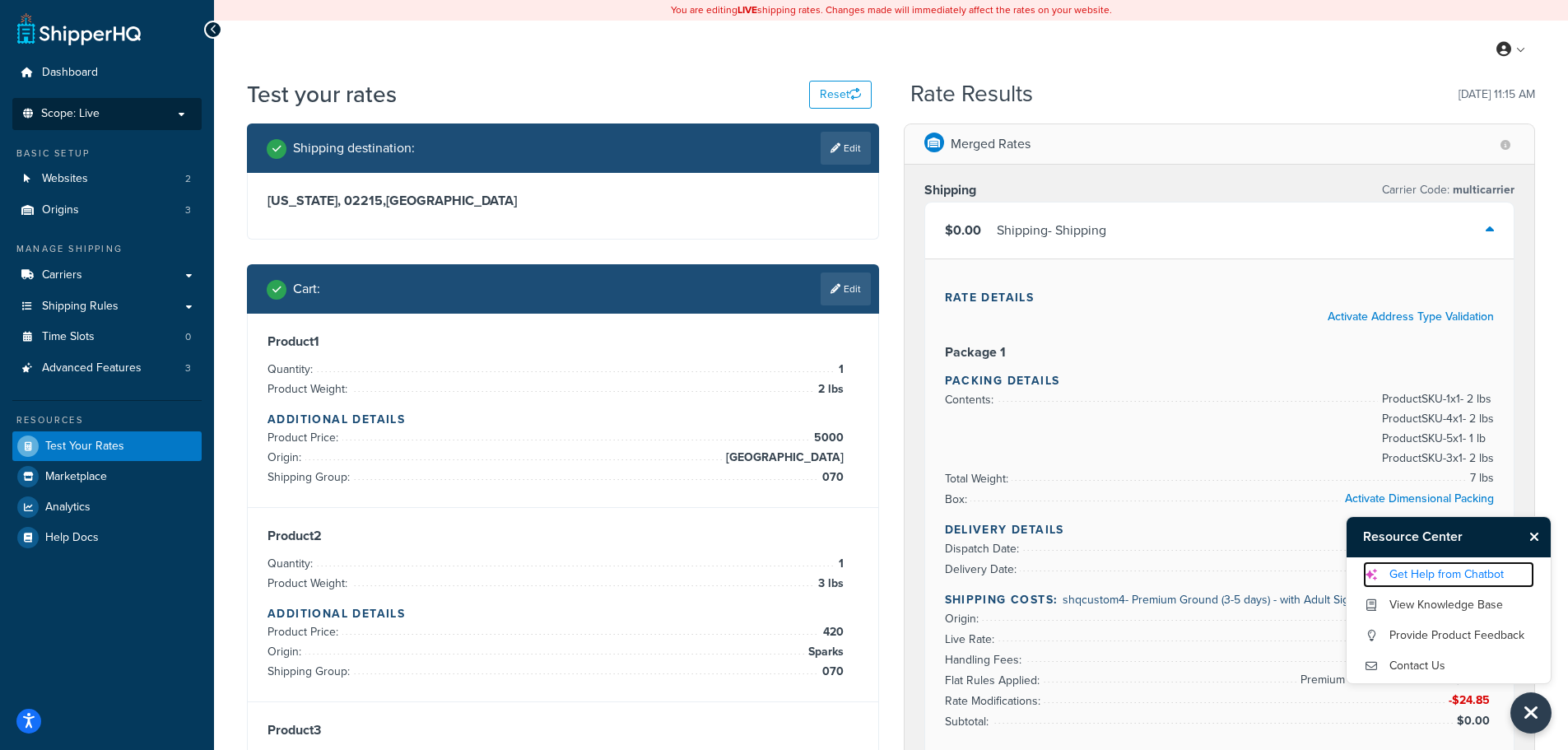
click at [1424, 578] on link "Get Help from Chatbot" at bounding box center [1448, 575] width 171 height 26
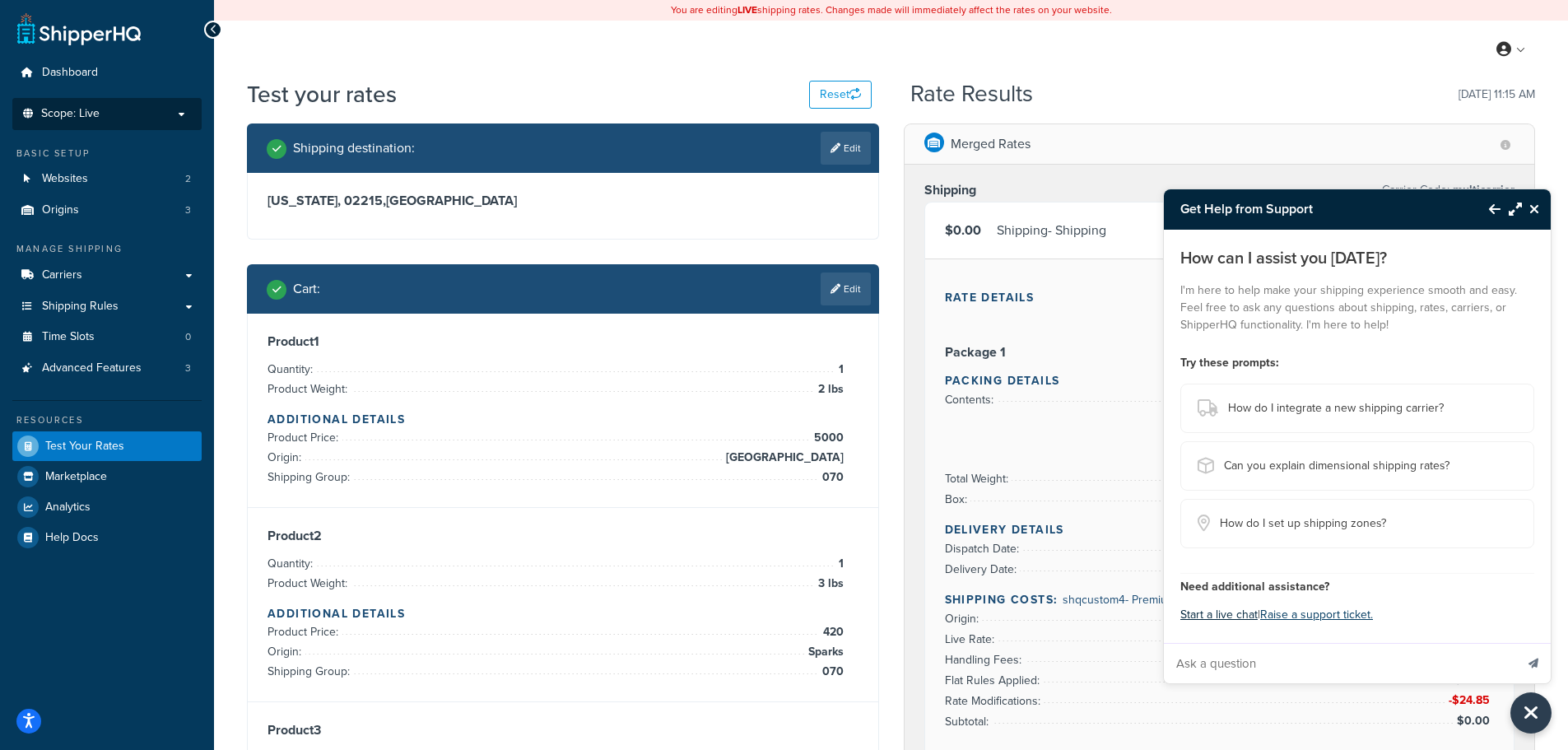
click at [1235, 610] on button "Start a live chat" at bounding box center [1219, 615] width 78 height 23
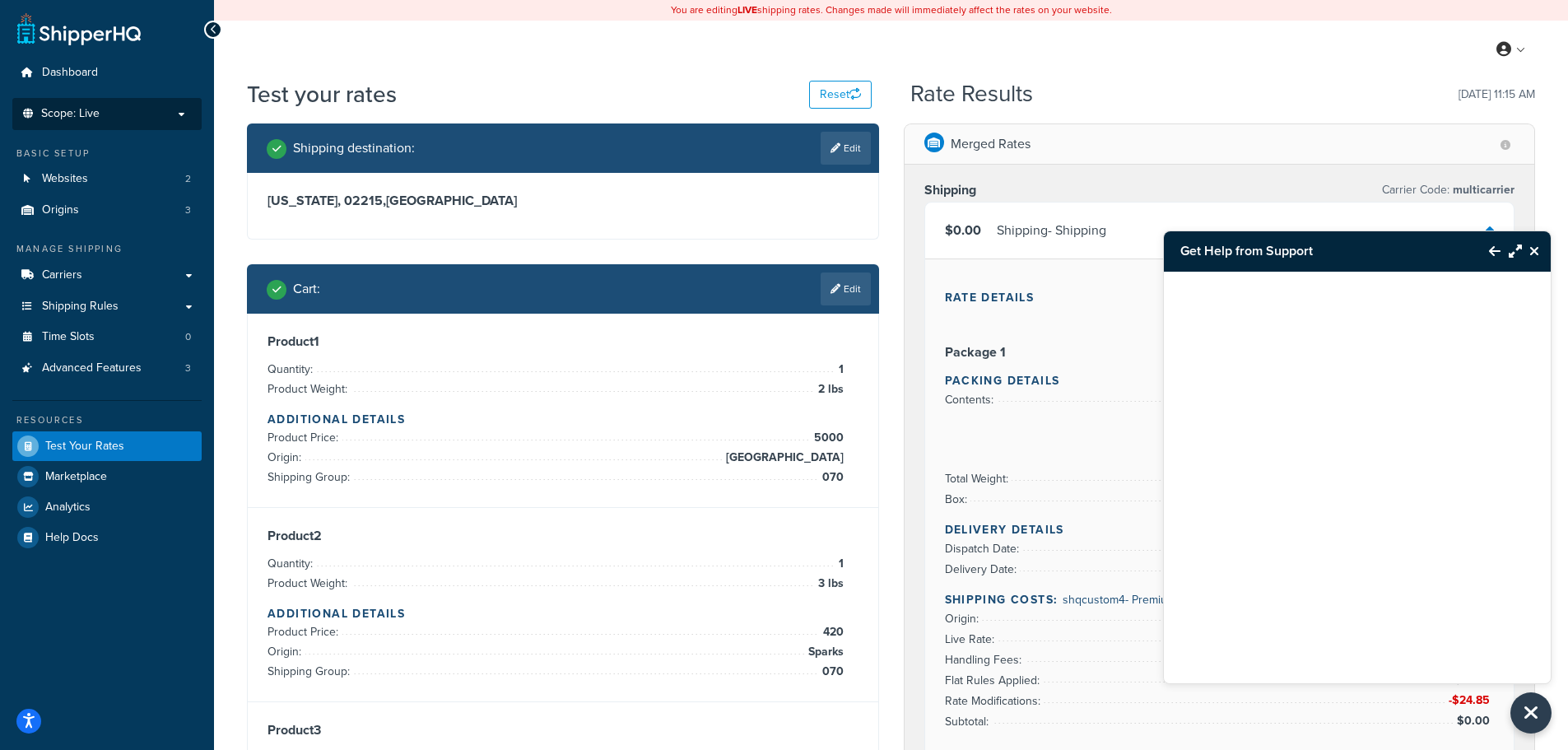
click at [181, 120] on p "Scope: Live" at bounding box center [107, 113] width 175 height 14
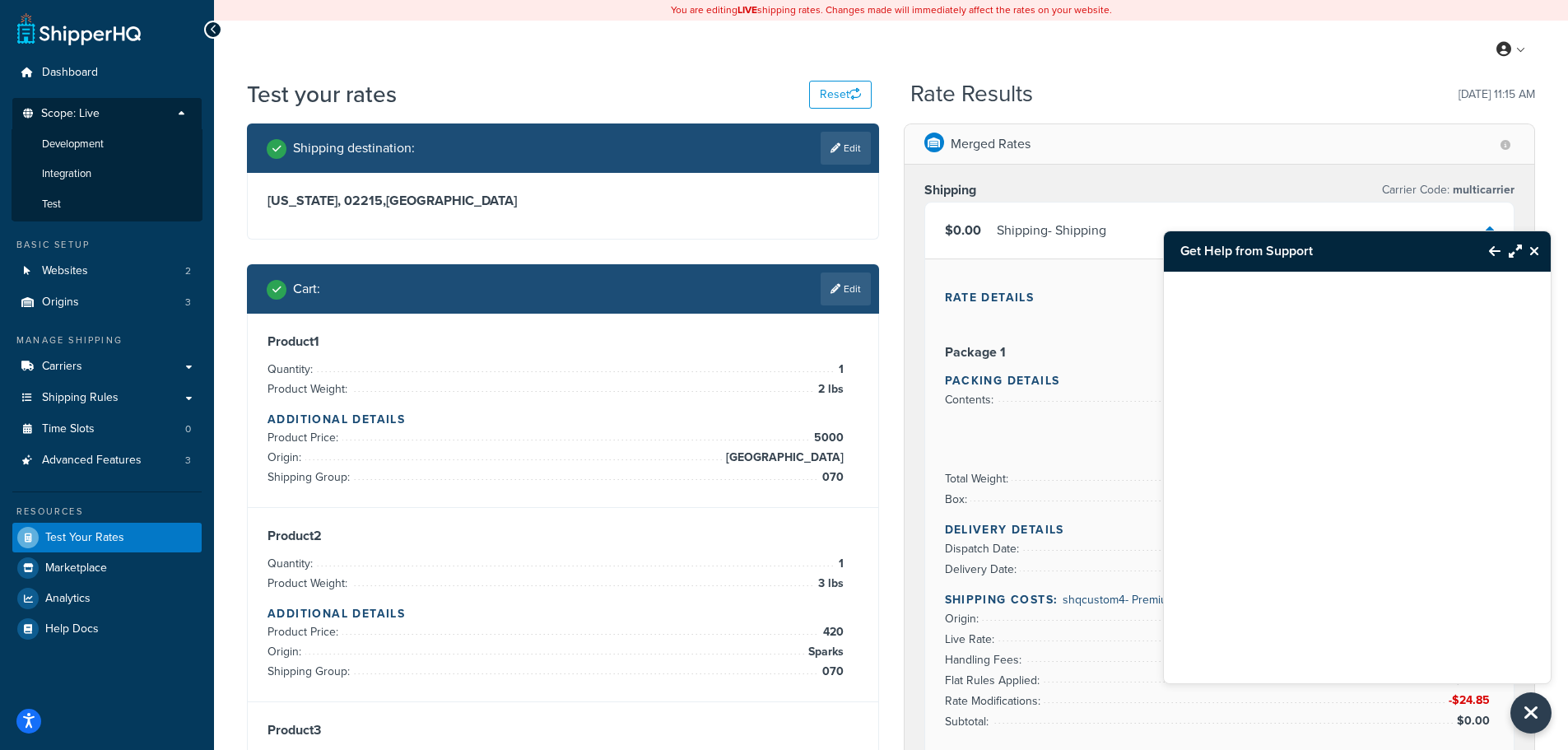
click at [180, 113] on p "Scope: Live" at bounding box center [107, 118] width 175 height 23
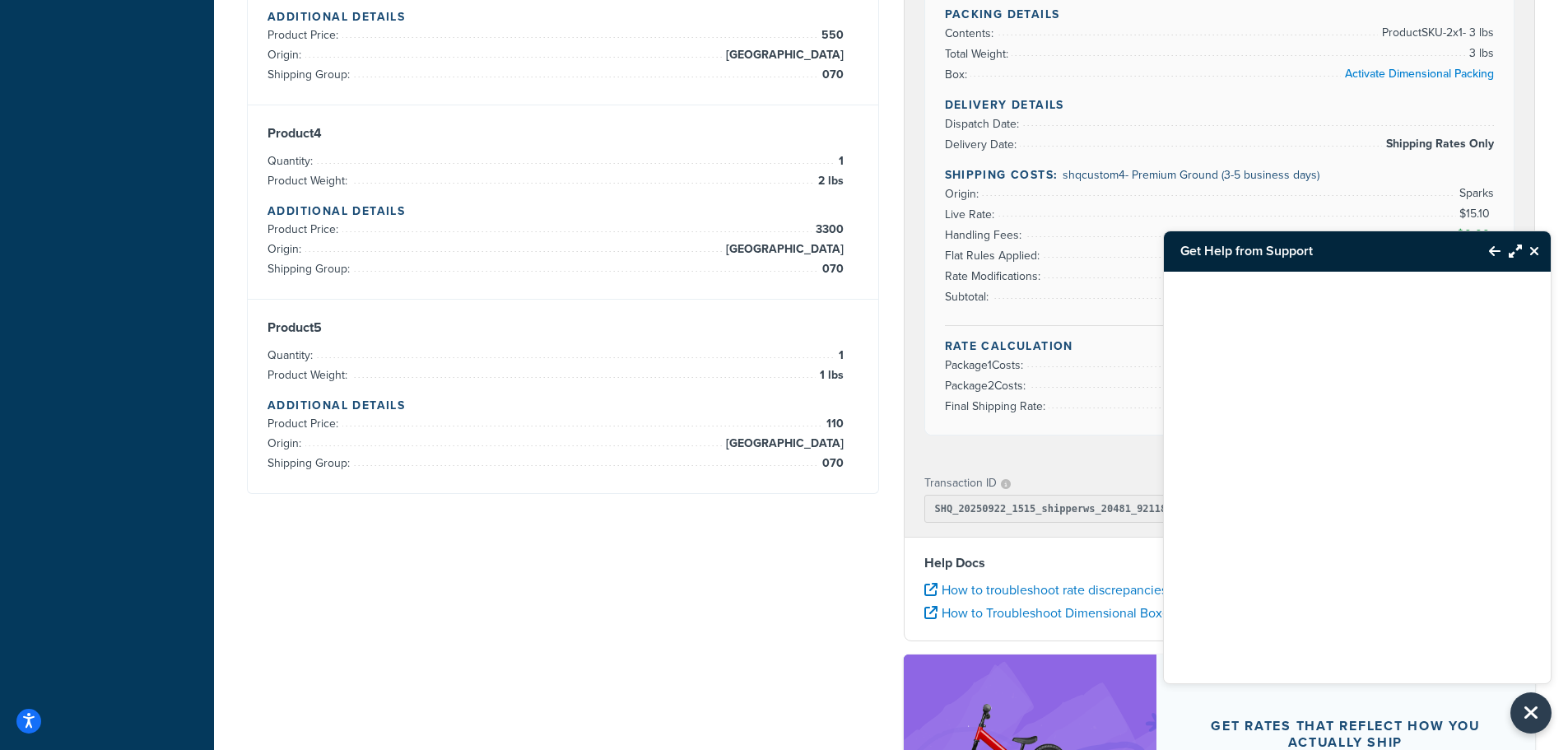
scroll to position [906, 0]
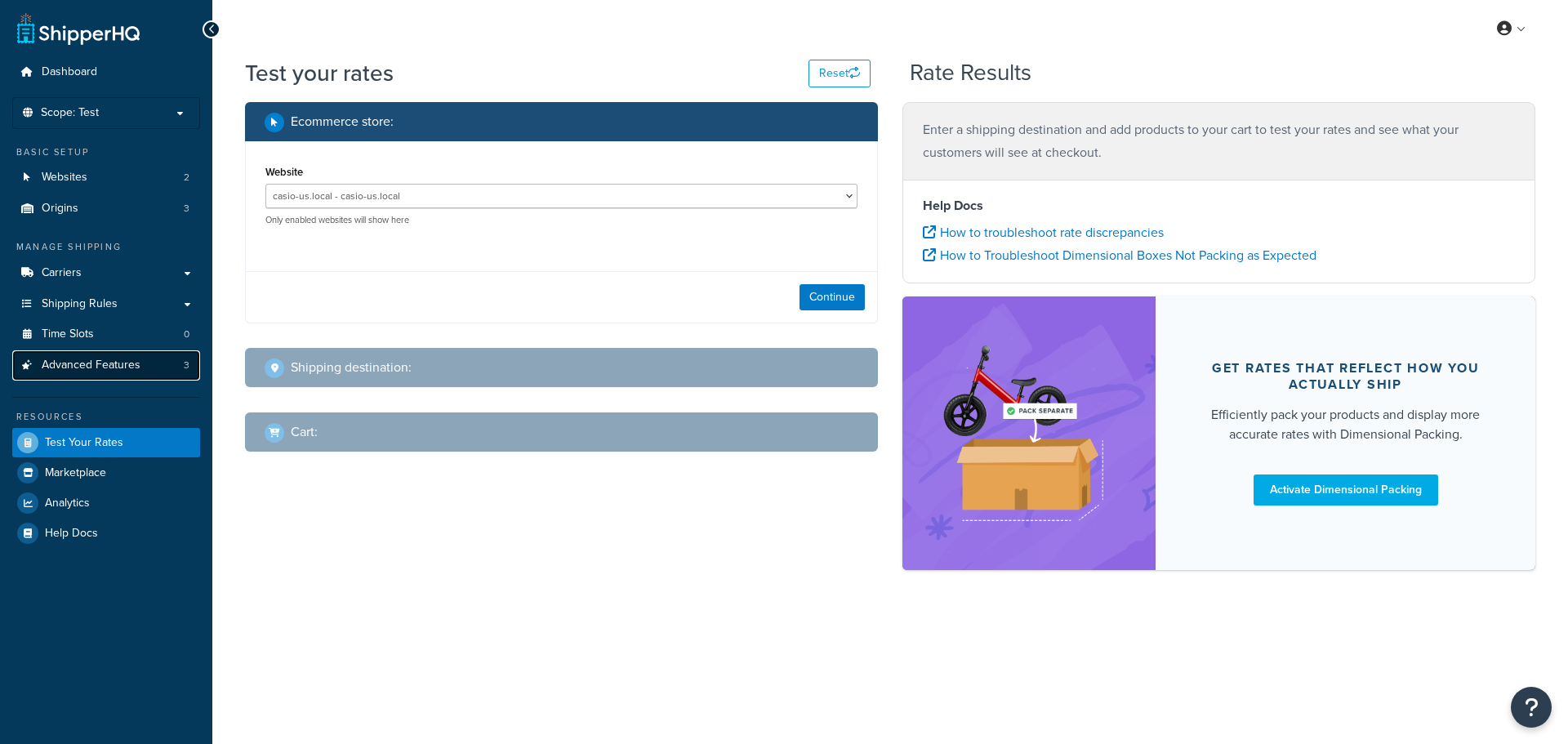
click at [97, 361] on span "Advanced Features" at bounding box center [90, 365] width 98 height 14
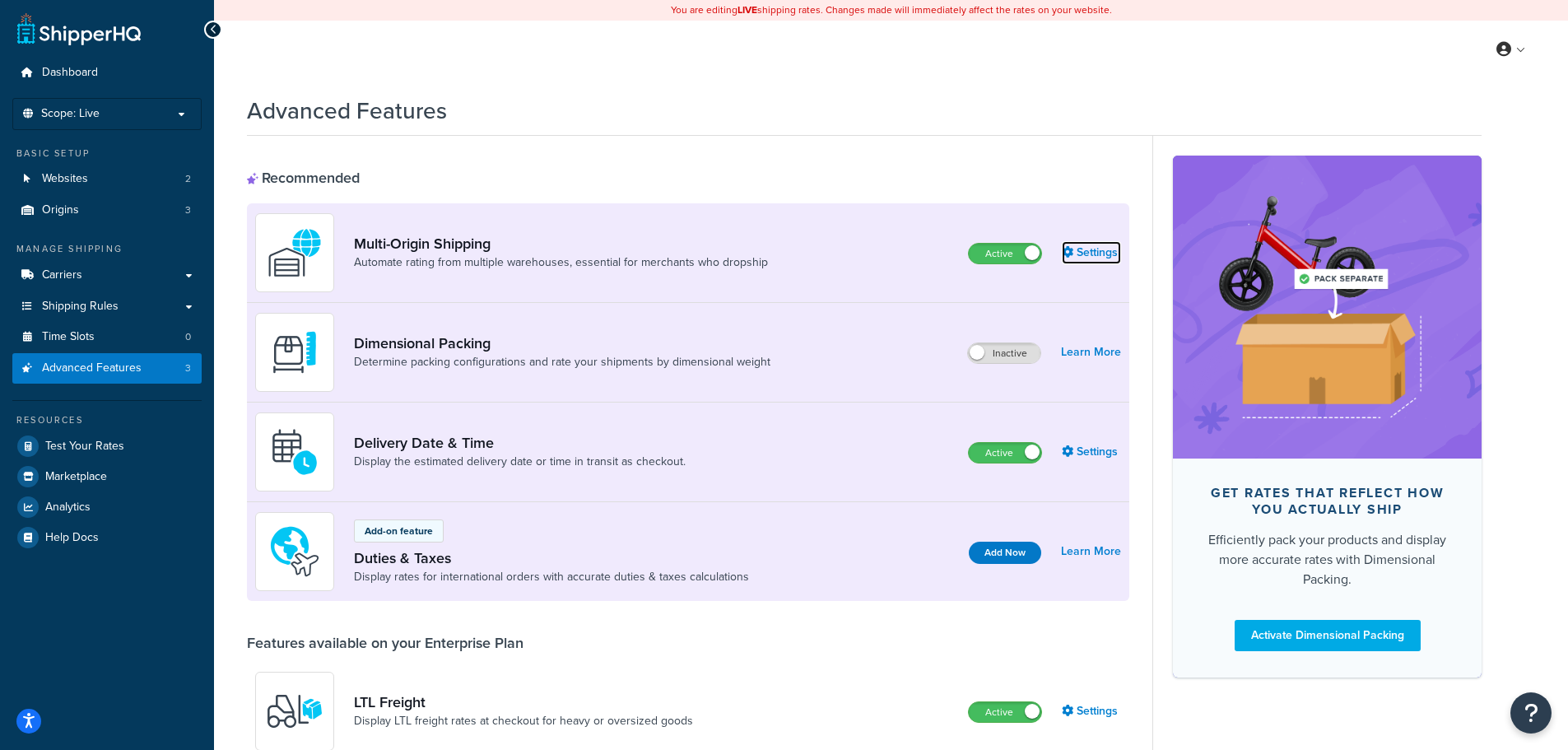
click at [1093, 246] on link "Settings" at bounding box center [1092, 253] width 60 height 23
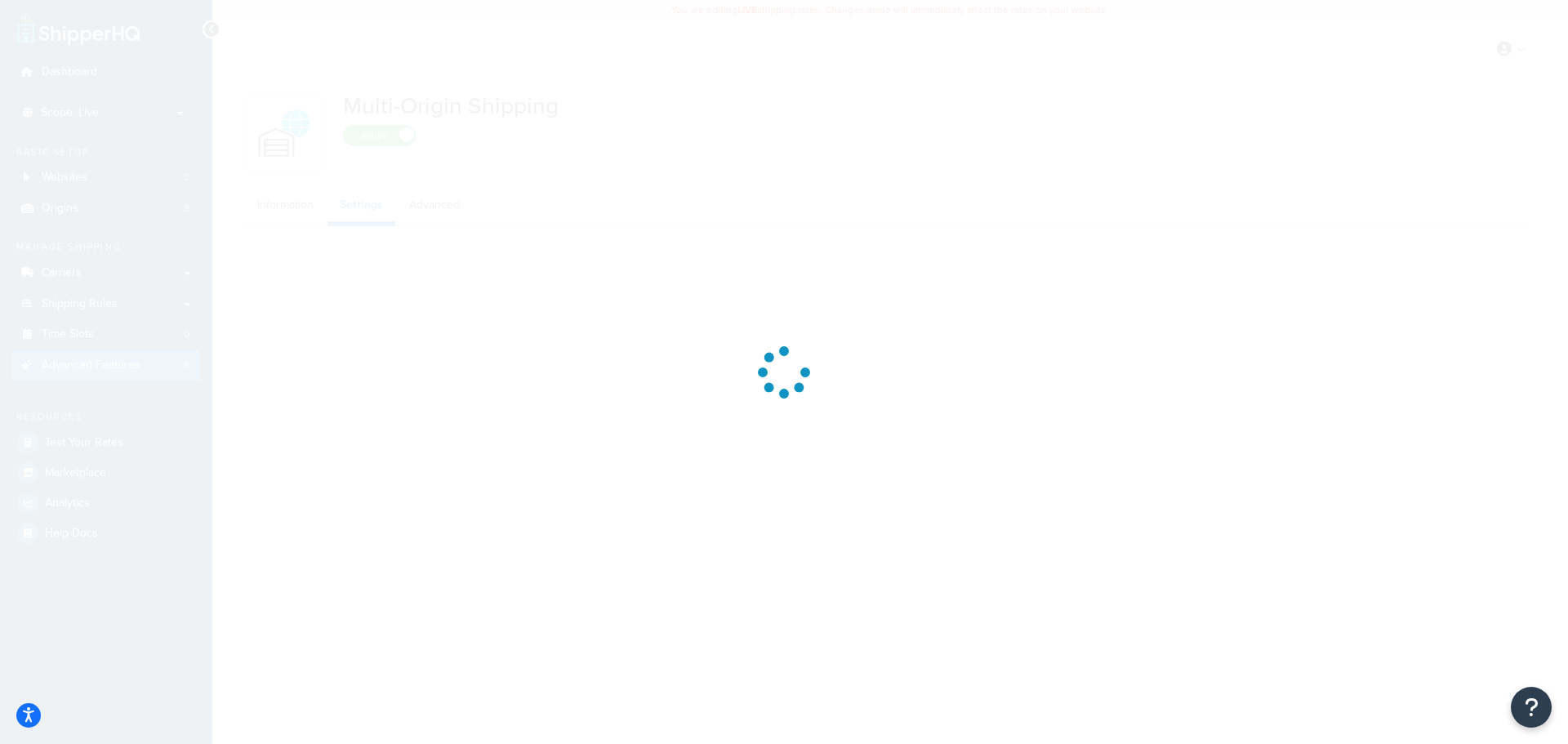
select select "false"
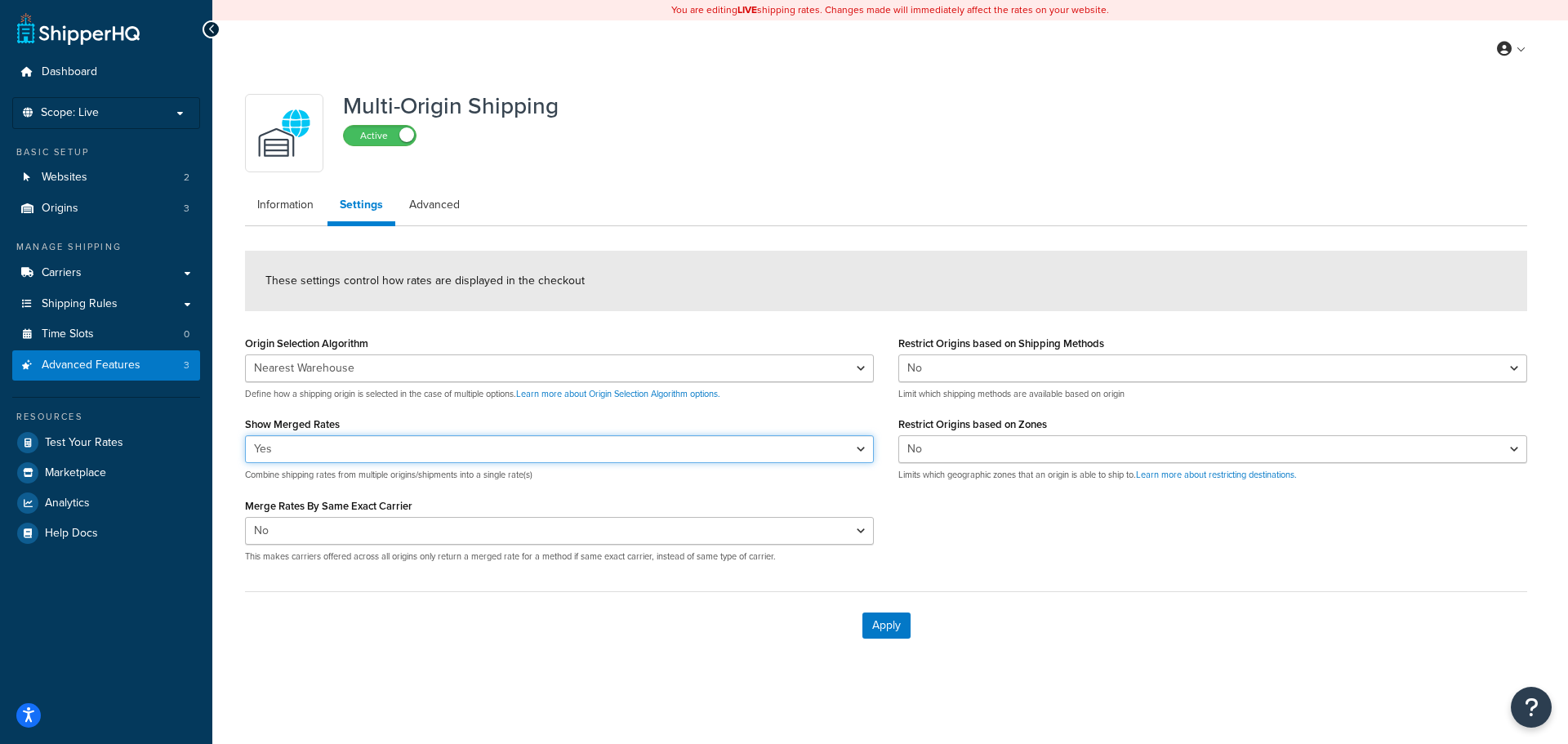
click at [787, 448] on select "Yes No" at bounding box center [559, 449] width 629 height 28
click at [725, 369] on select "Nearest Warehouse Fewest Warehouses" at bounding box center [559, 369] width 629 height 28
click at [287, 205] on link "Information" at bounding box center [285, 205] width 81 height 33
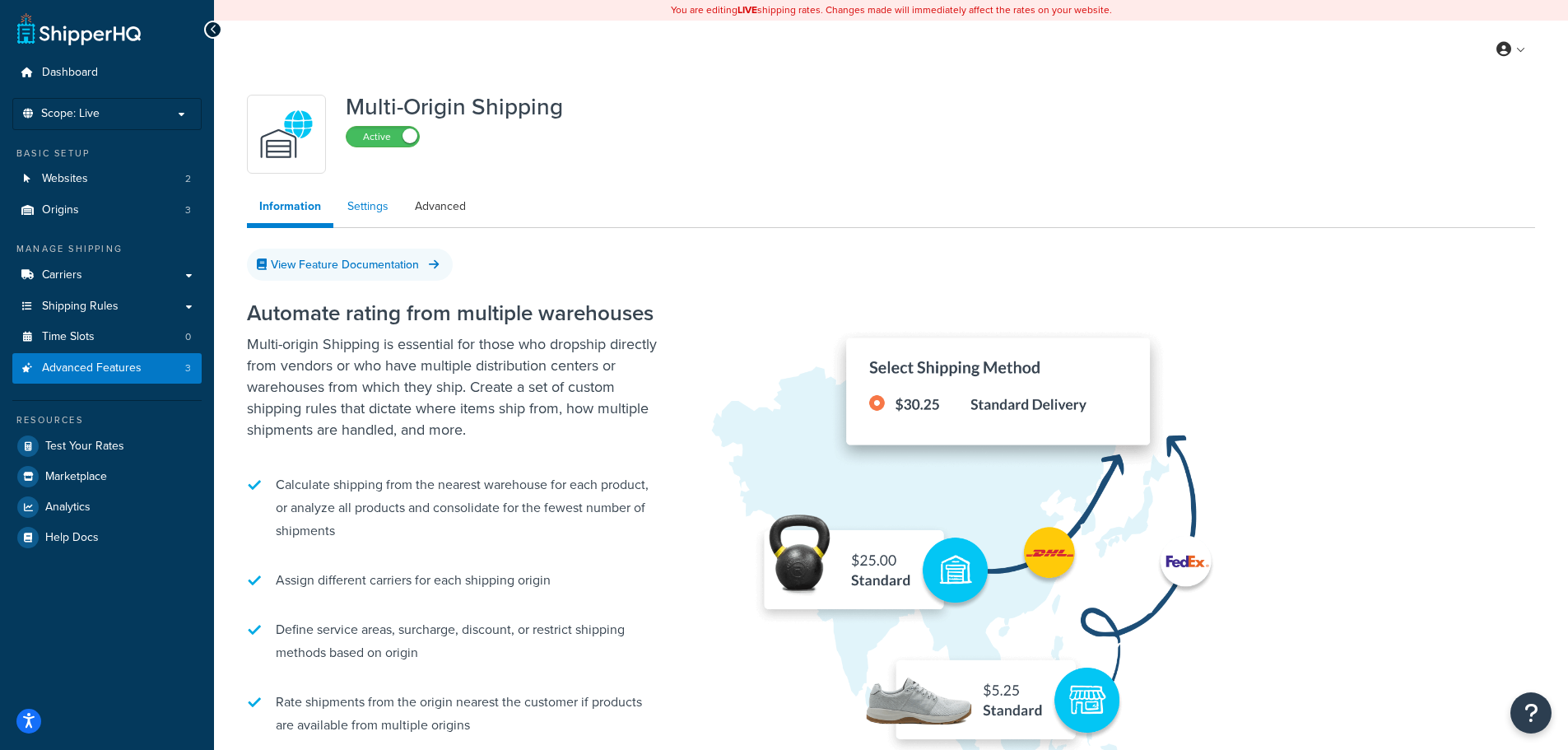
click at [371, 203] on link "Settings" at bounding box center [368, 206] width 66 height 33
select select "false"
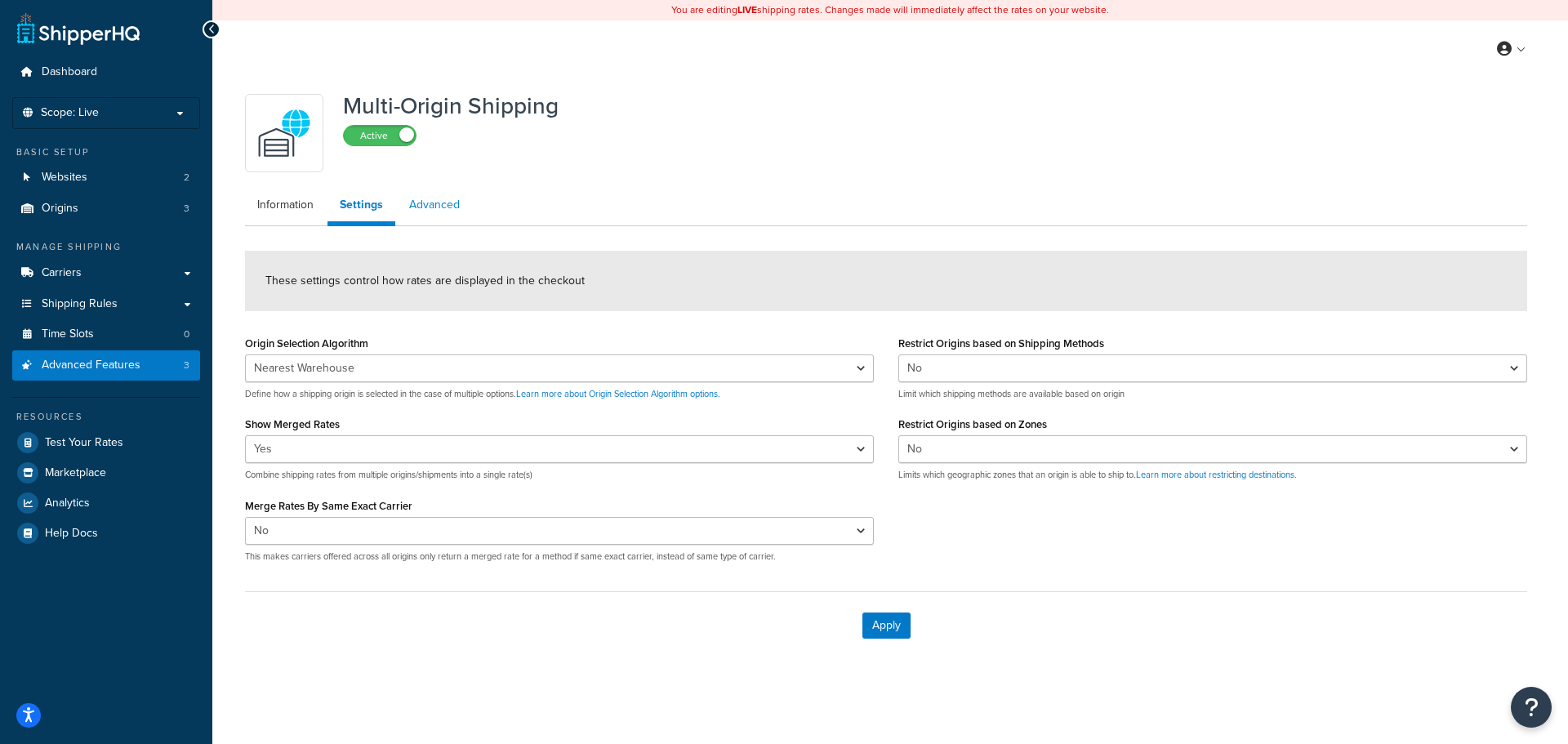
click at [438, 204] on link "Advanced" at bounding box center [434, 205] width 75 height 33
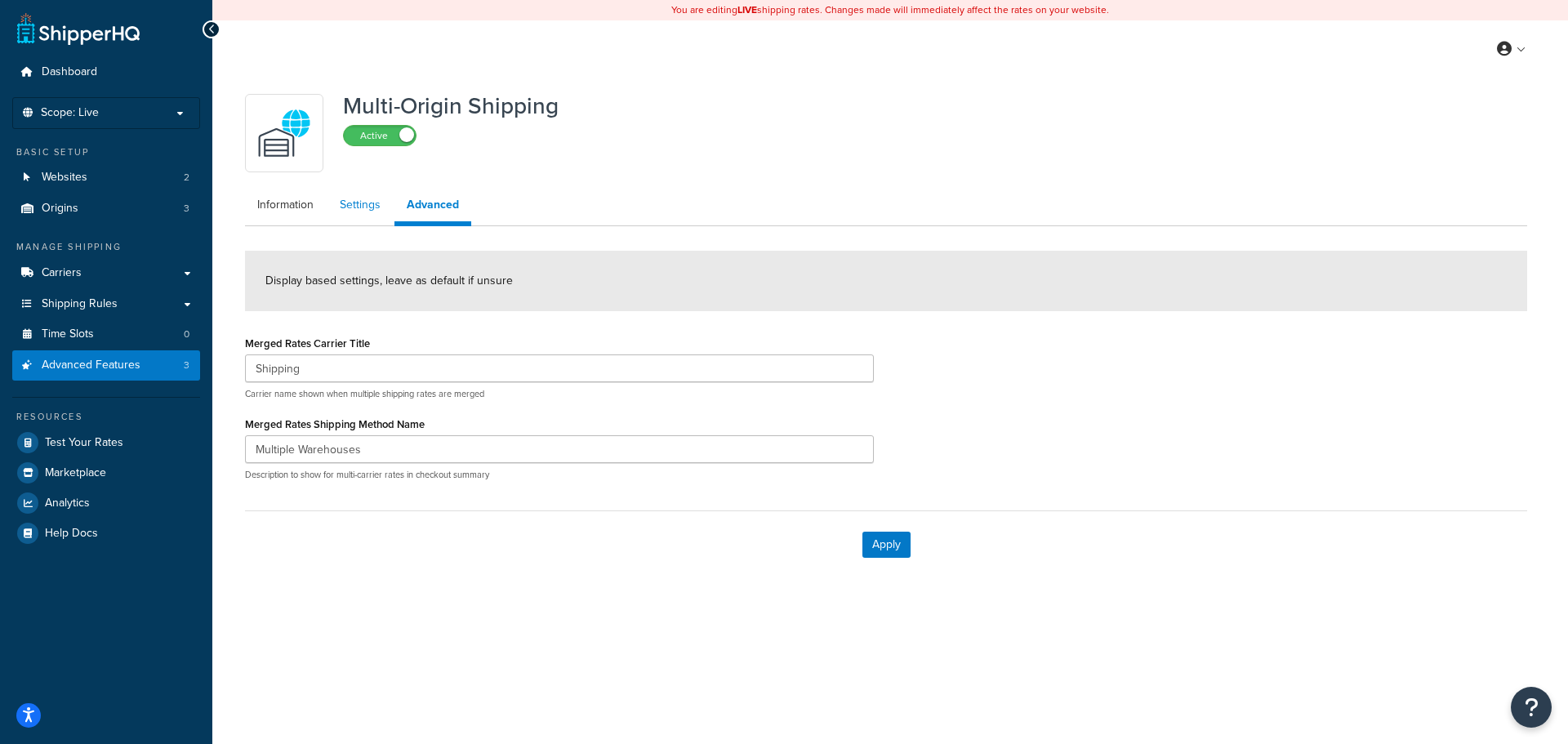
click at [366, 201] on link "Settings" at bounding box center [360, 205] width 66 height 33
select select "false"
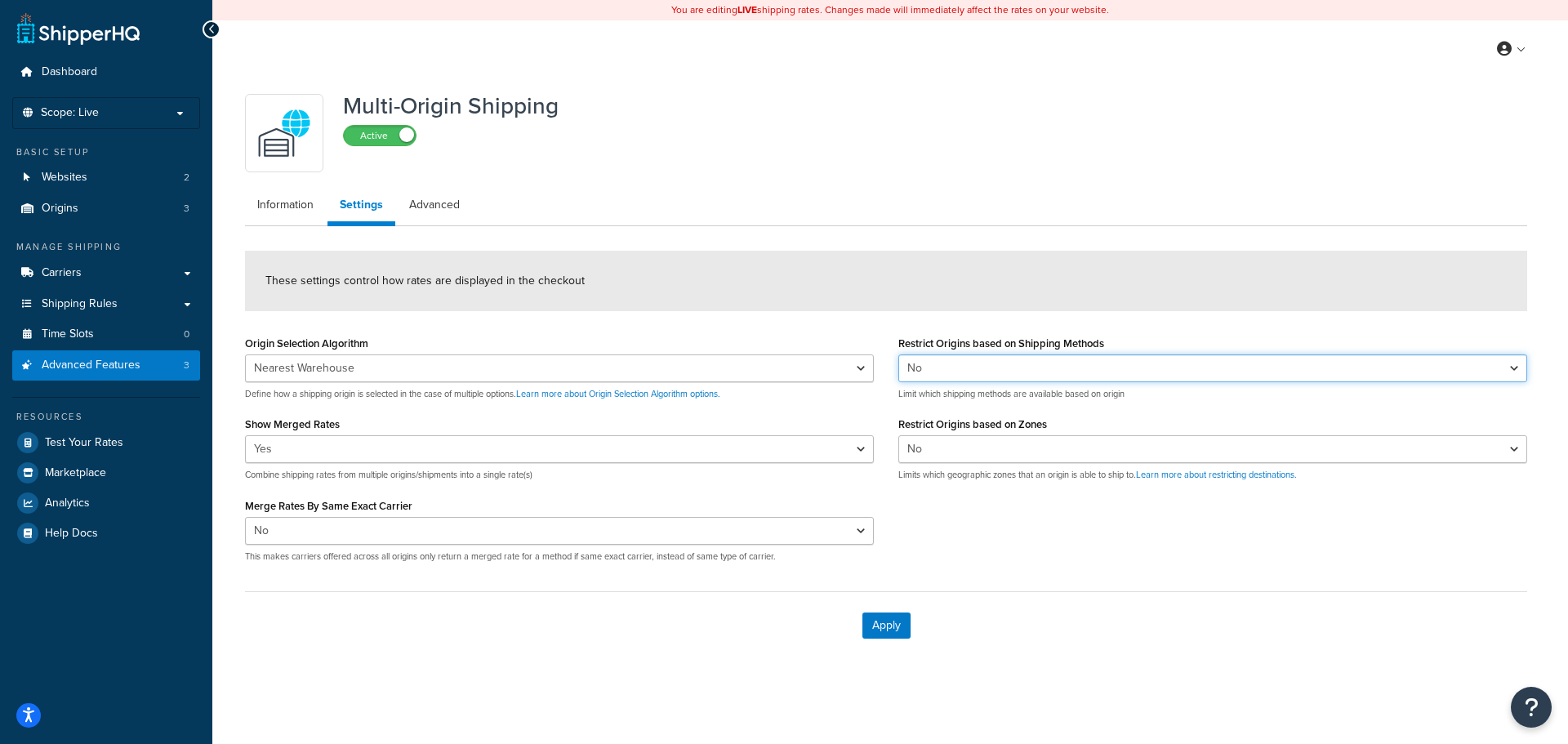
click at [1115, 365] on select "Yes No" at bounding box center [1213, 369] width 629 height 28
click at [288, 208] on link "Information" at bounding box center [285, 205] width 81 height 33
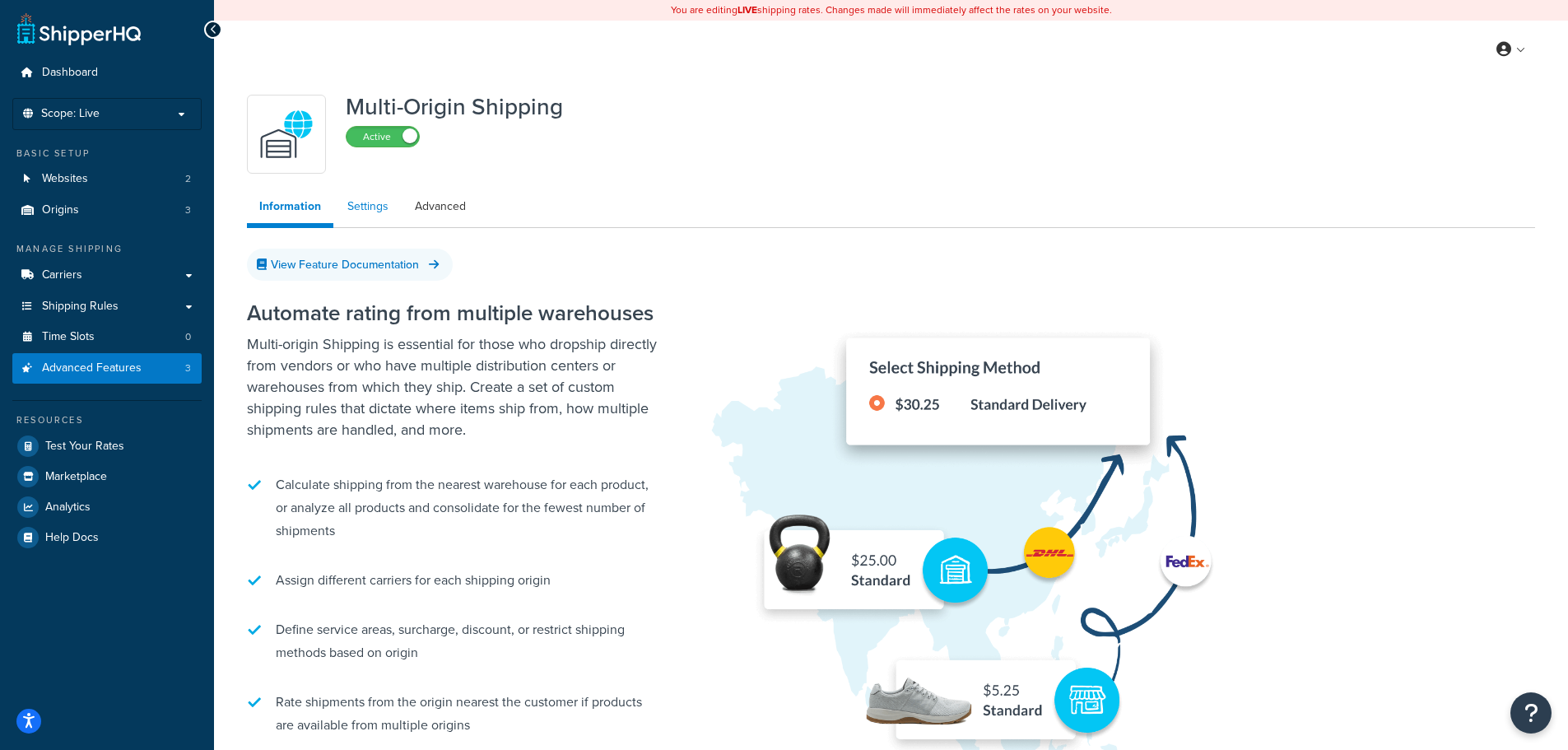
click at [354, 211] on link "Settings" at bounding box center [368, 206] width 66 height 33
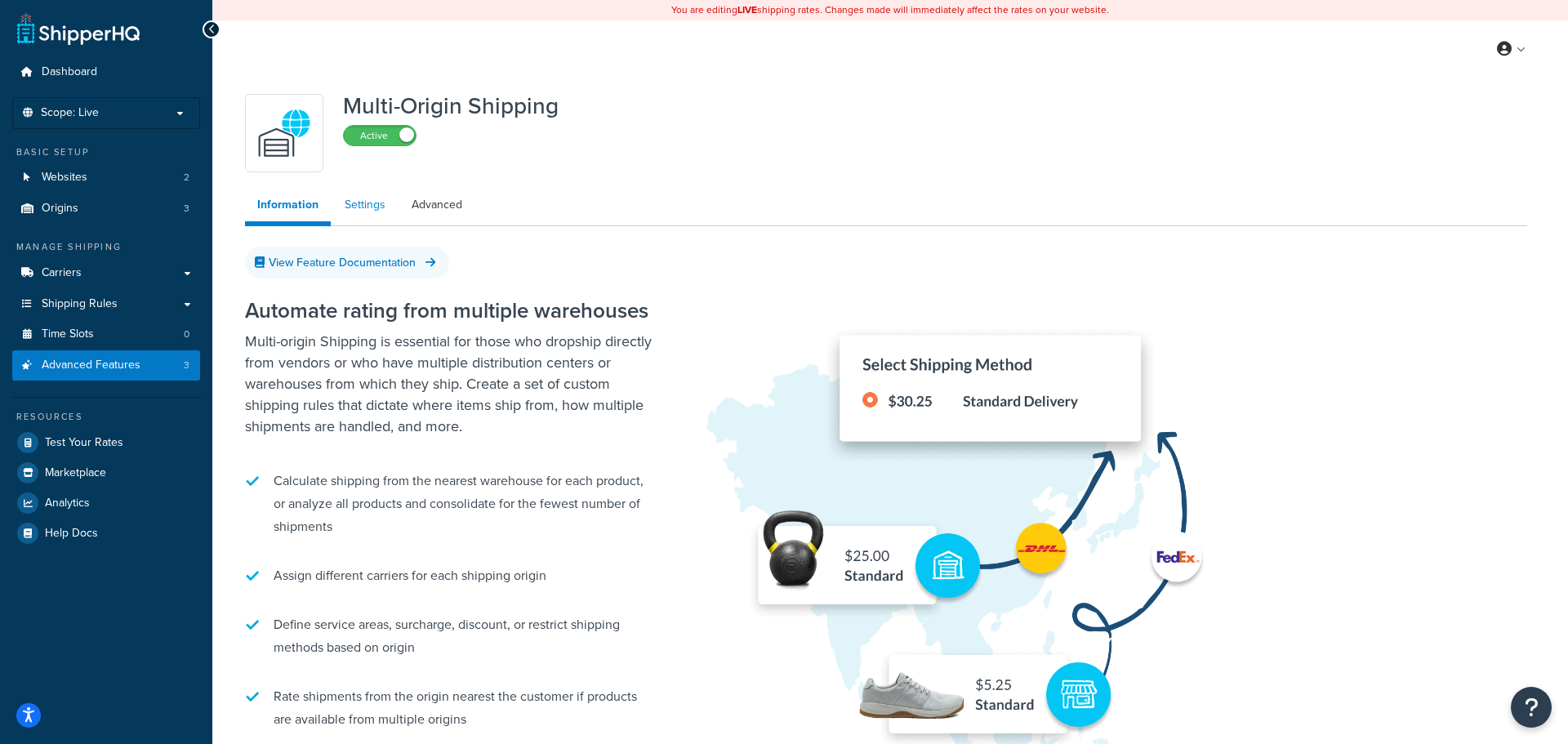
select select "false"
